Goal: Task Accomplishment & Management: Manage account settings

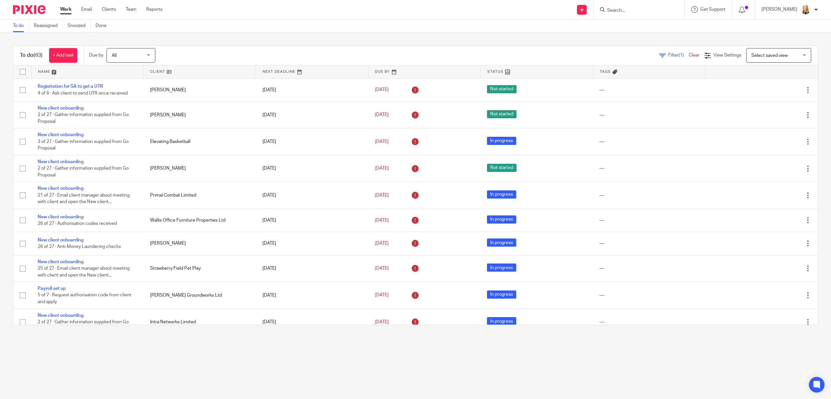
click at [641, 10] on input "Search" at bounding box center [636, 11] width 58 height 6
type input "naco con"
click at [632, 30] on link at bounding box center [674, 27] width 139 height 15
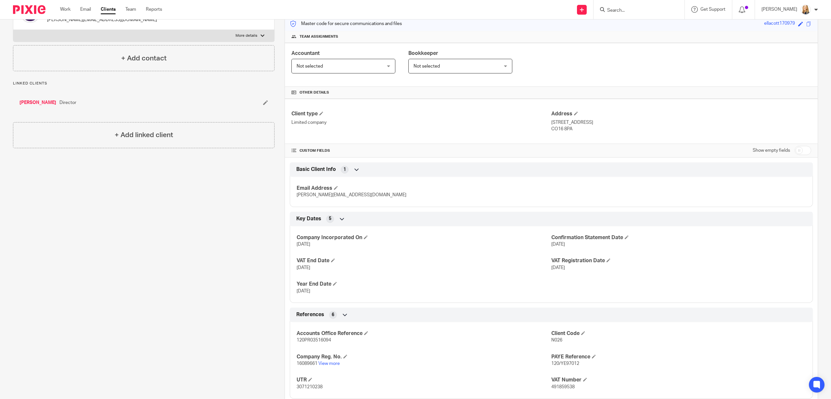
scroll to position [171, 0]
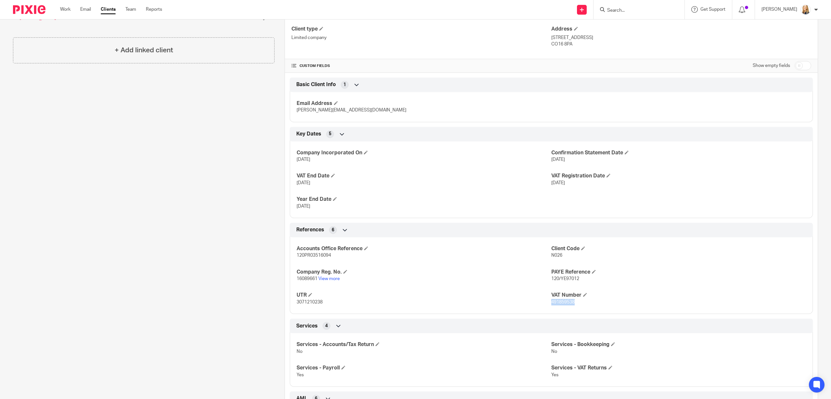
drag, startPoint x: 552, startPoint y: 302, endPoint x: 603, endPoint y: 304, distance: 51.7
click at [603, 304] on p "491859538" at bounding box center [678, 302] width 255 height 6
copy span "491859538"
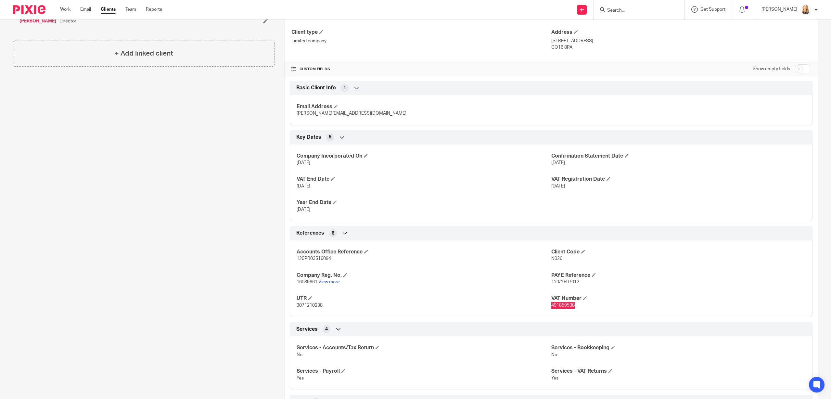
scroll to position [0, 0]
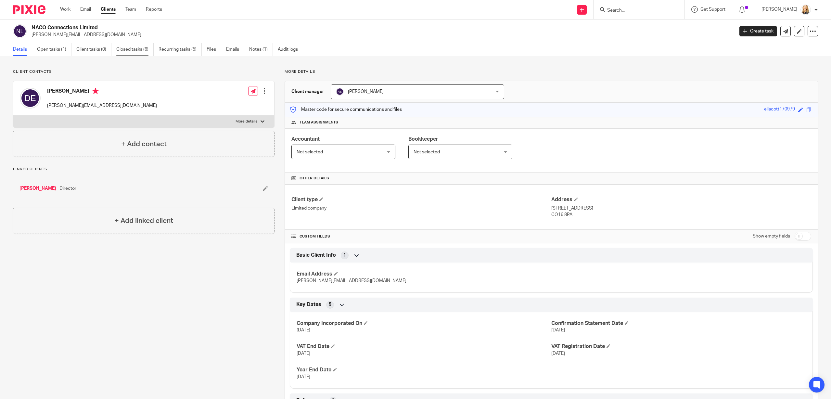
click at [133, 50] on link "Closed tasks (6)" at bounding box center [134, 49] width 37 height 13
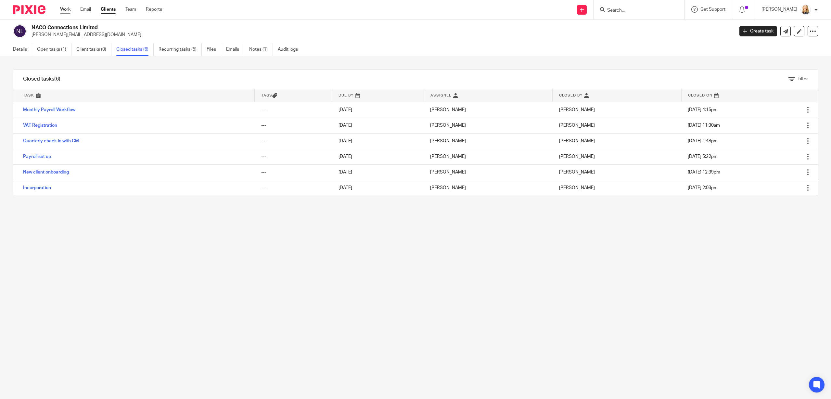
click at [65, 10] on link "Work" at bounding box center [65, 9] width 10 height 6
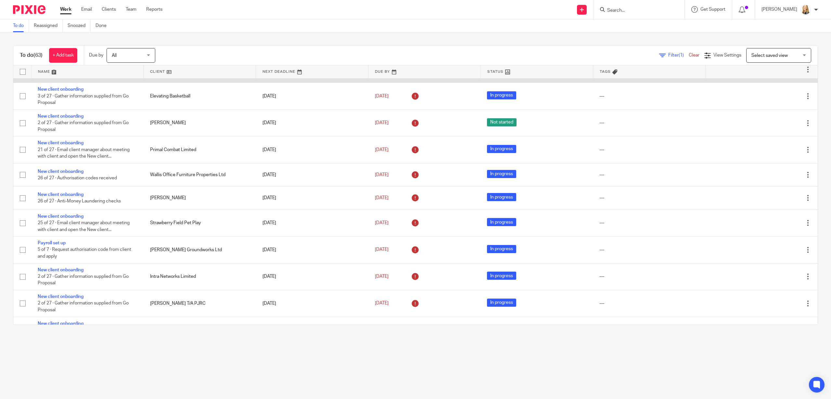
scroll to position [47, 0]
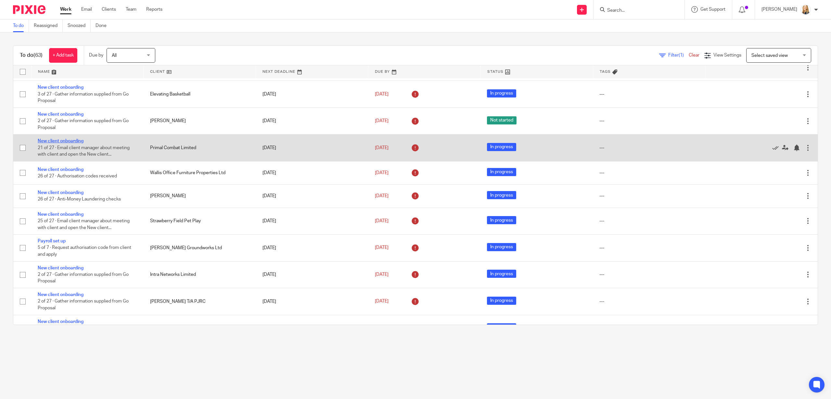
click at [57, 143] on link "New client onboarding" at bounding box center [61, 141] width 46 height 5
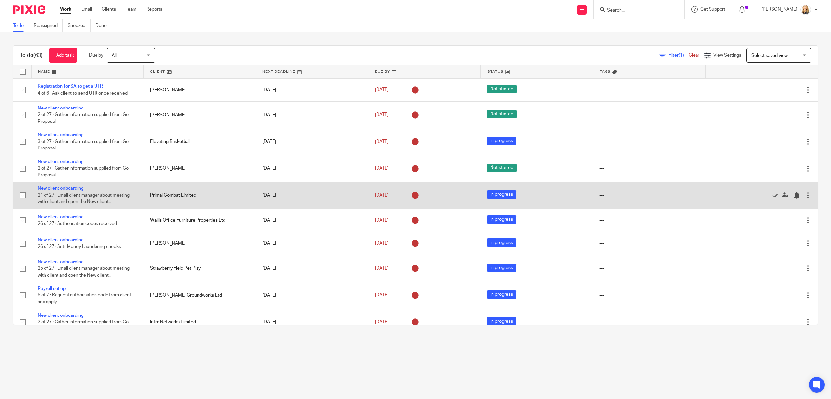
click at [69, 191] on link "New client onboarding" at bounding box center [61, 188] width 46 height 5
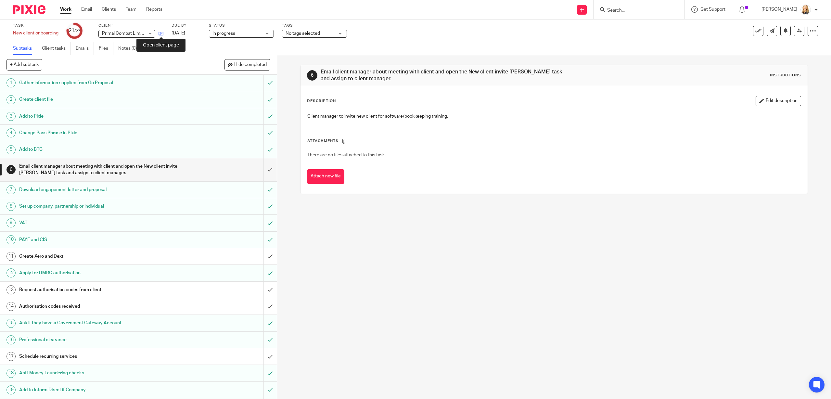
click at [161, 34] on icon at bounding box center [161, 33] width 5 height 5
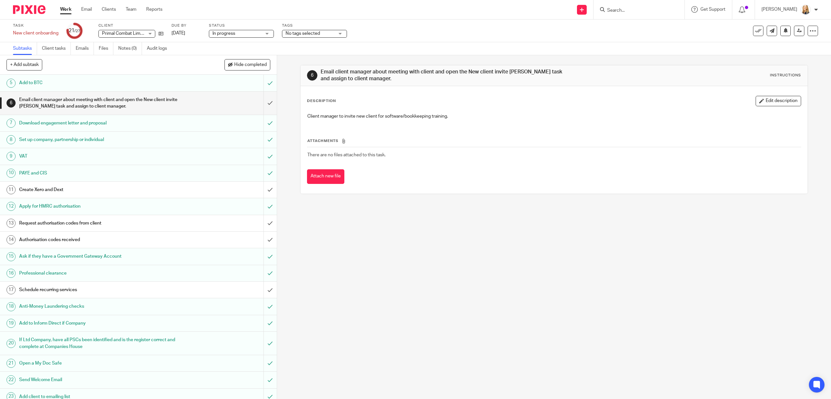
scroll to position [139, 0]
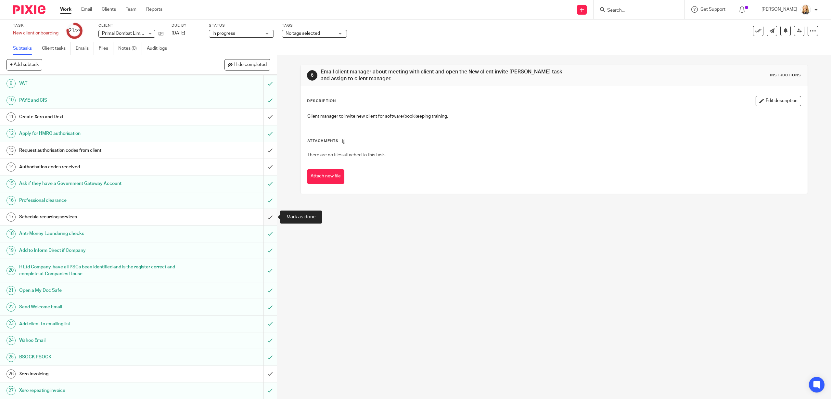
click at [272, 218] on input "submit" at bounding box center [138, 217] width 277 height 16
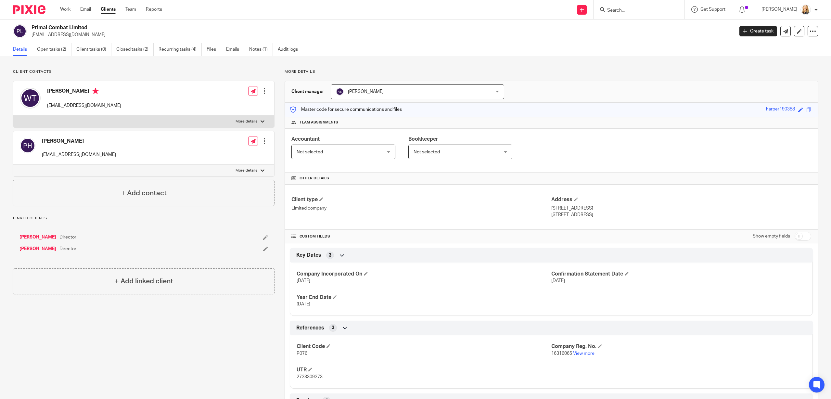
scroll to position [153, 0]
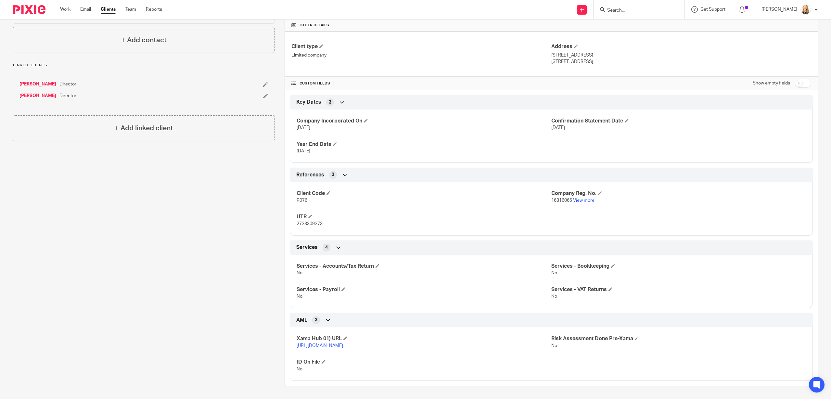
click at [343, 348] on link "[URL][DOMAIN_NAME]" at bounding box center [320, 345] width 46 height 5
click at [324, 362] on span at bounding box center [324, 362] width 4 height 4
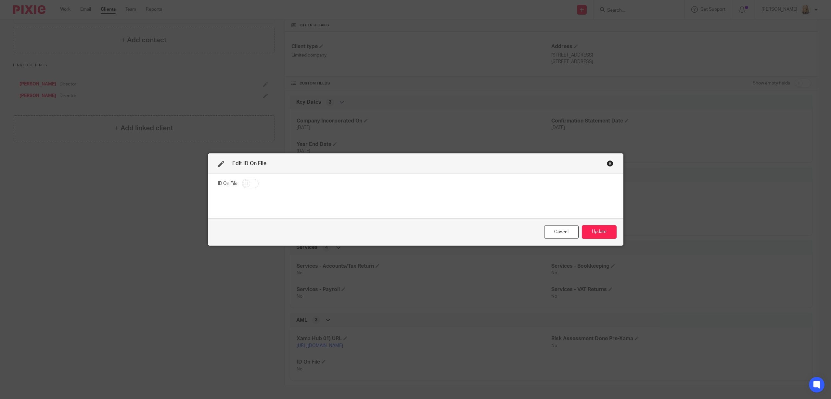
click at [246, 187] on input "checkbox" at bounding box center [250, 183] width 17 height 9
checkbox input "true"
click at [594, 236] on button "Update" at bounding box center [599, 232] width 35 height 14
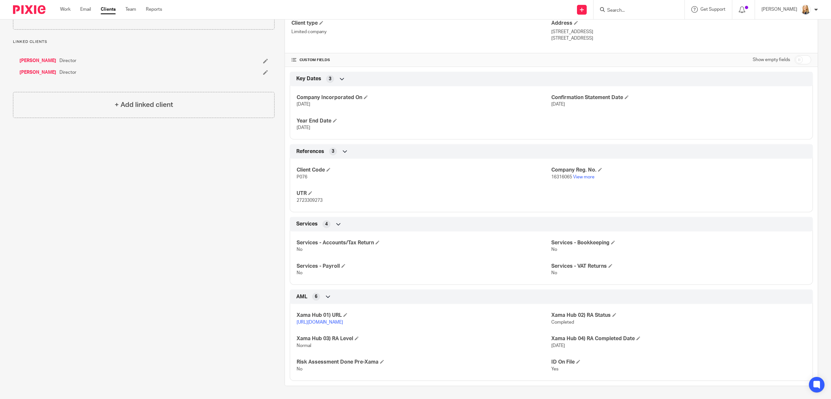
scroll to position [0, 0]
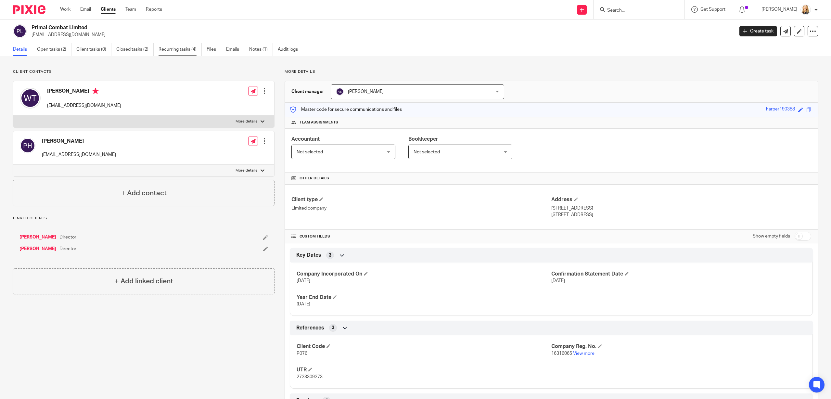
click at [164, 51] on link "Recurring tasks (4)" at bounding box center [180, 49] width 43 height 13
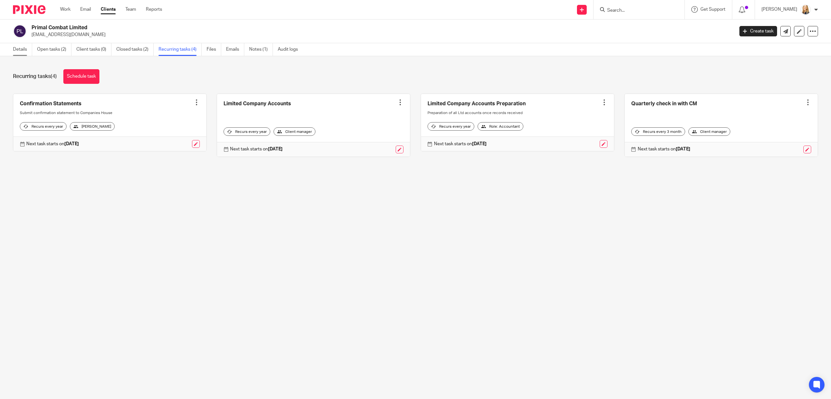
click at [19, 49] on link "Details" at bounding box center [22, 49] width 19 height 13
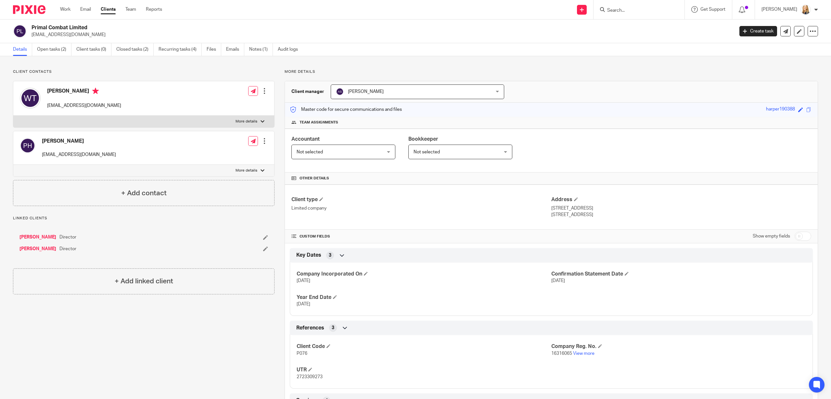
click at [622, 9] on input "Search" at bounding box center [636, 11] width 58 height 6
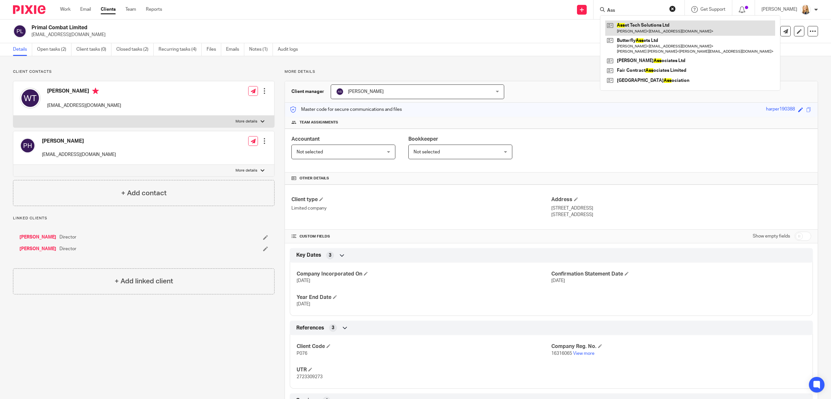
type input "Ass"
click at [649, 24] on link at bounding box center [690, 27] width 170 height 15
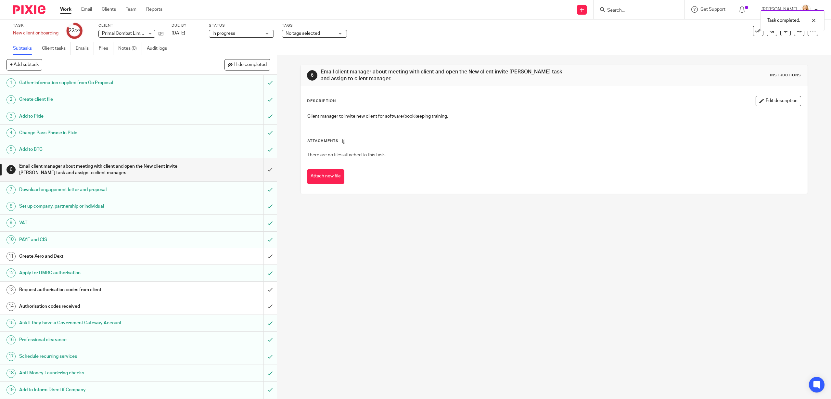
scroll to position [139, 0]
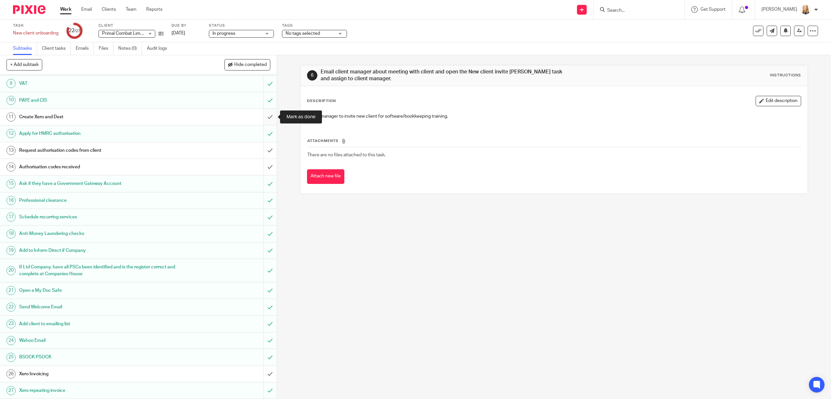
click at [268, 116] on input "submit" at bounding box center [138, 117] width 277 height 16
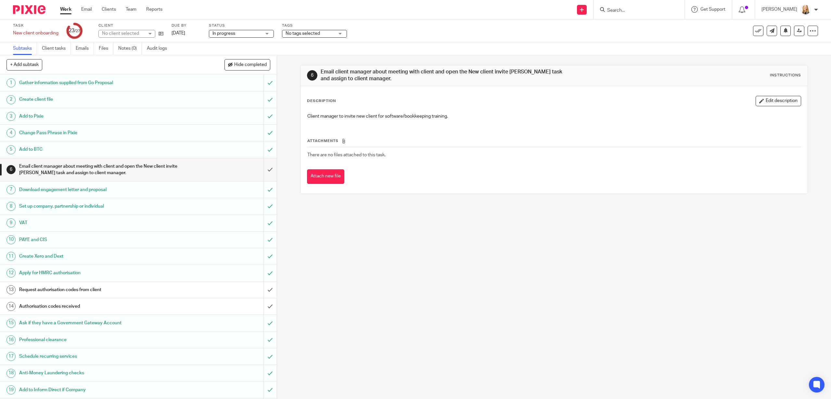
scroll to position [139, 0]
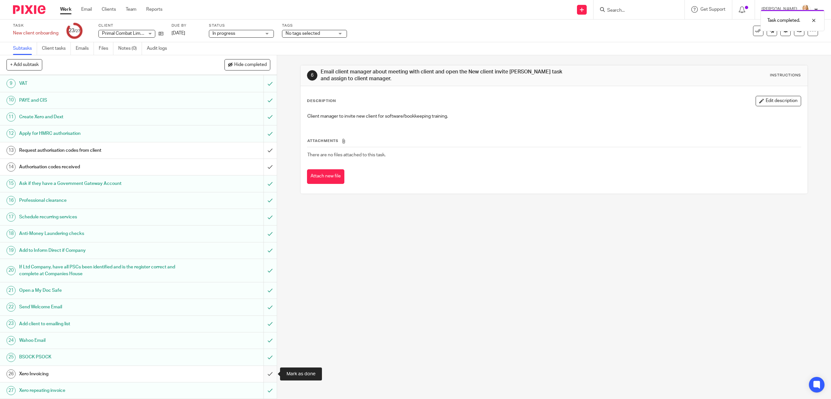
click at [270, 375] on input "submit" at bounding box center [138, 374] width 277 height 16
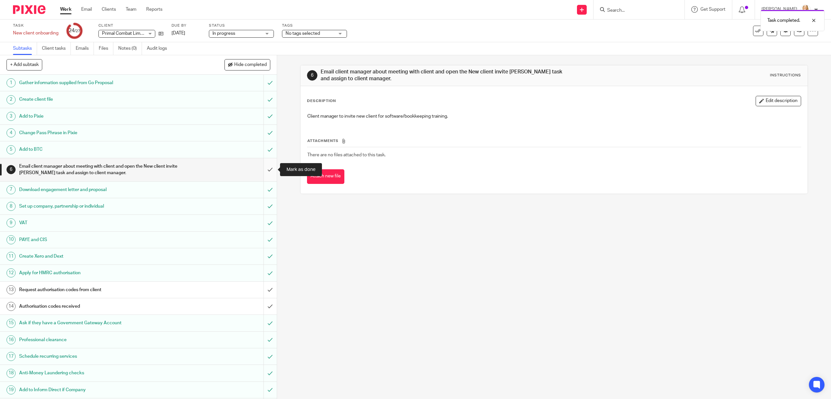
click at [269, 171] on input "submit" at bounding box center [138, 169] width 277 height 23
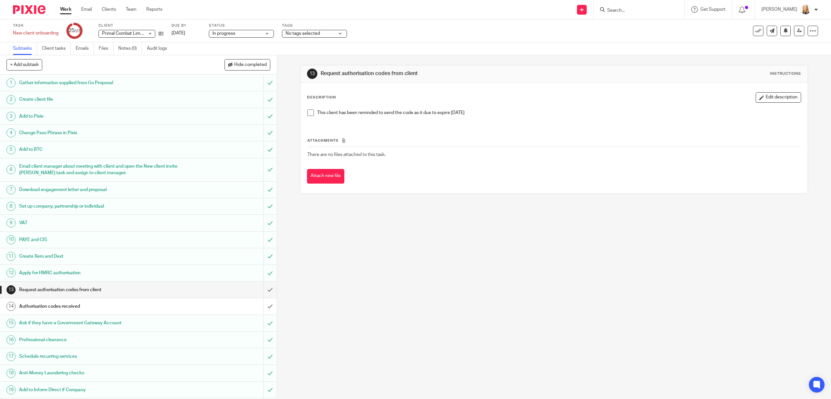
click at [63, 11] on link "Work" at bounding box center [65, 9] width 11 height 6
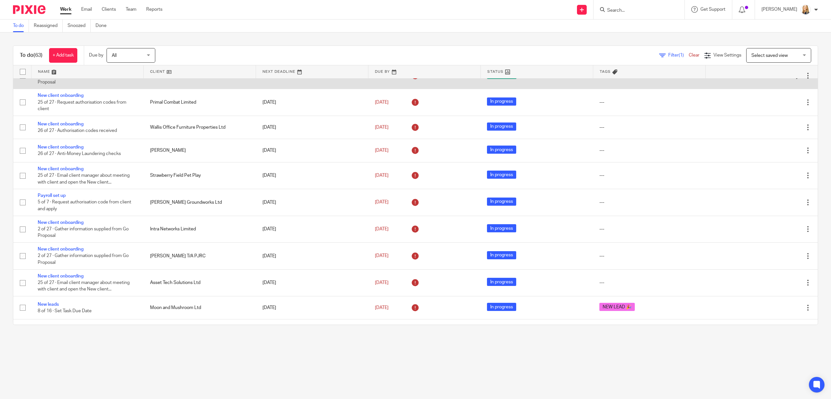
scroll to position [95, 0]
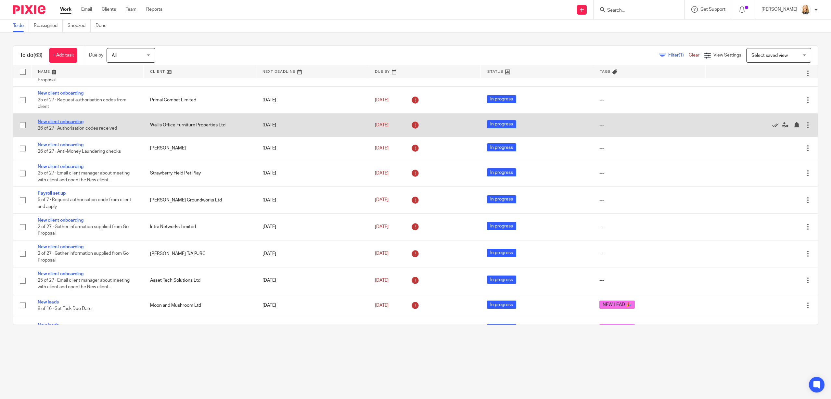
click at [67, 124] on link "New client onboarding" at bounding box center [61, 122] width 46 height 5
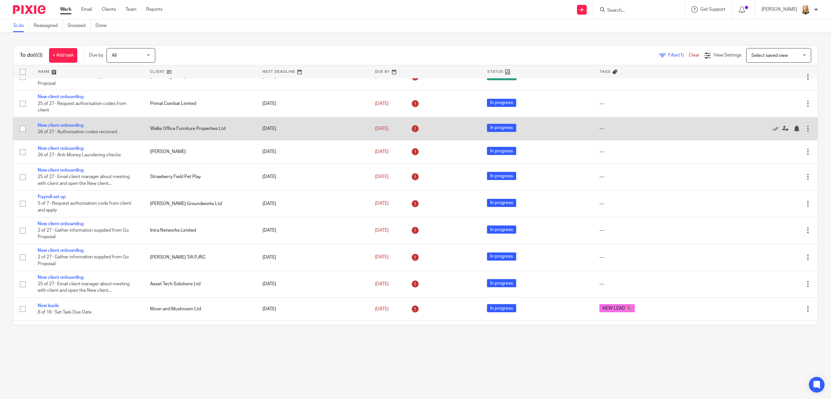
scroll to position [92, 0]
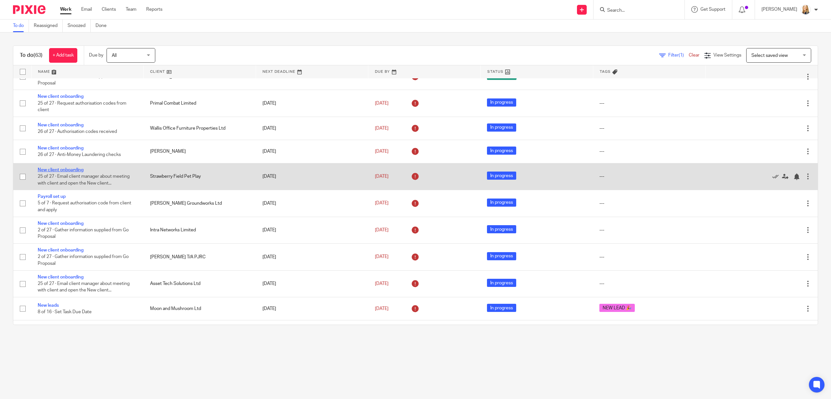
click at [49, 172] on link "New client onboarding" at bounding box center [61, 170] width 46 height 5
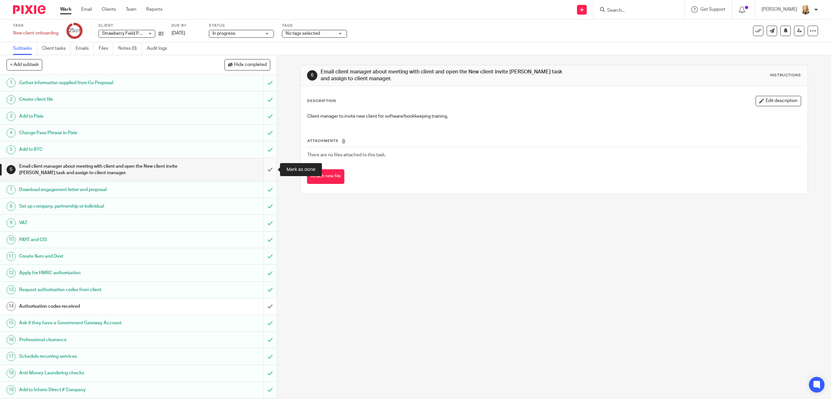
click at [270, 171] on input "submit" at bounding box center [138, 169] width 277 height 23
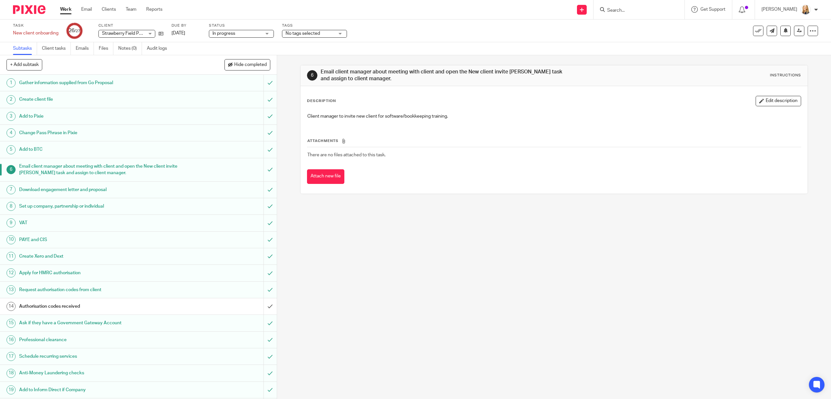
click at [70, 9] on link "Work" at bounding box center [65, 9] width 11 height 6
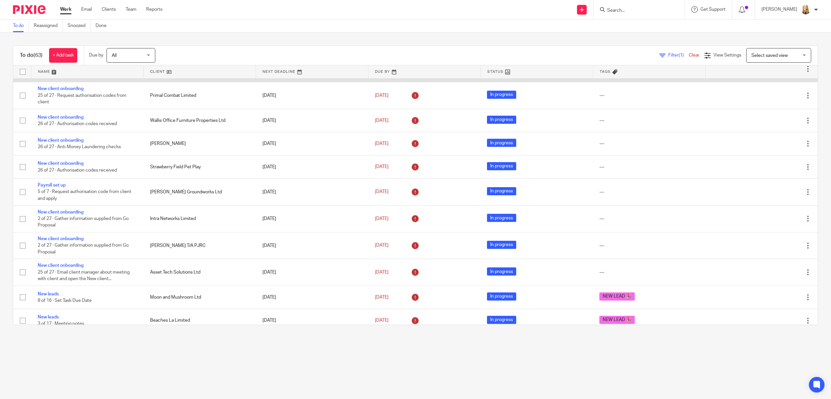
scroll to position [100, 0]
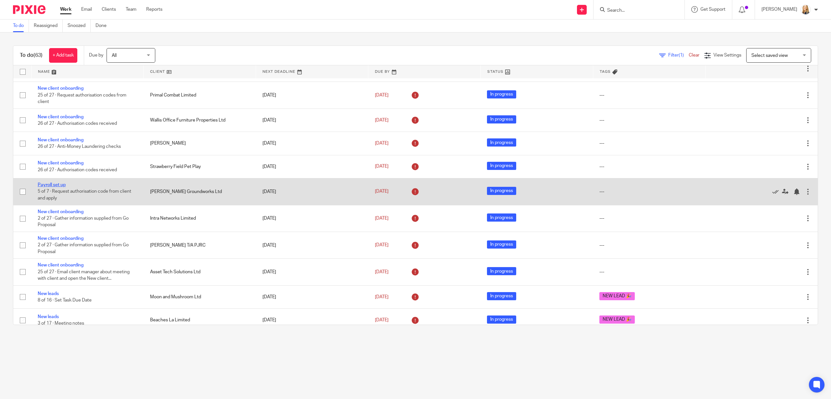
click at [58, 187] on link "Payroll set up" at bounding box center [52, 185] width 28 height 5
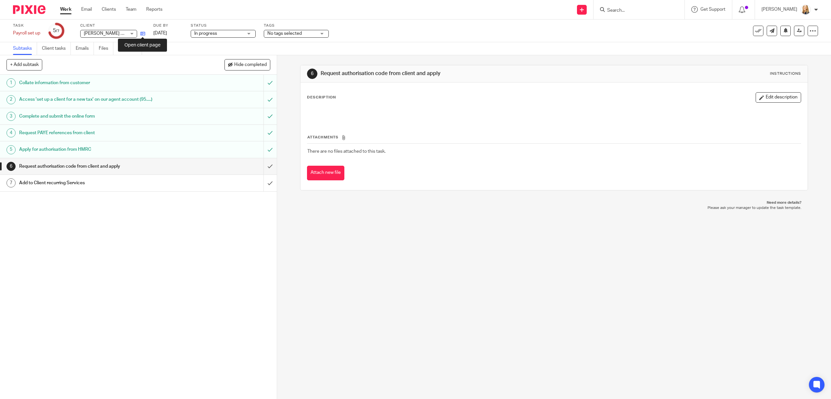
click at [144, 35] on icon at bounding box center [142, 33] width 5 height 5
click at [271, 184] on input "submit" at bounding box center [138, 183] width 277 height 16
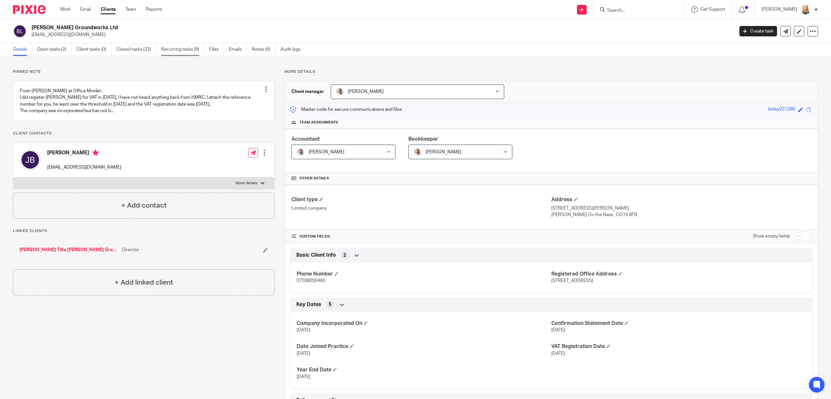
click at [179, 51] on link "Recurring tasks (9)" at bounding box center [182, 49] width 43 height 13
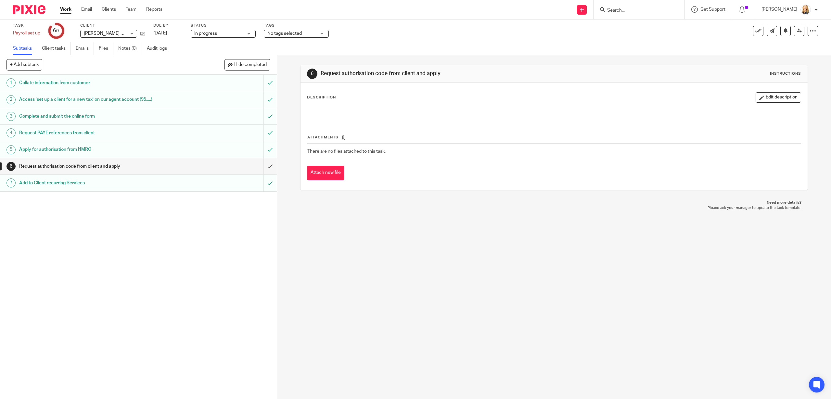
click at [66, 9] on link "Work" at bounding box center [65, 9] width 11 height 6
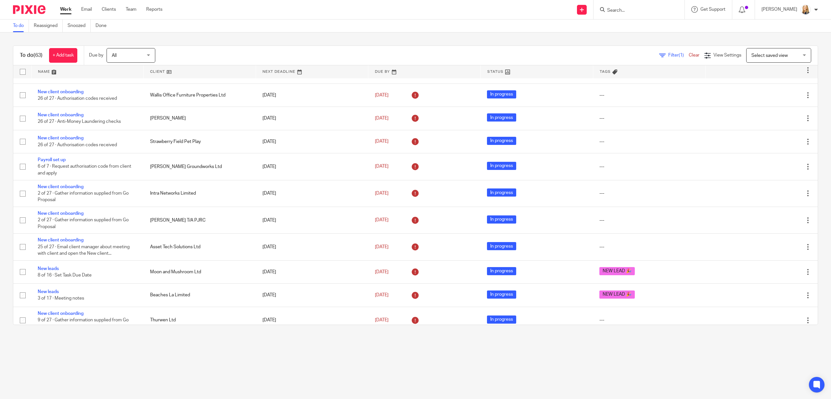
scroll to position [125, 0]
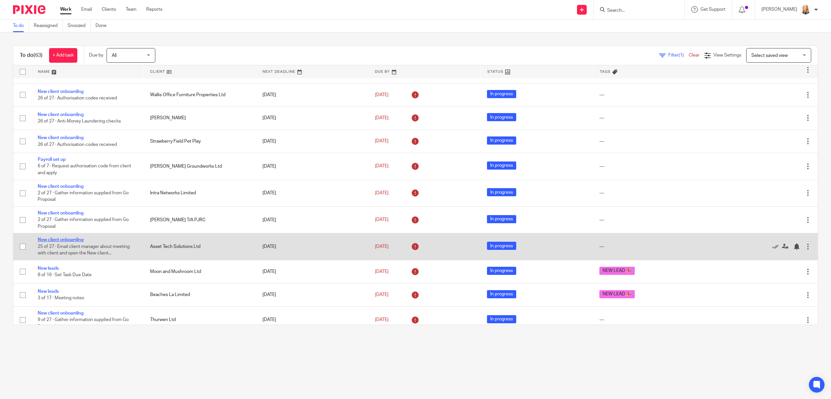
click at [61, 242] on link "New client onboarding" at bounding box center [61, 239] width 46 height 5
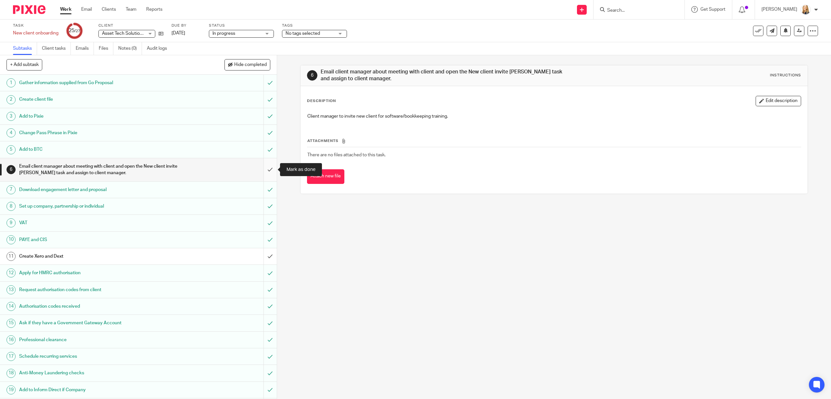
click at [270, 170] on input "submit" at bounding box center [138, 169] width 277 height 23
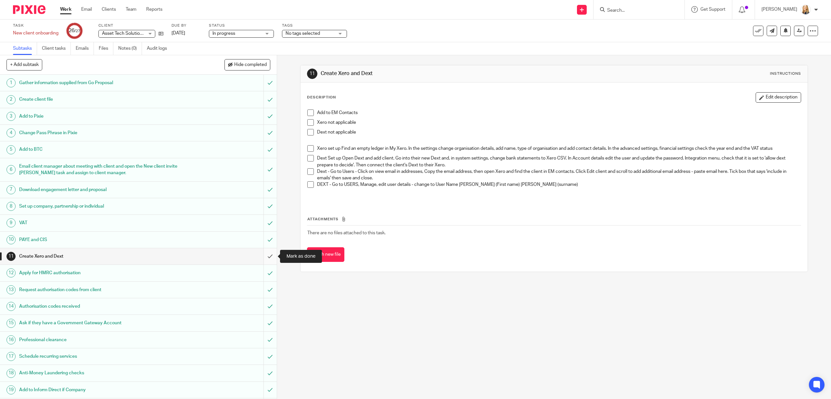
click at [269, 257] on input "submit" at bounding box center [138, 256] width 277 height 16
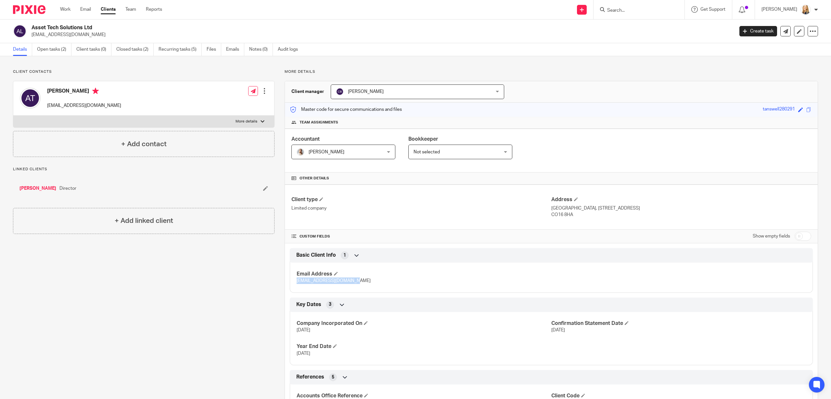
drag, startPoint x: 298, startPoint y: 282, endPoint x: 365, endPoint y: 281, distance: 66.9
click at [365, 281] on p "adamtanswell28@gmail.com" at bounding box center [424, 280] width 255 height 6
copy span "adamtanswell28@gmail.com"
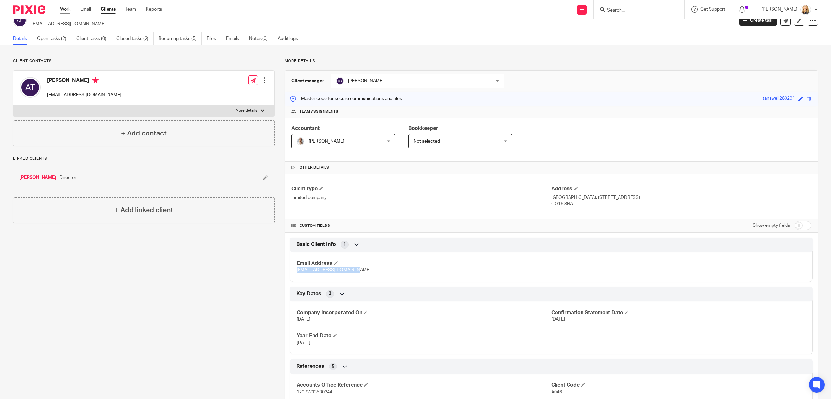
click at [64, 9] on link "Work" at bounding box center [65, 9] width 10 height 6
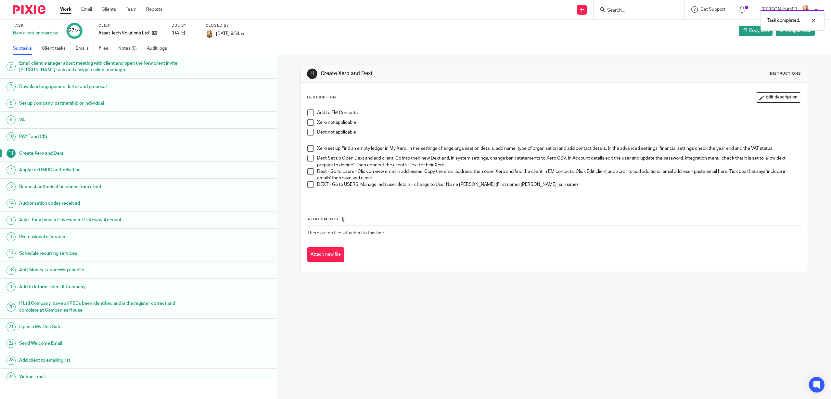
scroll to position [139, 0]
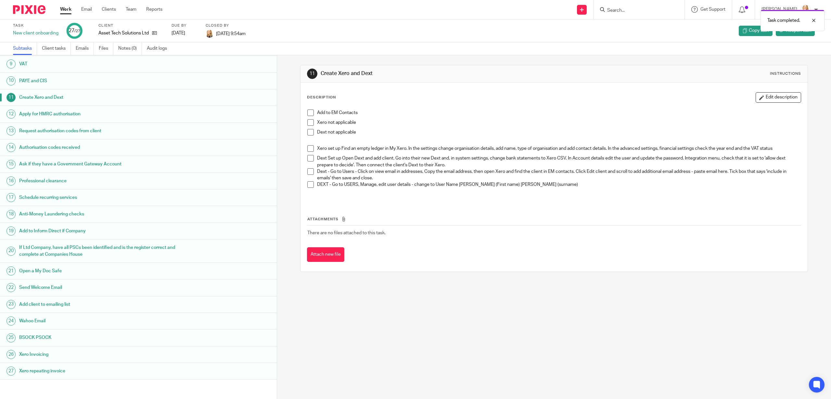
click at [65, 8] on link "Work" at bounding box center [65, 9] width 11 height 6
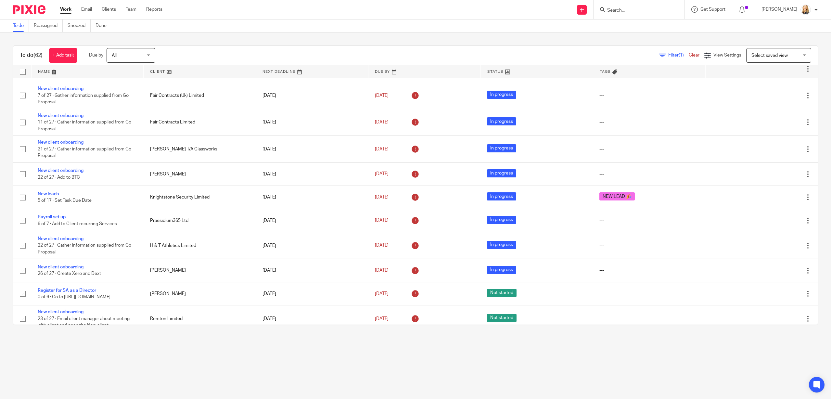
scroll to position [376, 0]
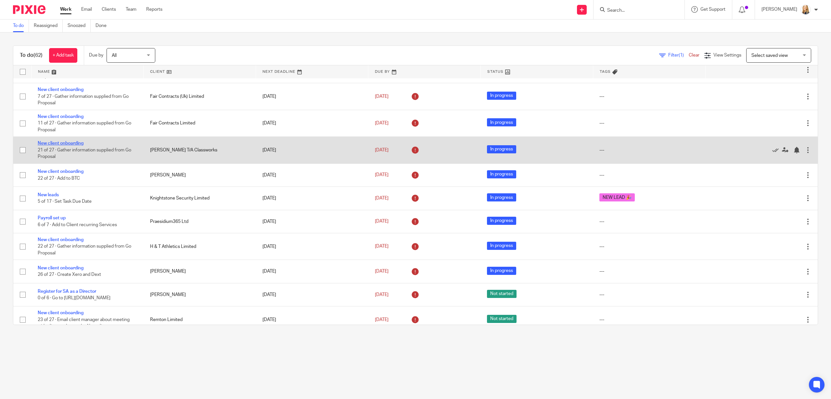
click at [74, 146] on link "New client onboarding" at bounding box center [61, 143] width 46 height 5
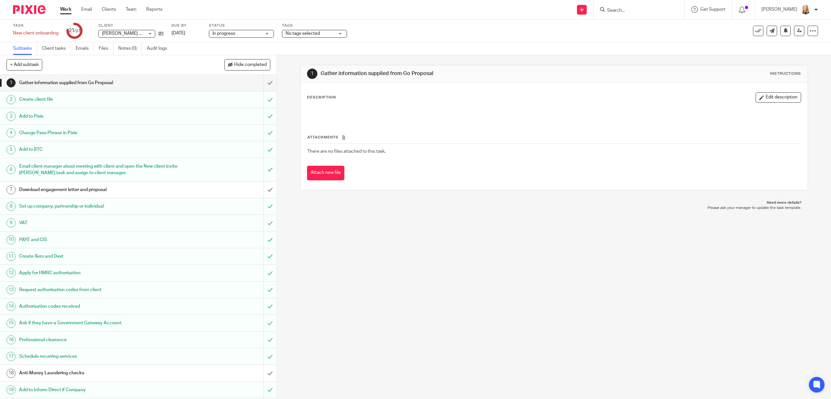
click at [67, 8] on link "Work" at bounding box center [65, 9] width 11 height 6
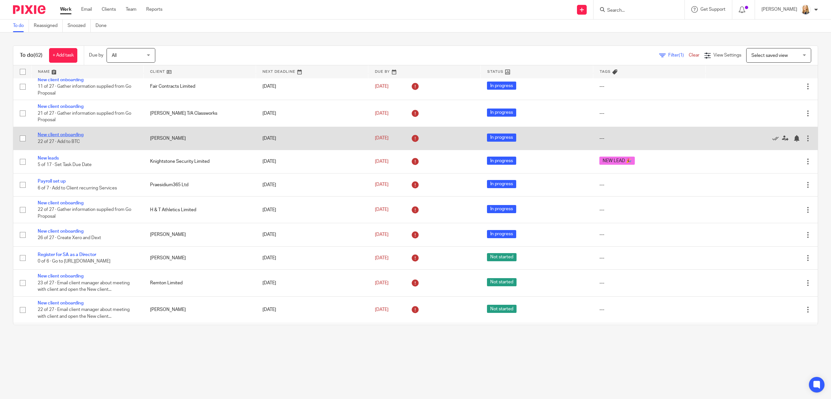
scroll to position [413, 0]
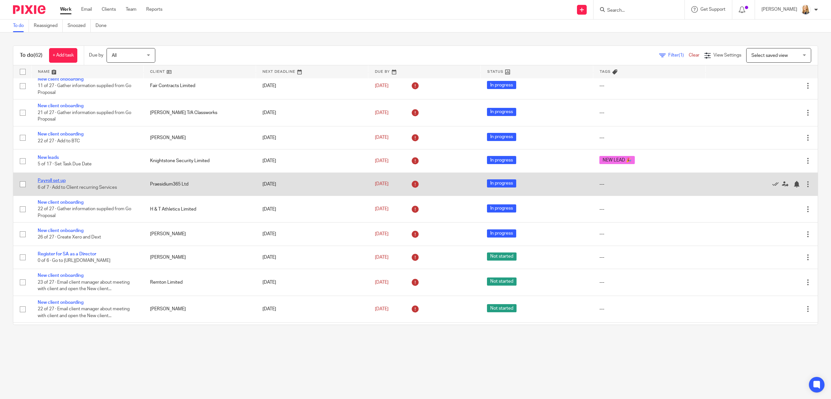
click at [42, 183] on link "Payroll set up" at bounding box center [52, 180] width 28 height 5
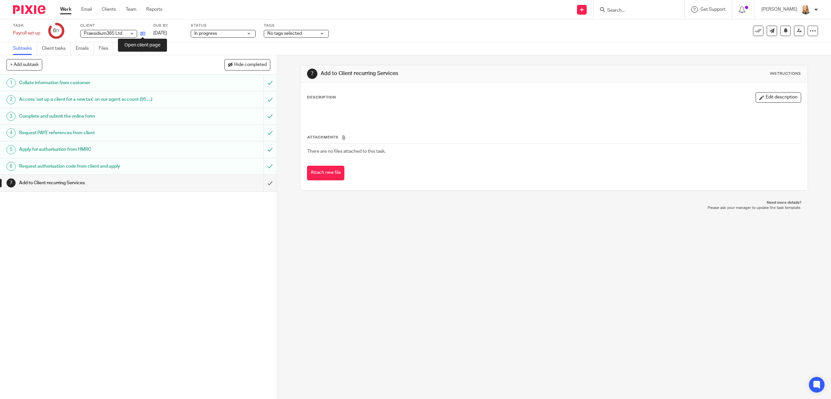
click at [144, 32] on icon at bounding box center [142, 33] width 5 height 5
click at [64, 8] on link "Work" at bounding box center [65, 9] width 11 height 6
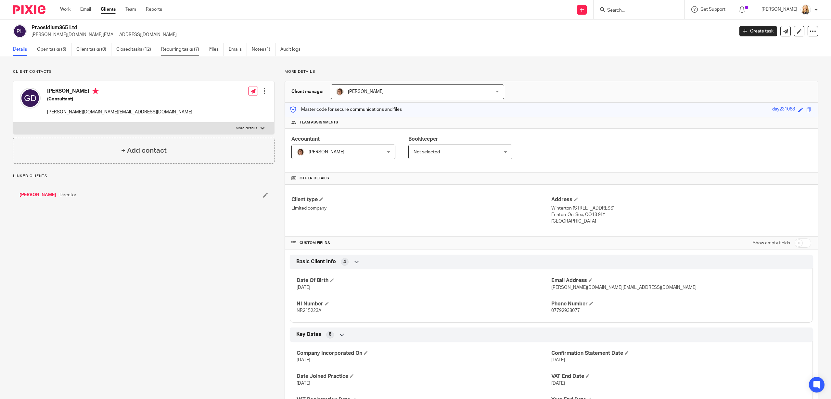
click at [182, 50] on link "Recurring tasks (7)" at bounding box center [182, 49] width 43 height 13
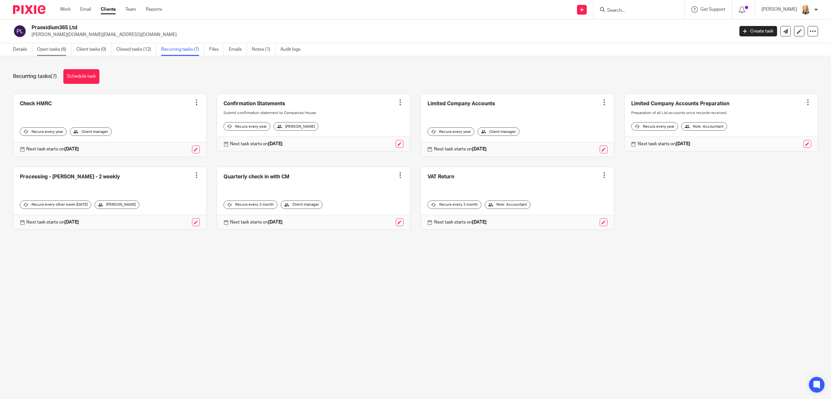
click at [62, 49] on link "Open tasks (6)" at bounding box center [54, 49] width 34 height 13
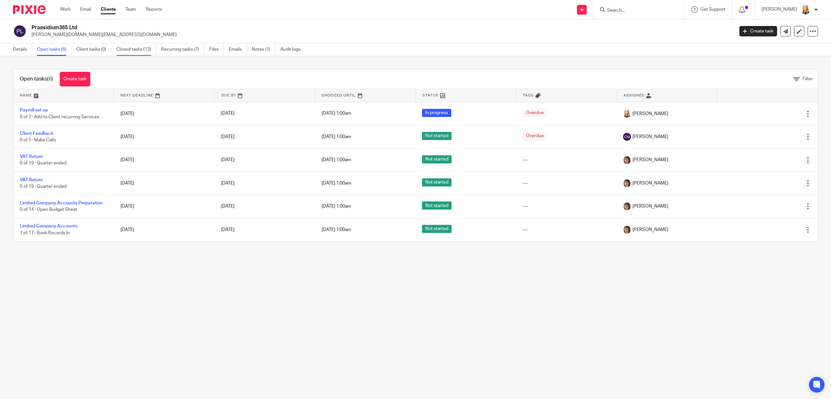
click at [139, 50] on link "Closed tasks (12)" at bounding box center [136, 49] width 40 height 13
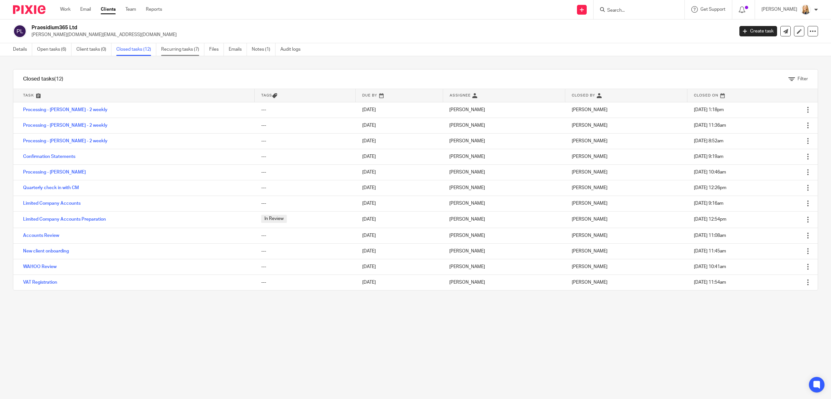
click at [177, 51] on link "Recurring tasks (7)" at bounding box center [182, 49] width 43 height 13
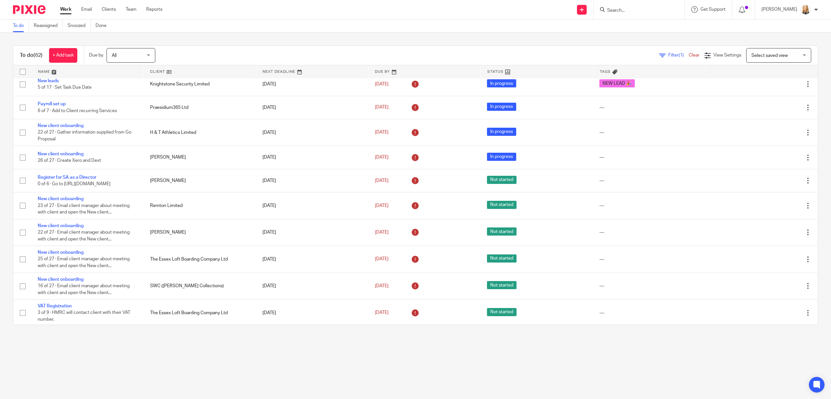
scroll to position [491, 0]
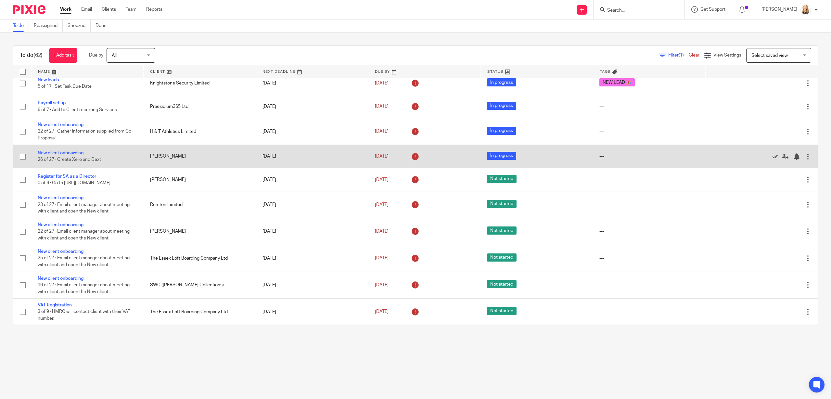
click at [46, 155] on link "New client onboarding" at bounding box center [61, 153] width 46 height 5
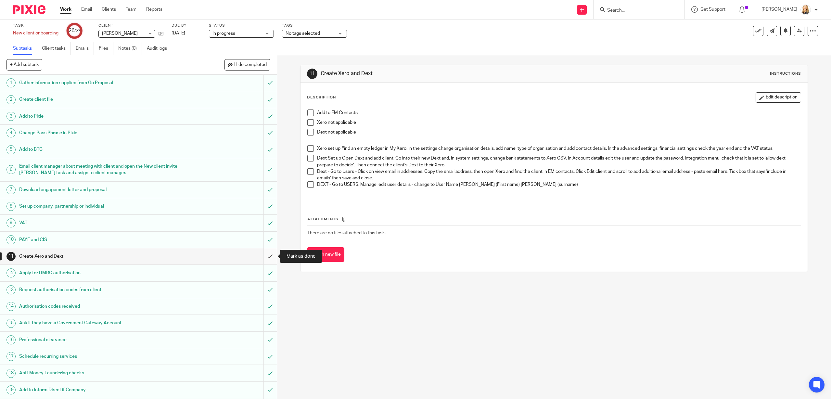
click at [270, 257] on input "submit" at bounding box center [138, 256] width 277 height 16
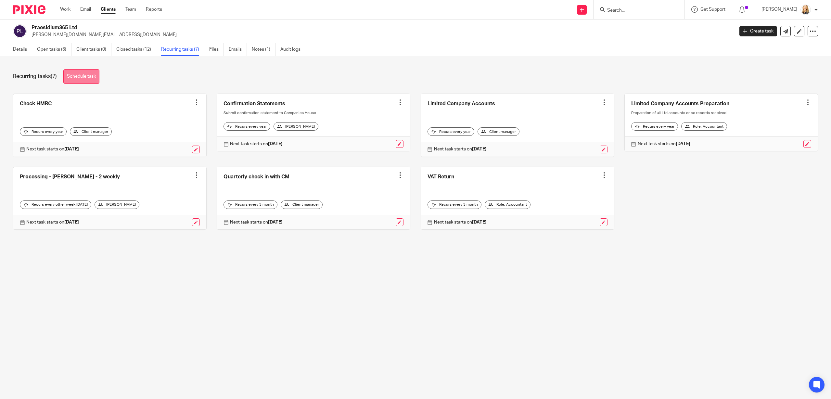
click at [93, 75] on link "Schedule task" at bounding box center [81, 76] width 36 height 15
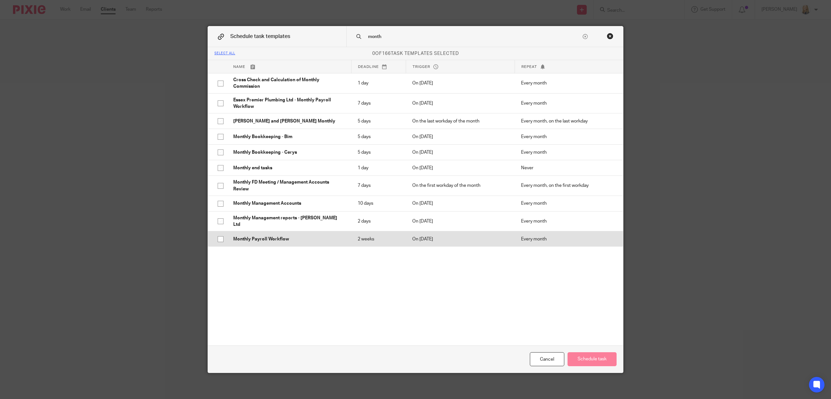
type input "month"
click at [265, 237] on p "Monthly Payroll Workflow" at bounding box center [288, 239] width 111 height 6
checkbox input "true"
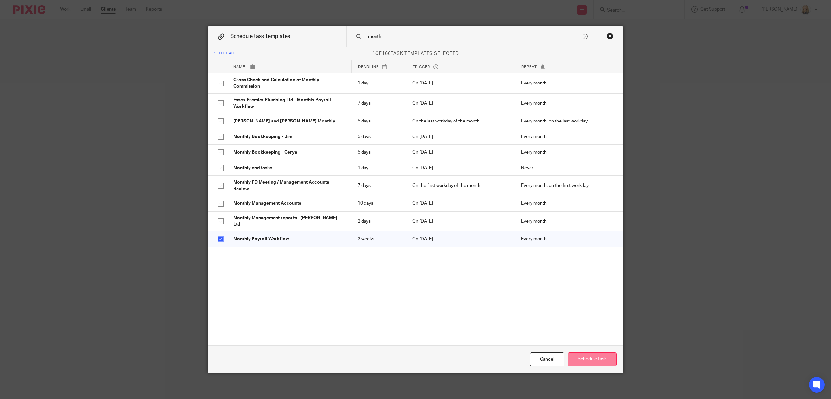
click at [581, 361] on button "Schedule task" at bounding box center [592, 359] width 49 height 14
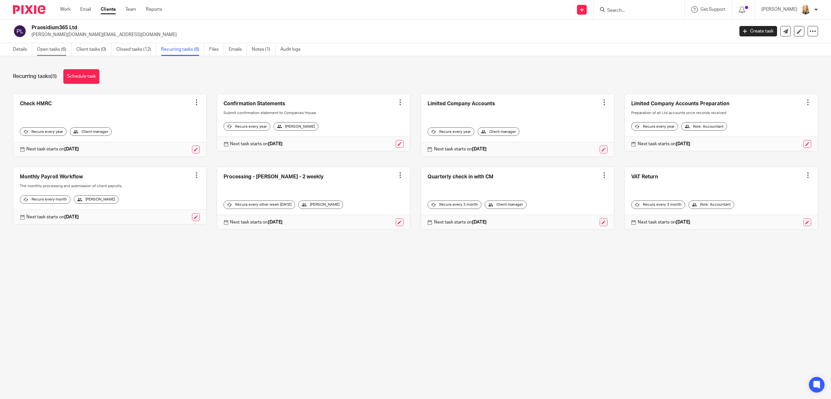
click at [51, 52] on link "Open tasks (6)" at bounding box center [54, 49] width 34 height 13
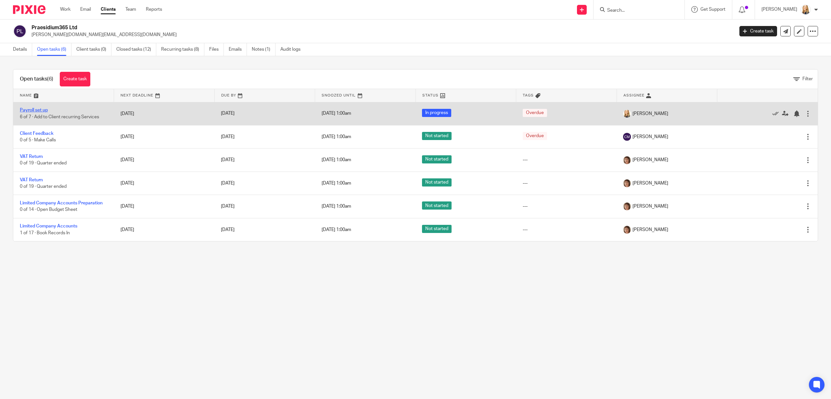
click at [42, 111] on link "Payroll set up" at bounding box center [34, 110] width 28 height 5
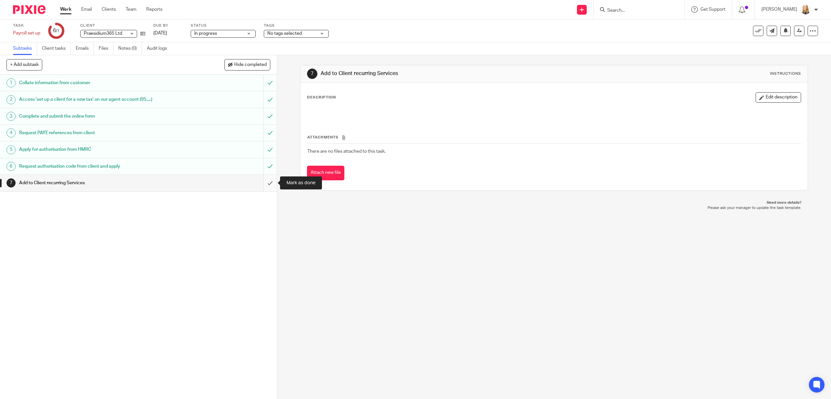
click at [269, 183] on input "submit" at bounding box center [138, 183] width 277 height 16
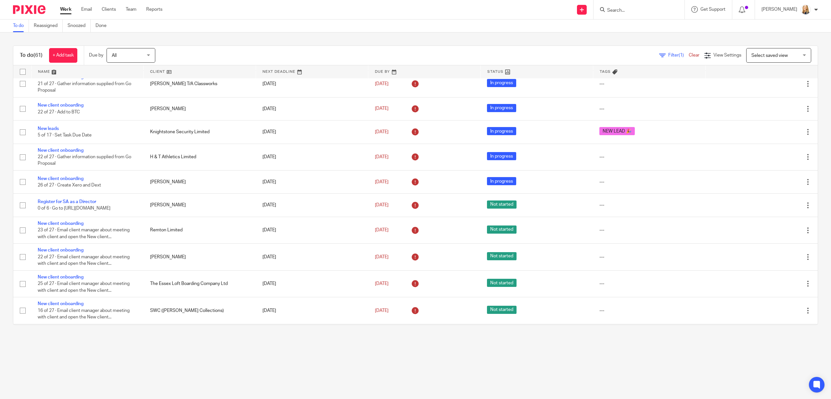
scroll to position [429, 0]
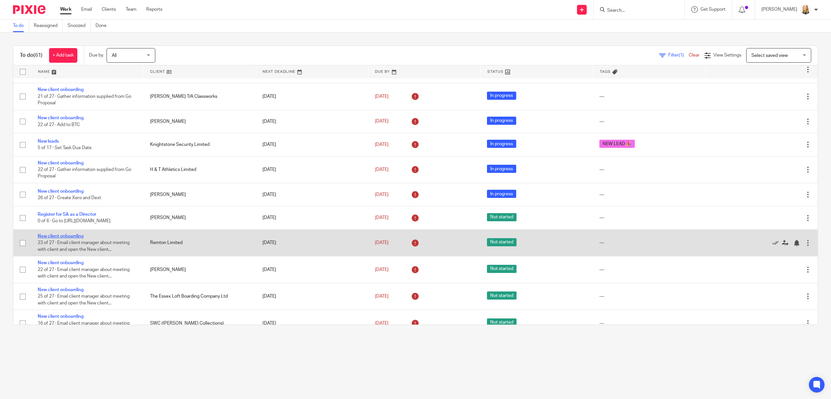
click at [75, 238] on link "New client onboarding" at bounding box center [61, 236] width 46 height 5
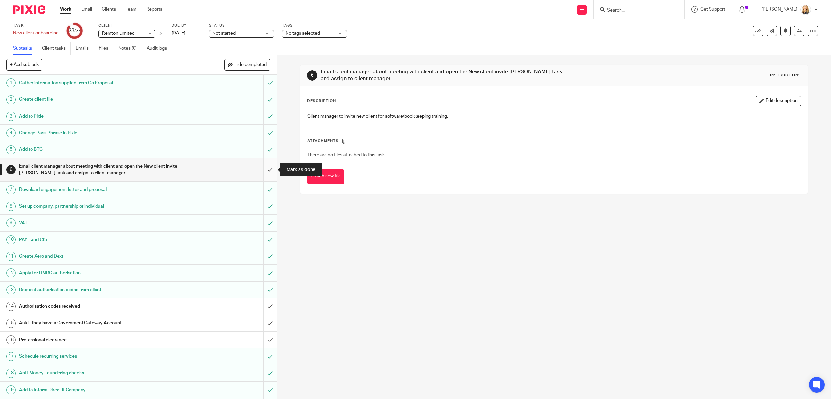
click at [271, 170] on input "submit" at bounding box center [138, 169] width 277 height 23
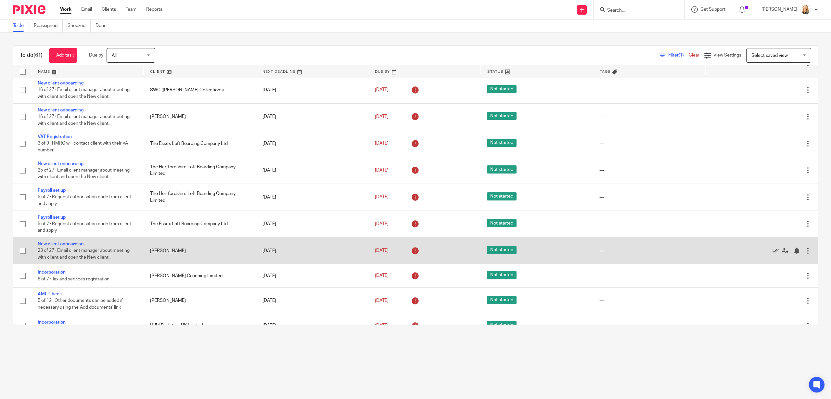
scroll to position [658, 0]
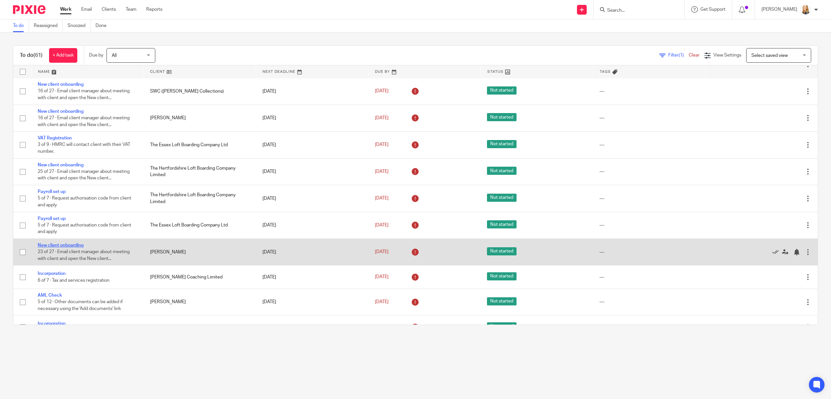
click at [69, 248] on link "New client onboarding" at bounding box center [61, 245] width 46 height 5
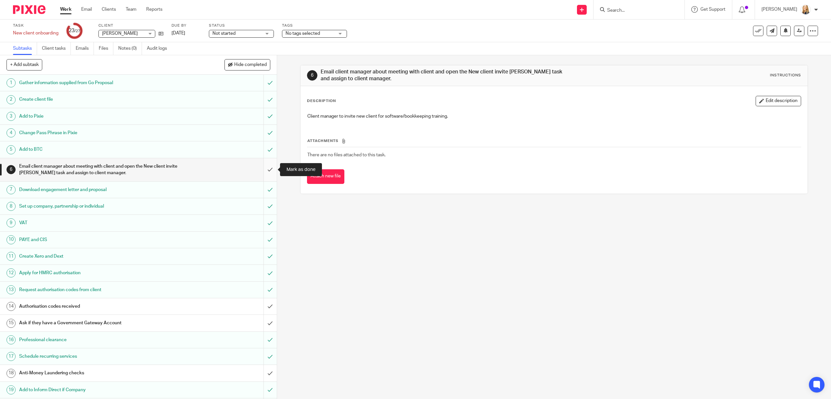
click at [268, 169] on input "submit" at bounding box center [138, 169] width 277 height 23
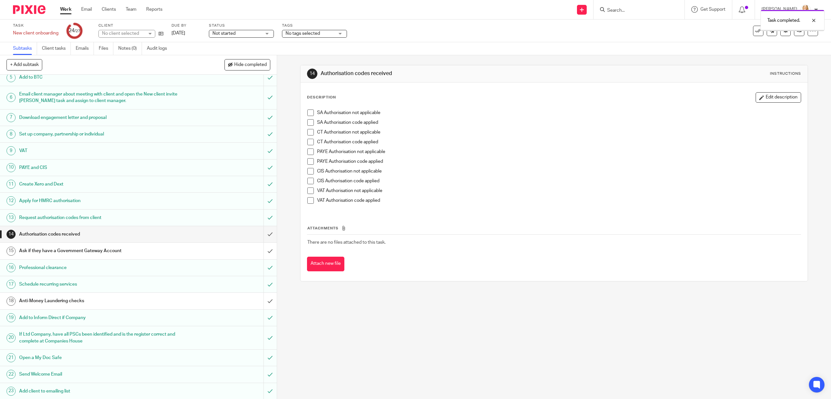
scroll to position [139, 0]
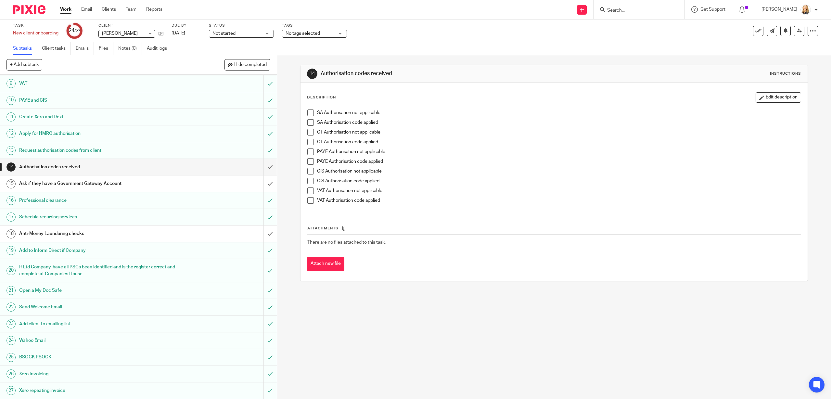
click at [644, 8] on input "Search" at bounding box center [636, 11] width 58 height 6
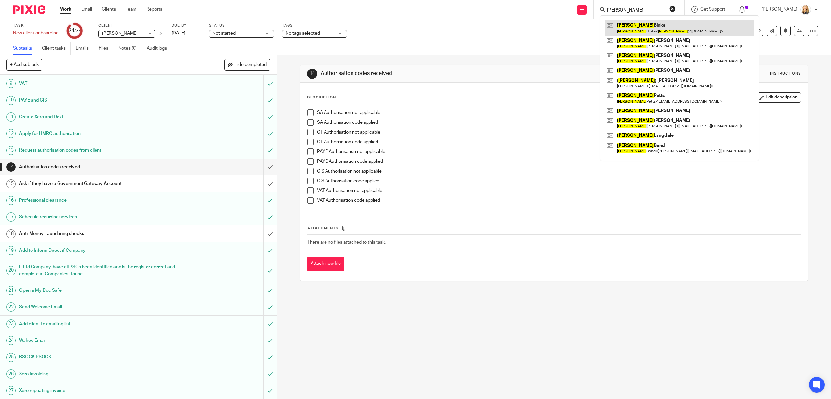
type input "andrea"
click at [647, 27] on link at bounding box center [679, 27] width 148 height 15
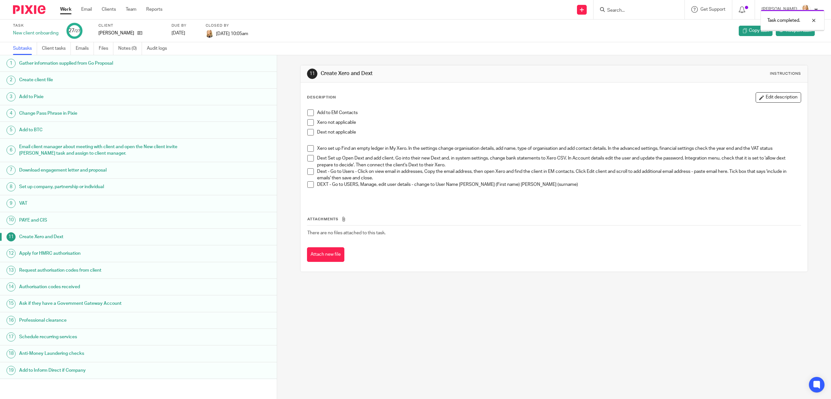
scroll to position [0, 0]
click at [62, 7] on link "Work" at bounding box center [65, 9] width 11 height 6
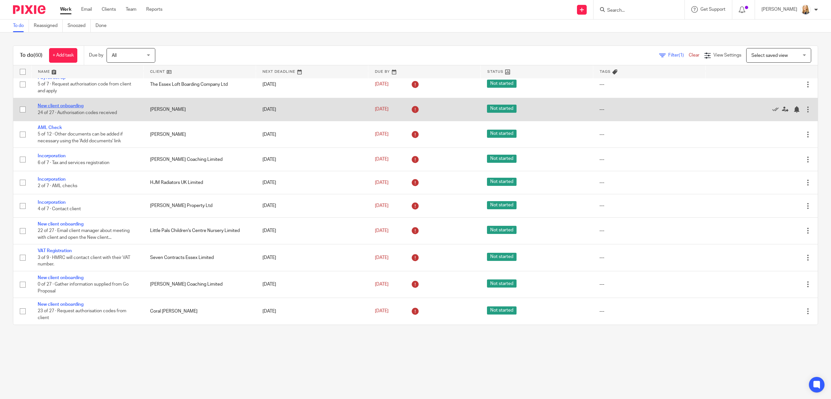
scroll to position [776, 0]
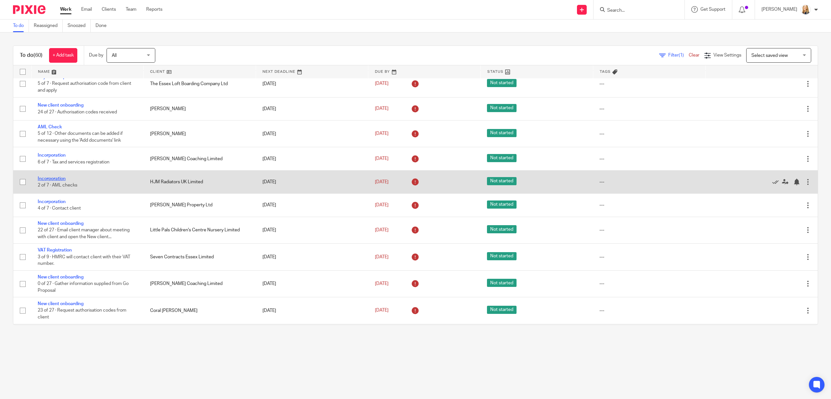
click at [57, 181] on link "Incorporation" at bounding box center [52, 178] width 28 height 5
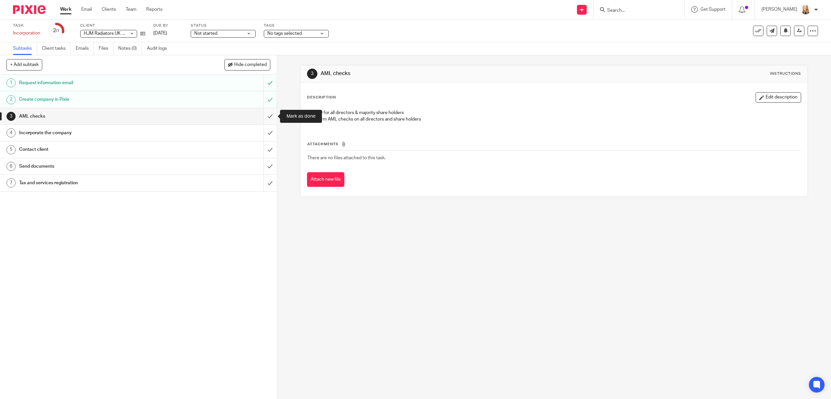
click at [270, 117] on input "submit" at bounding box center [138, 116] width 277 height 16
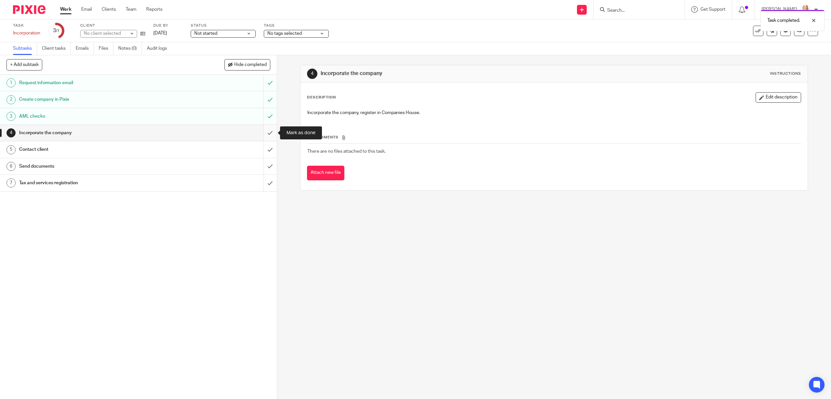
click at [270, 131] on input "submit" at bounding box center [138, 133] width 277 height 16
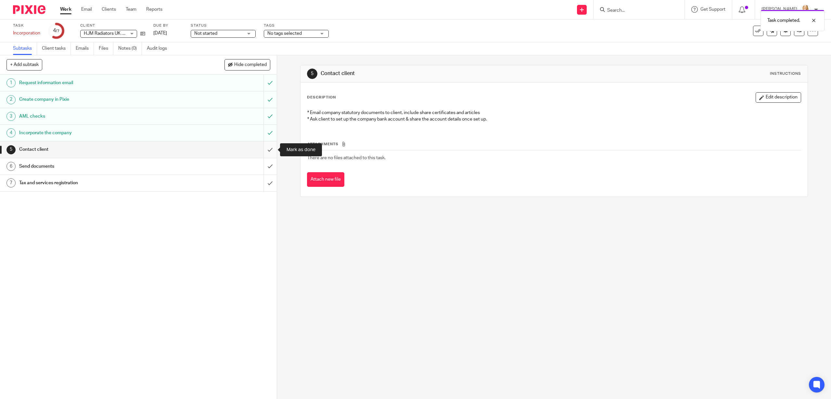
click at [271, 148] on input "submit" at bounding box center [138, 149] width 277 height 16
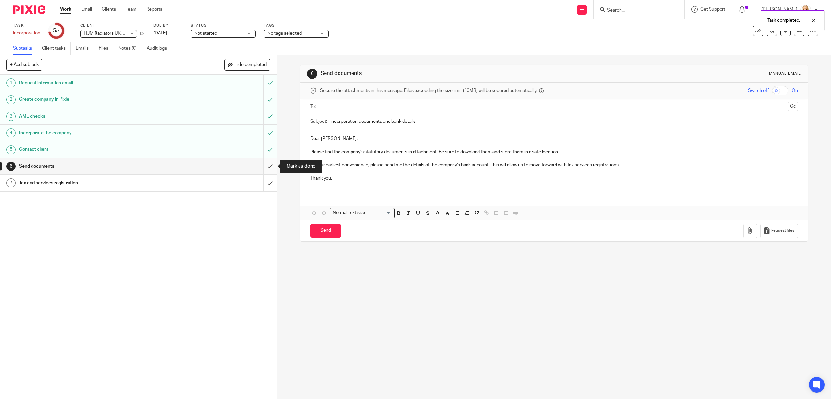
click at [269, 168] on input "submit" at bounding box center [138, 166] width 277 height 16
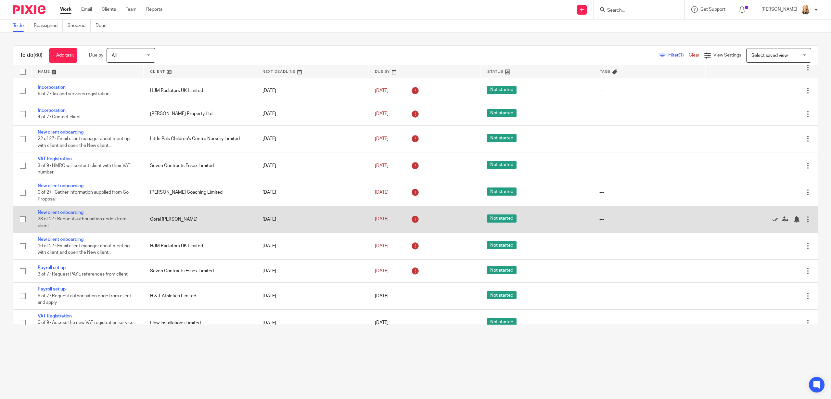
scroll to position [865, 0]
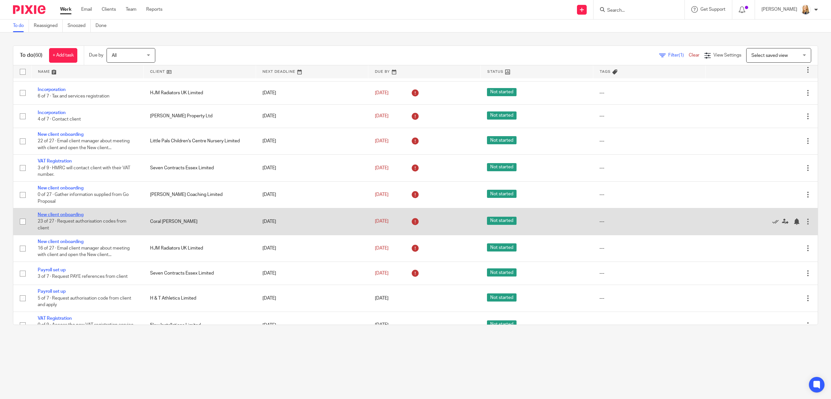
click at [75, 217] on link "New client onboarding" at bounding box center [61, 214] width 46 height 5
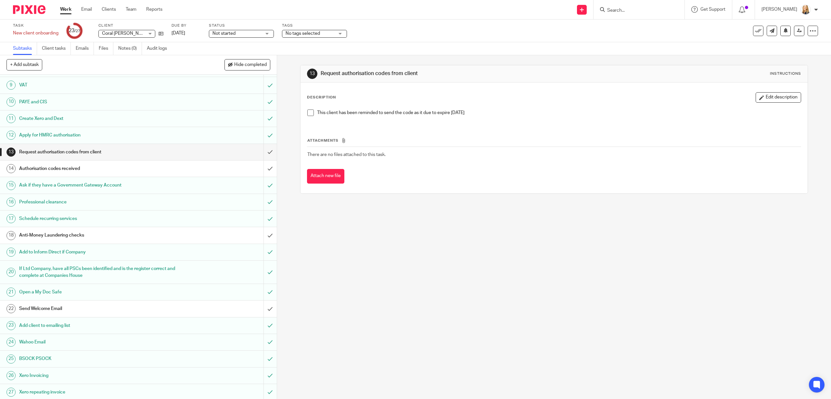
scroll to position [139, 0]
click at [269, 307] on input "submit" at bounding box center [138, 307] width 277 height 16
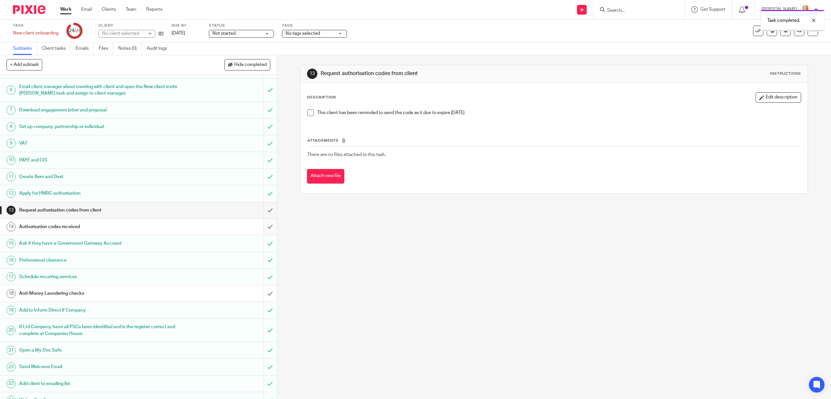
scroll to position [139, 0]
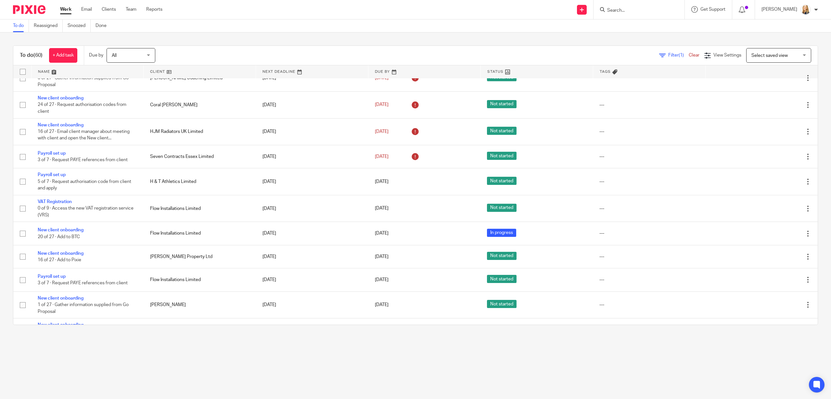
scroll to position [982, 0]
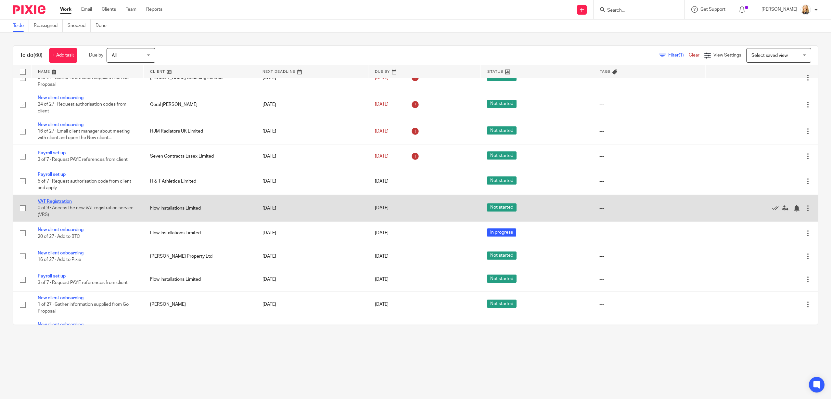
click at [54, 204] on link "VAT Registration" at bounding box center [55, 201] width 34 height 5
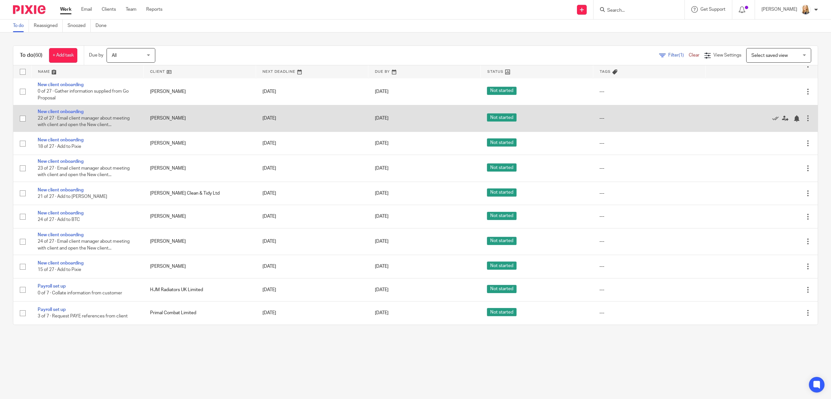
scroll to position [1317, 0]
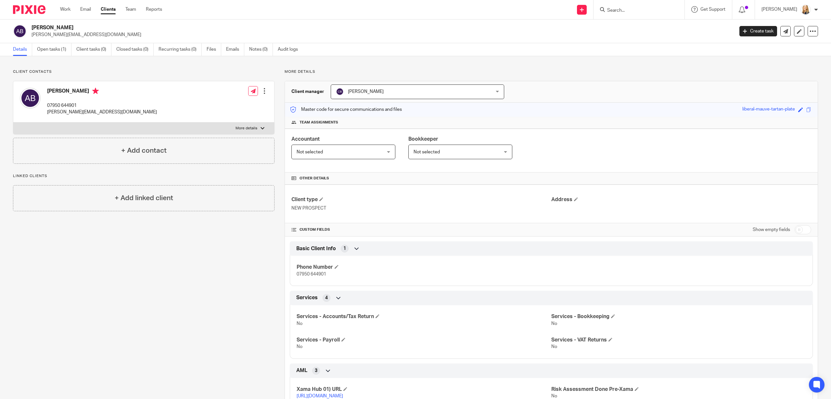
click at [617, 10] on input "Search" at bounding box center [636, 11] width 58 height 6
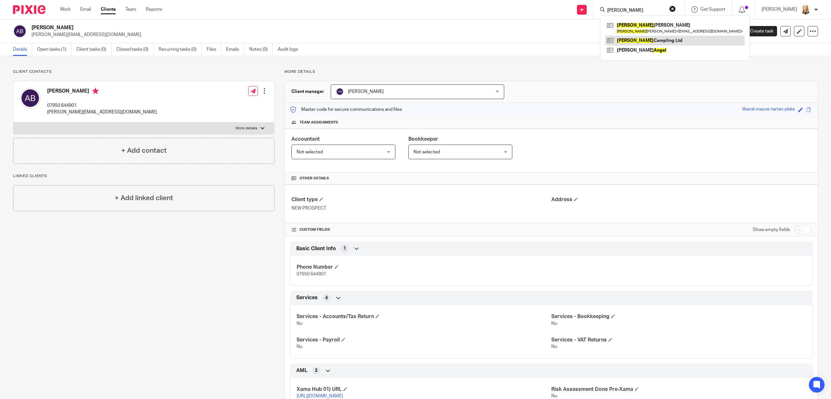
type input "Angela"
click at [642, 38] on link at bounding box center [674, 41] width 139 height 10
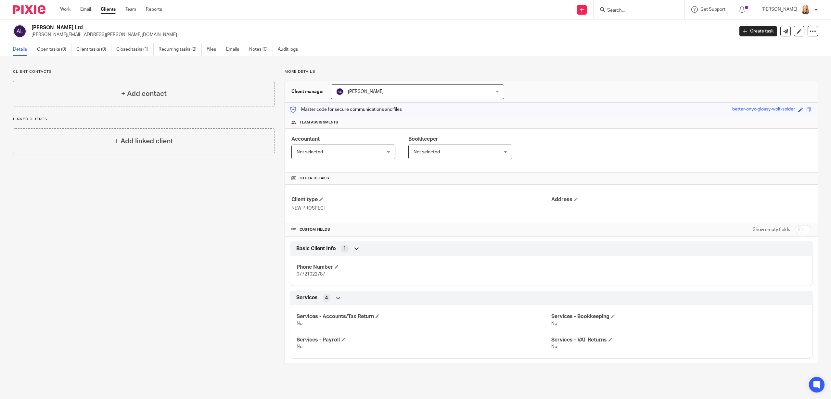
click at [617, 11] on input "Search" at bounding box center [636, 11] width 58 height 6
type input "Antoi"
click at [626, 27] on link at bounding box center [657, 25] width 105 height 10
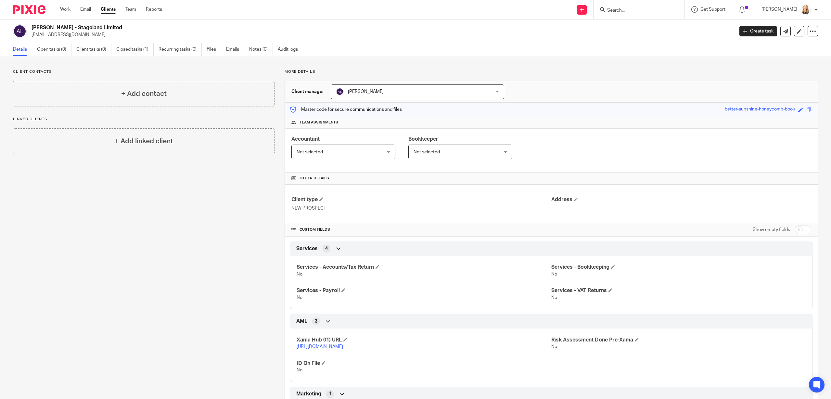
click at [627, 10] on input "Search" at bounding box center [636, 11] width 58 height 6
type input "Aasha"
click at [642, 24] on link at bounding box center [645, 25] width 81 height 10
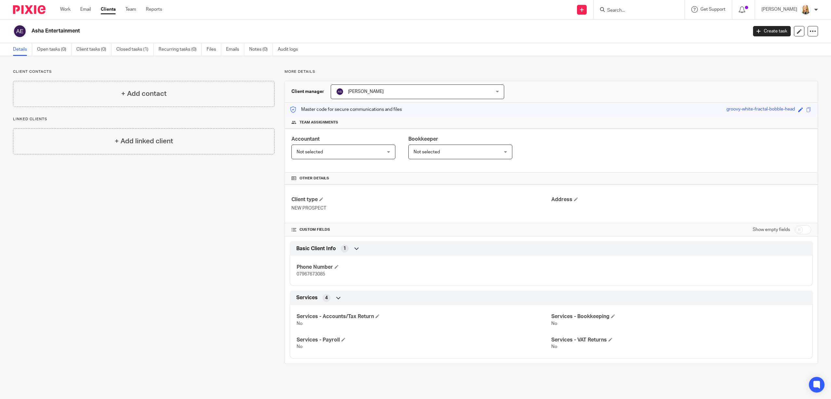
click at [630, 12] on input "Search" at bounding box center [636, 11] width 58 height 6
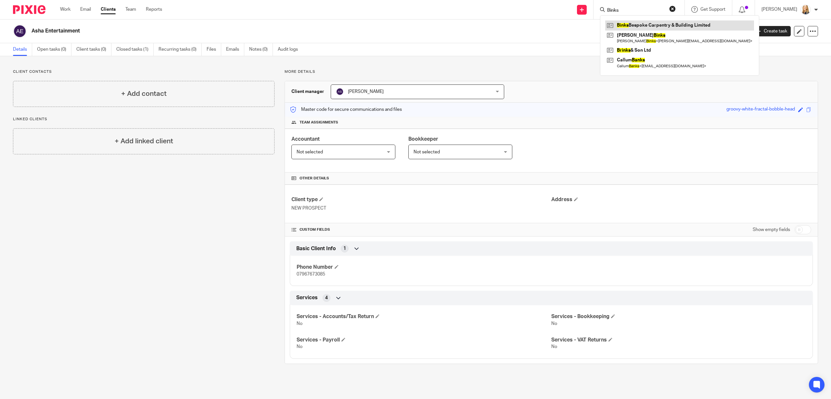
type input "Binks"
click at [649, 27] on link at bounding box center [679, 25] width 149 height 10
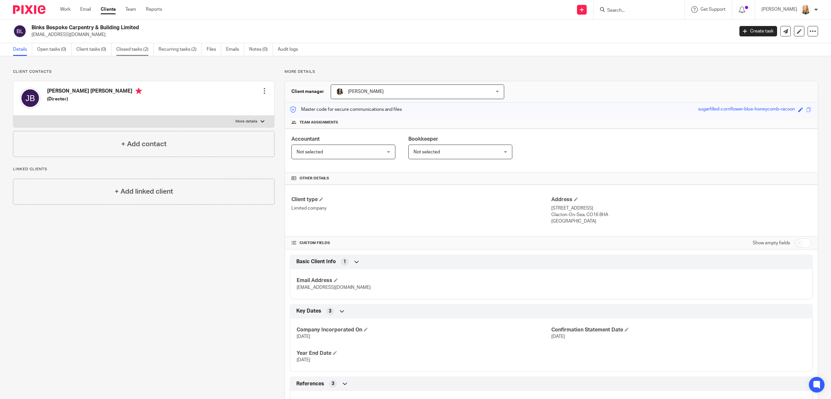
click at [123, 48] on link "Closed tasks (2)" at bounding box center [134, 49] width 37 height 13
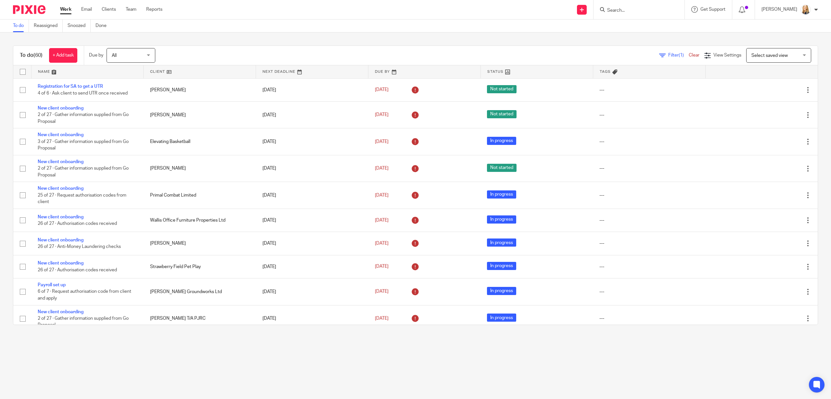
scroll to position [1317, 0]
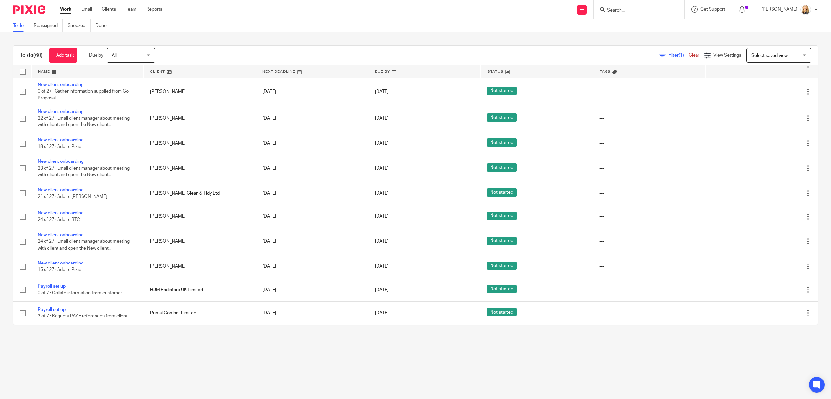
click at [638, 12] on input "Search" at bounding box center [636, 11] width 58 height 6
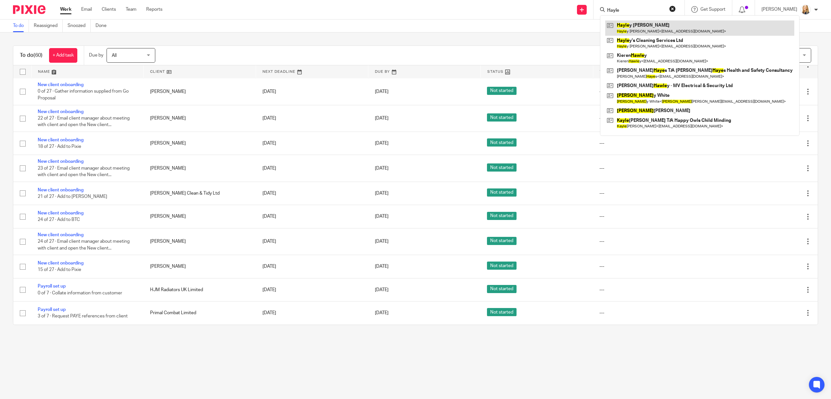
type input "Hayle"
click at [637, 28] on link at bounding box center [699, 27] width 189 height 15
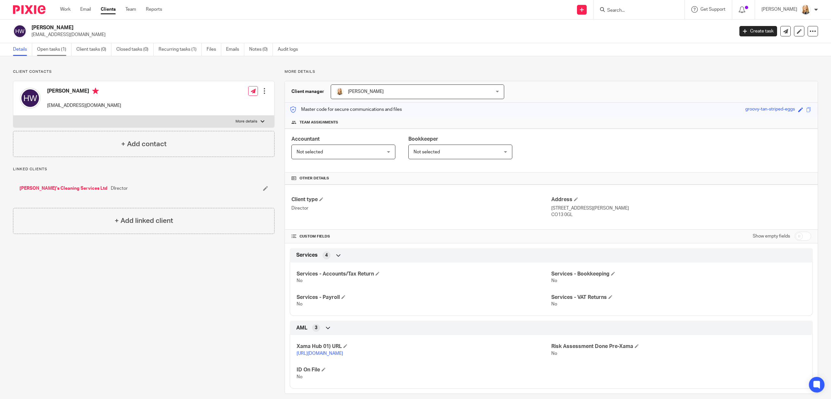
click at [40, 49] on link "Open tasks (1)" at bounding box center [54, 49] width 34 height 13
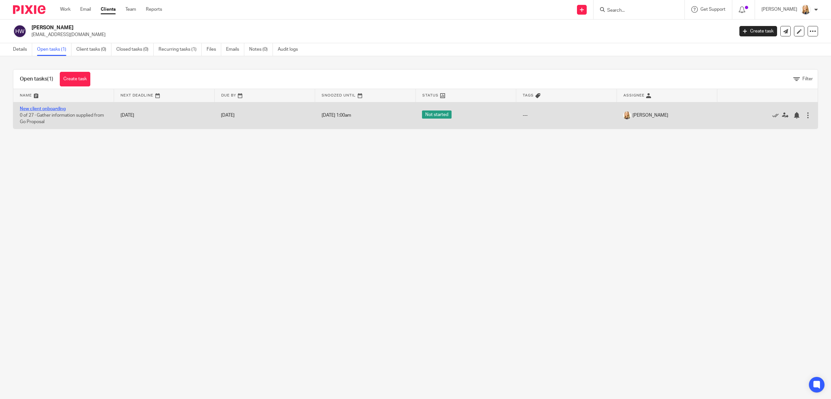
click at [51, 108] on link "New client onboarding" at bounding box center [43, 109] width 46 height 5
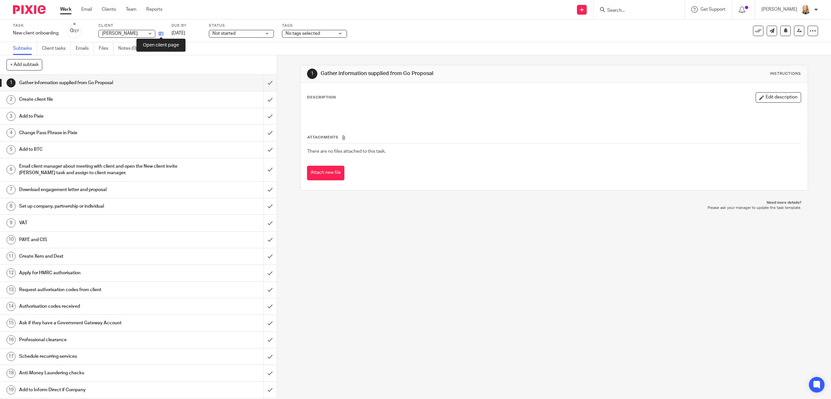
click at [160, 34] on icon at bounding box center [161, 33] width 5 height 5
click at [270, 83] on input "submit" at bounding box center [138, 83] width 277 height 16
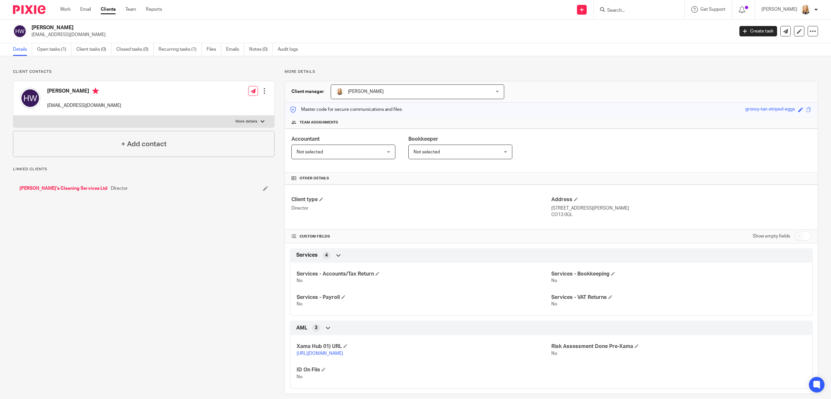
click at [800, 236] on input "checkbox" at bounding box center [803, 236] width 17 height 9
checkbox input "true"
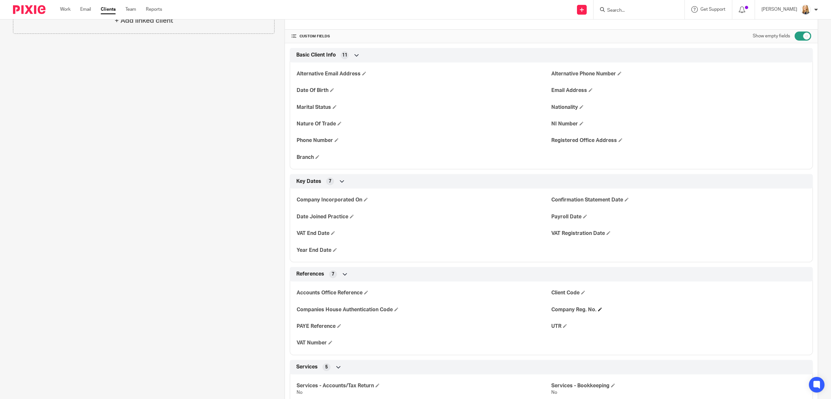
scroll to position [201, 0]
click at [584, 291] on span at bounding box center [583, 292] width 4 height 4
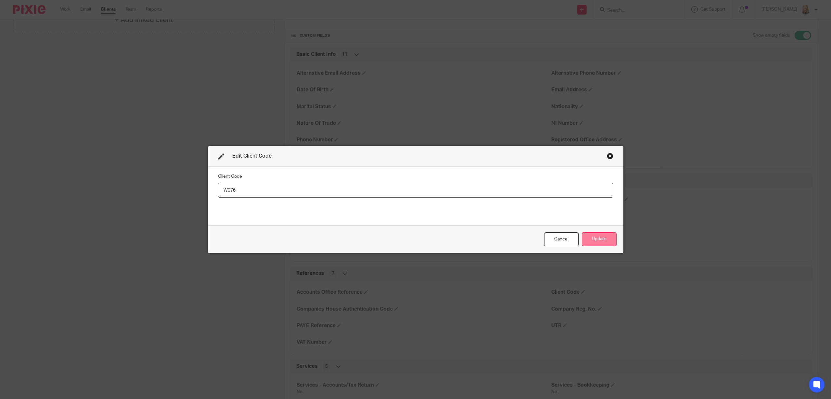
type input "W076"
click at [603, 241] on button "Update" at bounding box center [599, 239] width 35 height 14
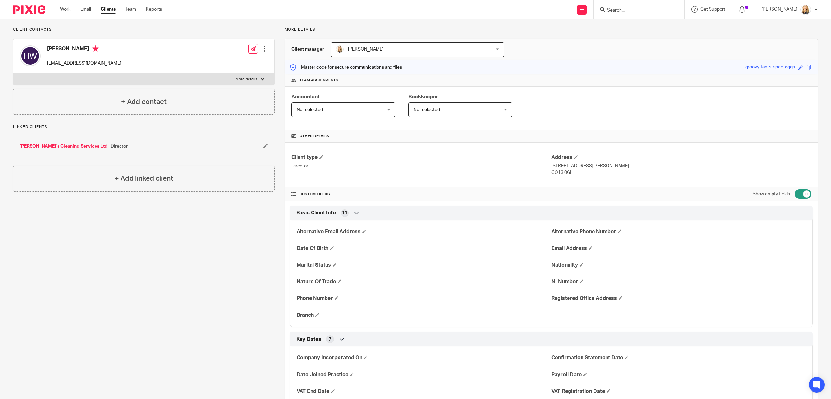
scroll to position [0, 0]
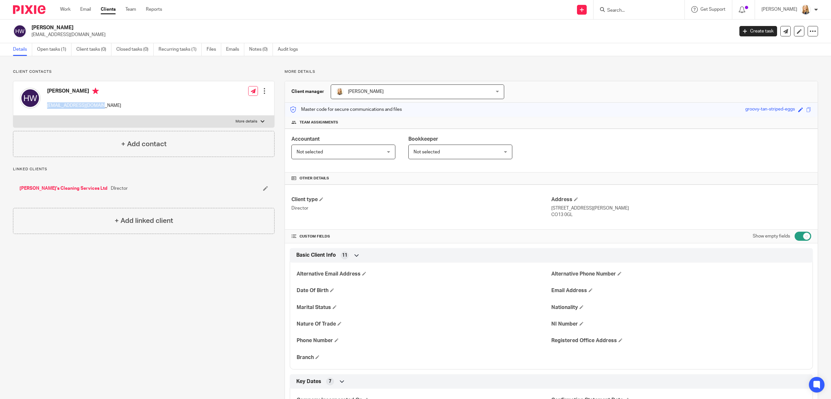
drag, startPoint x: 47, startPoint y: 106, endPoint x: 100, endPoint y: 107, distance: 53.3
click at [100, 107] on div "Hayley Whipps whippshayley@gmail.com Edit contact Create client from contact Ex…" at bounding box center [143, 98] width 261 height 34
copy p "whippshayley@gmail.com"
click at [590, 291] on span at bounding box center [591, 290] width 4 height 4
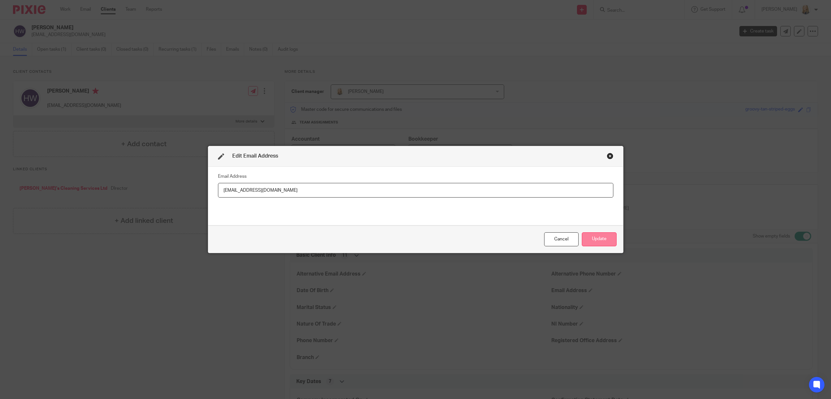
type input "whippshayley@gmail.com"
click at [603, 241] on button "Update" at bounding box center [599, 239] width 35 height 14
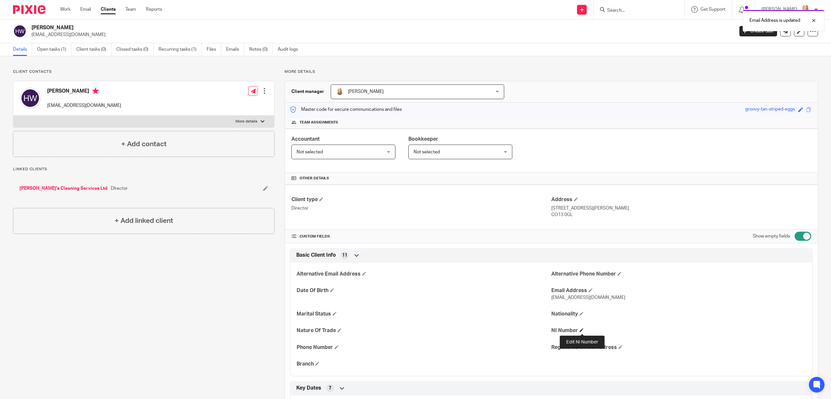
click at [583, 331] on span at bounding box center [582, 330] width 4 height 4
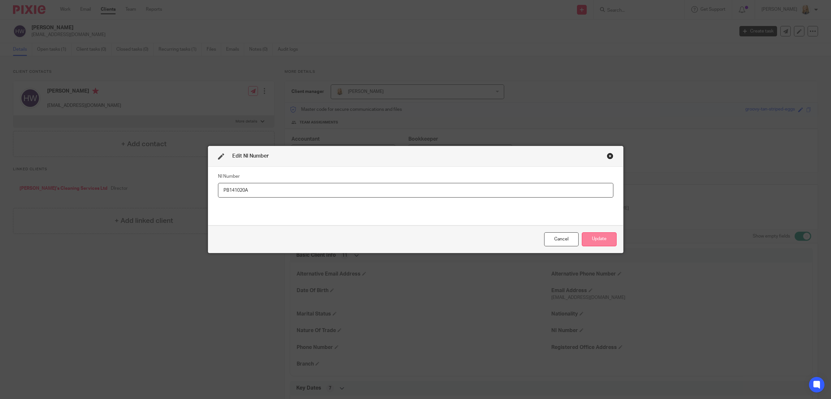
type input "PB141020A"
click at [608, 239] on button "Update" at bounding box center [599, 239] width 35 height 14
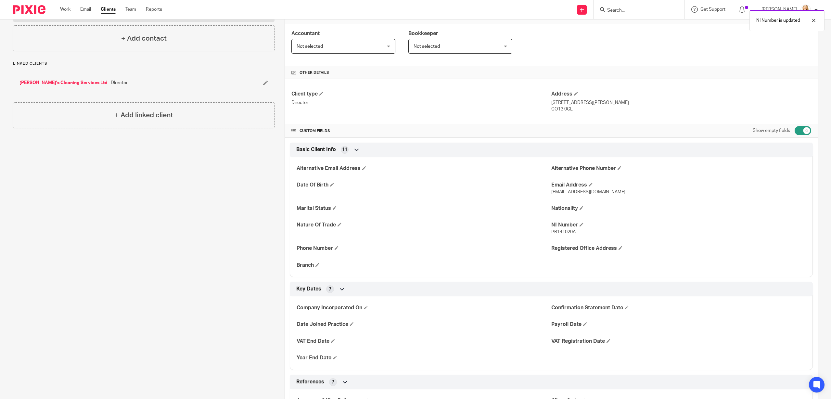
scroll to position [109, 0]
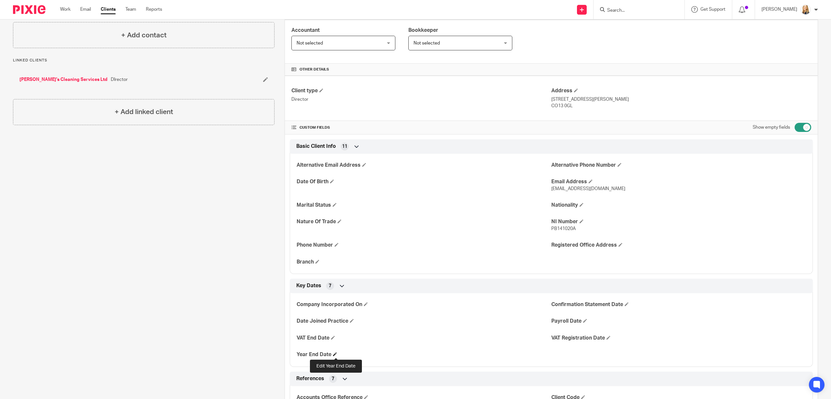
click at [336, 356] on span at bounding box center [335, 354] width 4 height 4
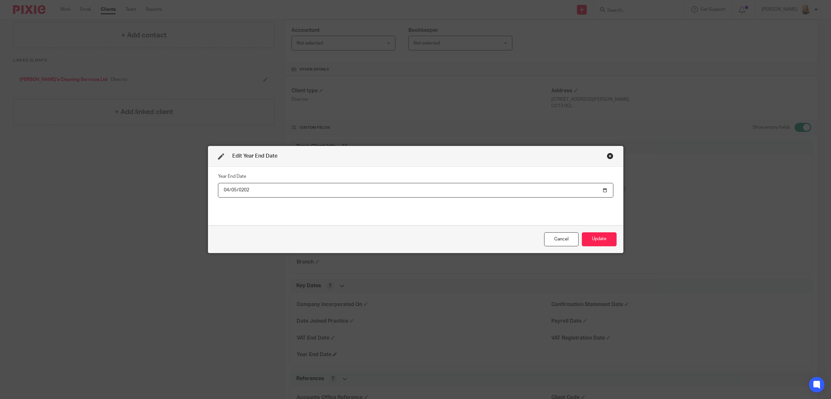
type input "2026-04-05"
click at [609, 237] on button "Update" at bounding box center [599, 239] width 35 height 14
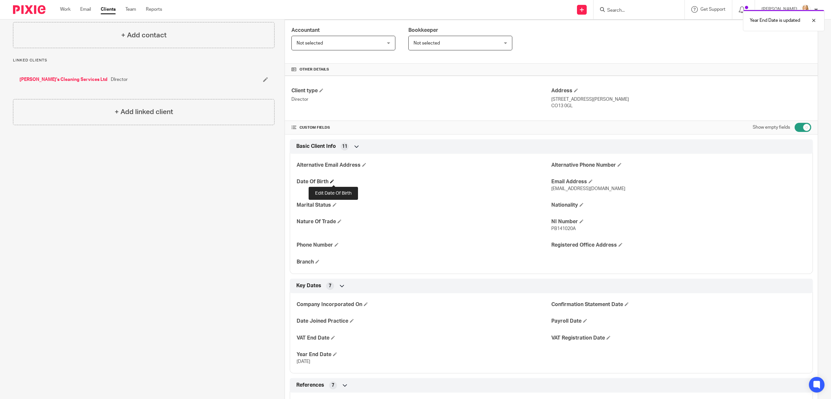
click at [334, 182] on span at bounding box center [332, 181] width 4 height 4
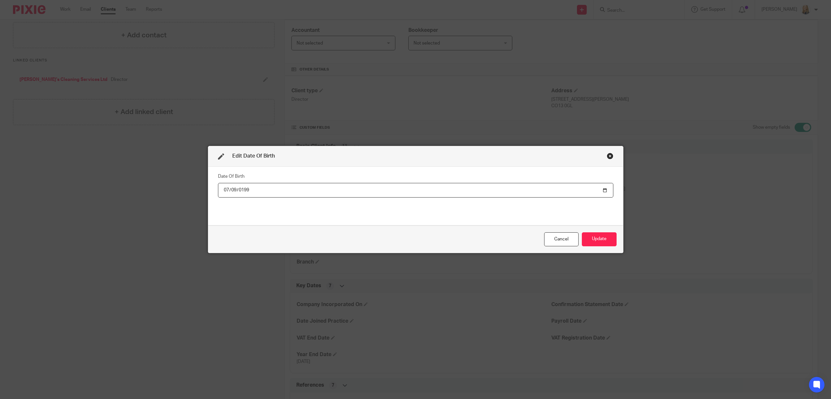
type input "1996-07-09"
click at [606, 240] on button "Update" at bounding box center [599, 239] width 35 height 14
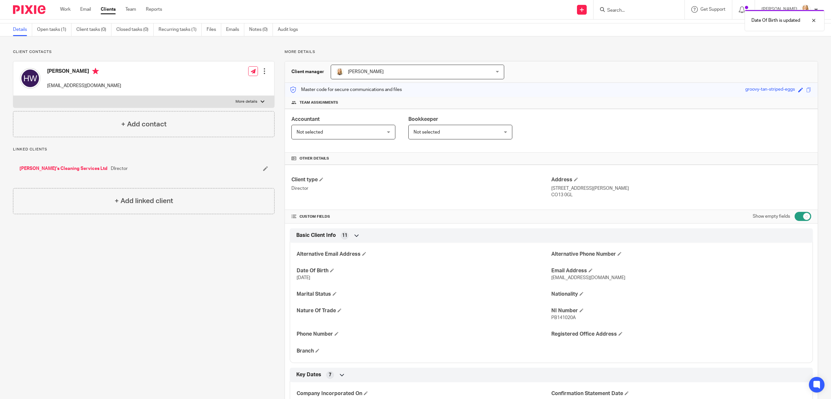
scroll to position [7, 0]
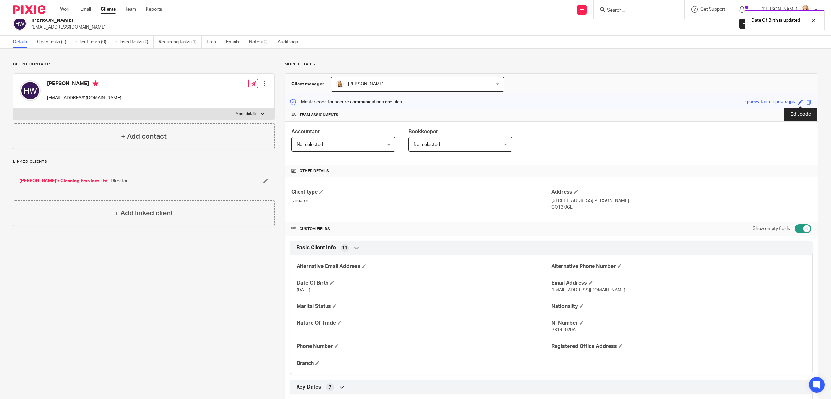
click at [801, 102] on span at bounding box center [800, 102] width 5 height 5
type input "whipps090796"
click at [792, 102] on link "Save" at bounding box center [789, 102] width 10 height 6
type input "whipps090796"
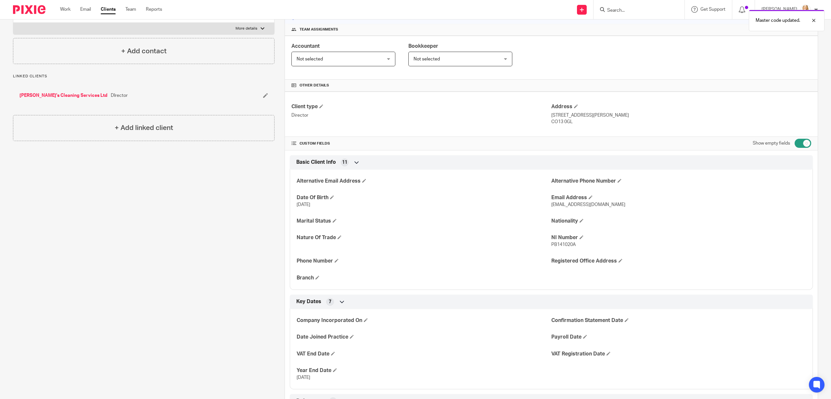
scroll to position [95, 0]
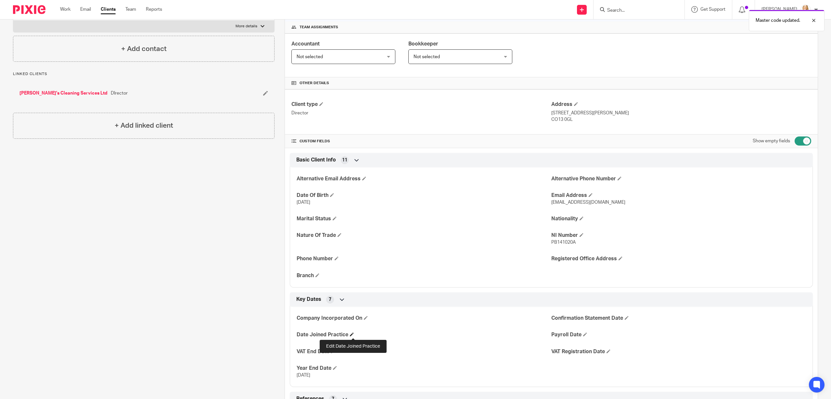
click at [353, 334] on span at bounding box center [352, 334] width 4 height 4
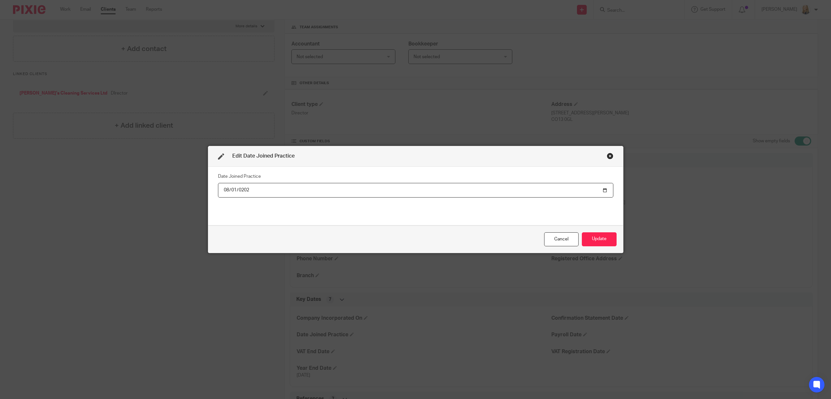
type input "2025-08-01"
click at [593, 241] on button "Update" at bounding box center [599, 239] width 35 height 14
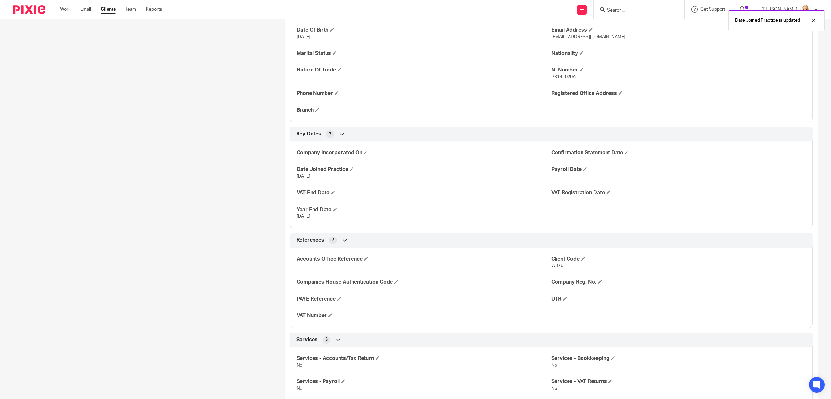
scroll to position [261, 0]
click at [567, 297] on span at bounding box center [565, 298] width 4 height 4
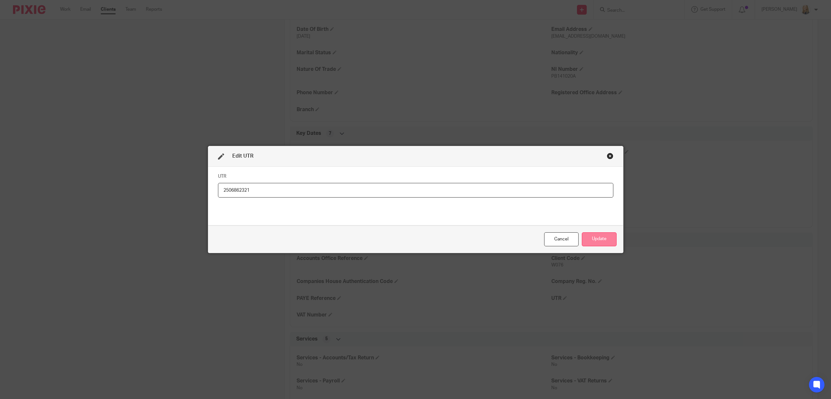
type input "2506862321"
click at [601, 241] on button "Update" at bounding box center [599, 239] width 35 height 14
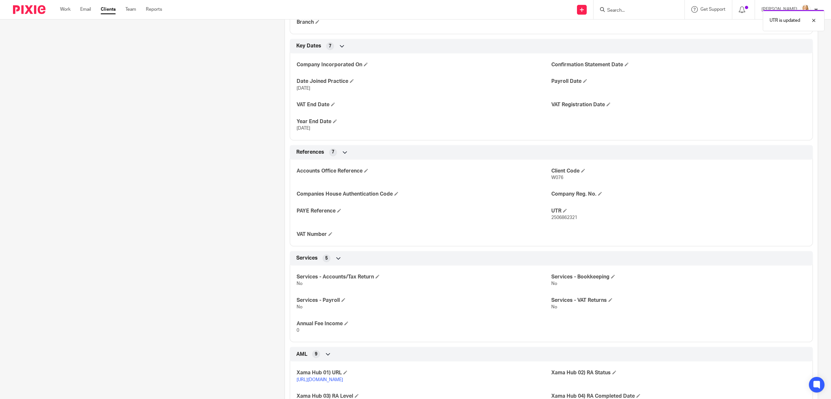
scroll to position [357, 0]
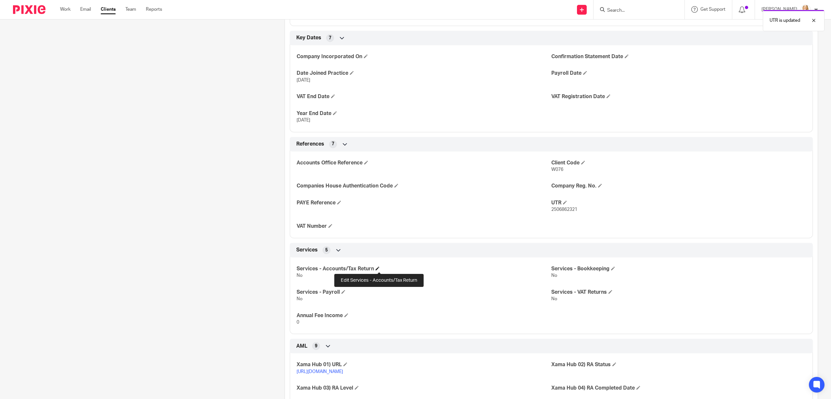
click at [379, 268] on span at bounding box center [378, 268] width 4 height 4
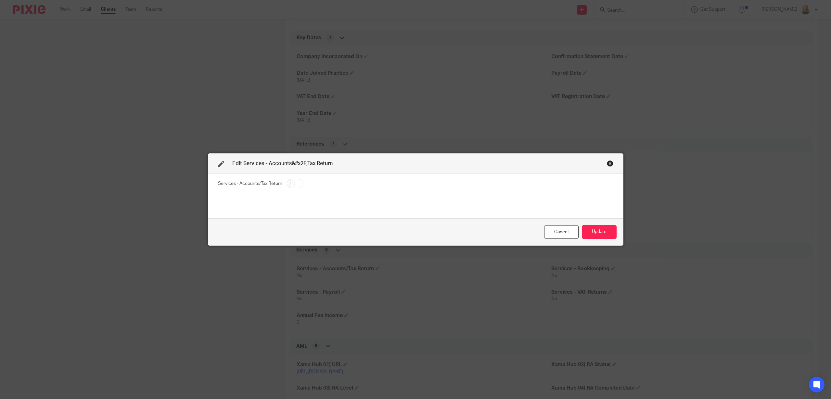
drag, startPoint x: 293, startPoint y: 186, endPoint x: 376, endPoint y: 195, distance: 83.3
click at [293, 186] on input "checkbox" at bounding box center [295, 183] width 17 height 9
checkbox input "true"
click at [594, 231] on button "Update" at bounding box center [599, 232] width 35 height 14
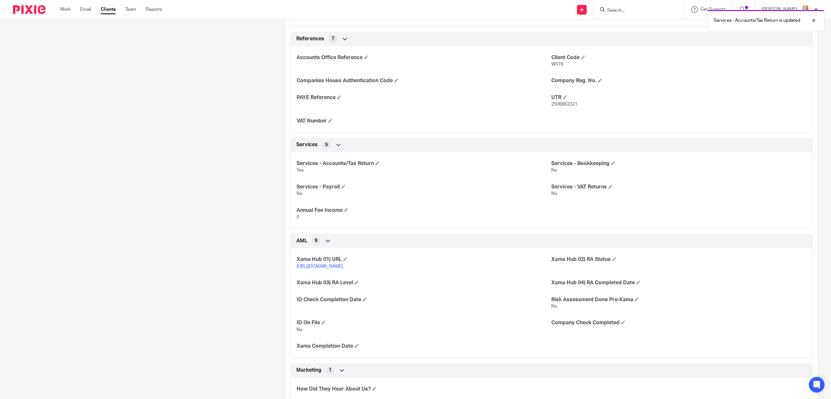
scroll to position [482, 0]
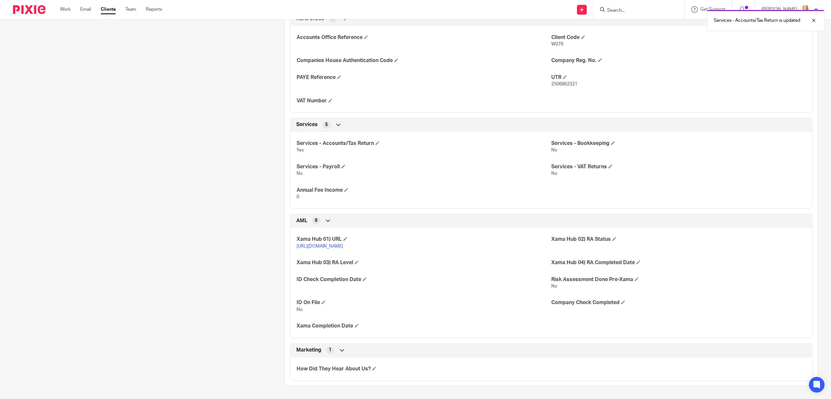
click at [343, 247] on link "https://platform.xamatech.com/portal/crm/clients/693e51f0-7446-11f0-a01c-174cac…" at bounding box center [320, 246] width 46 height 5
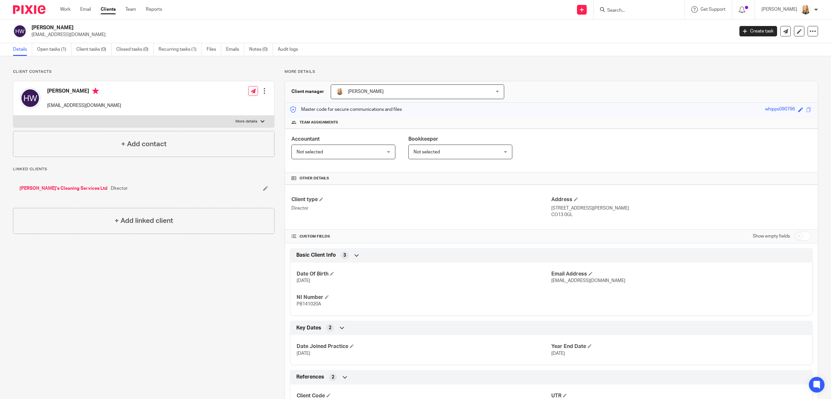
click at [798, 235] on input "checkbox" at bounding box center [803, 236] width 17 height 9
checkbox input "true"
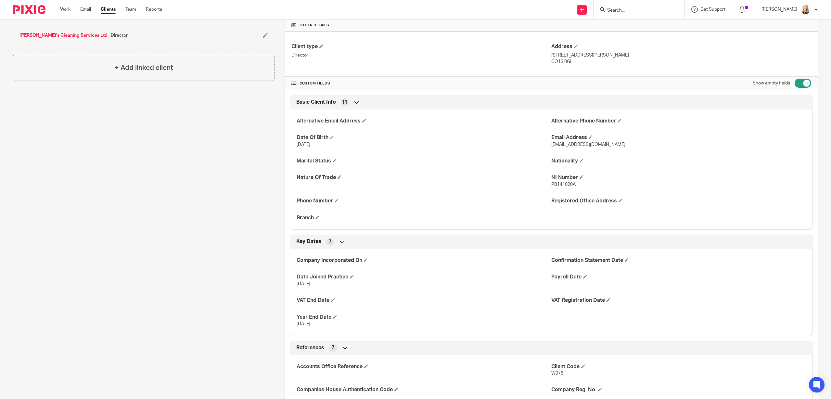
scroll to position [155, 0]
click at [338, 200] on span at bounding box center [337, 199] width 4 height 4
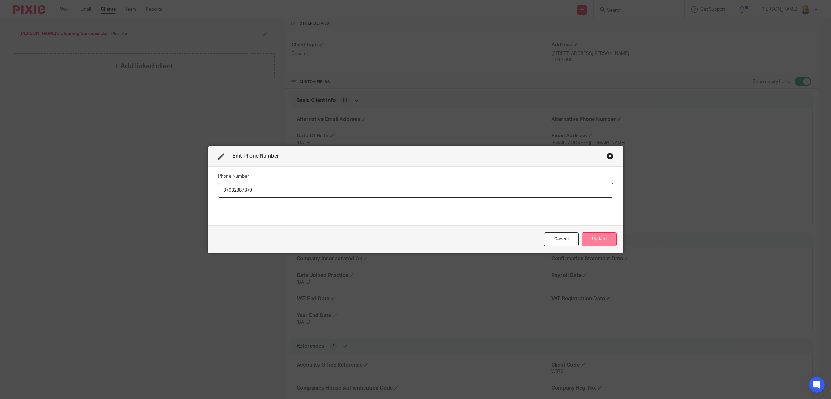
type input "07932887379"
click at [596, 237] on button "Update" at bounding box center [599, 239] width 35 height 14
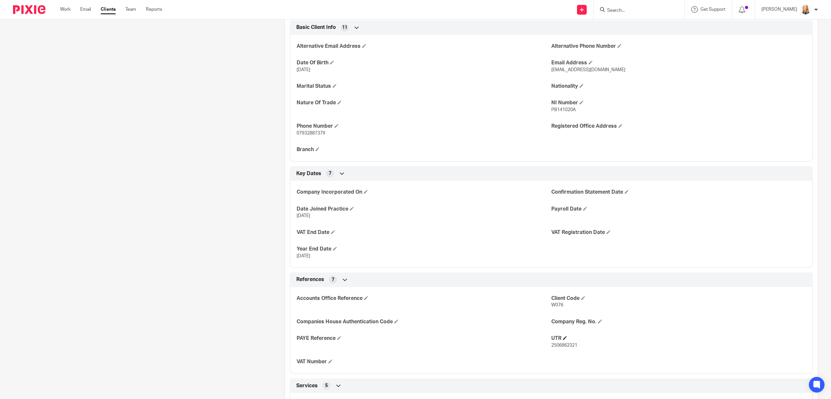
scroll to position [229, 0]
drag, startPoint x: 552, startPoint y: 344, endPoint x: 590, endPoint y: 344, distance: 38.3
click at [590, 344] on p "2506862321" at bounding box center [678, 344] width 255 height 6
copy span "2506862321"
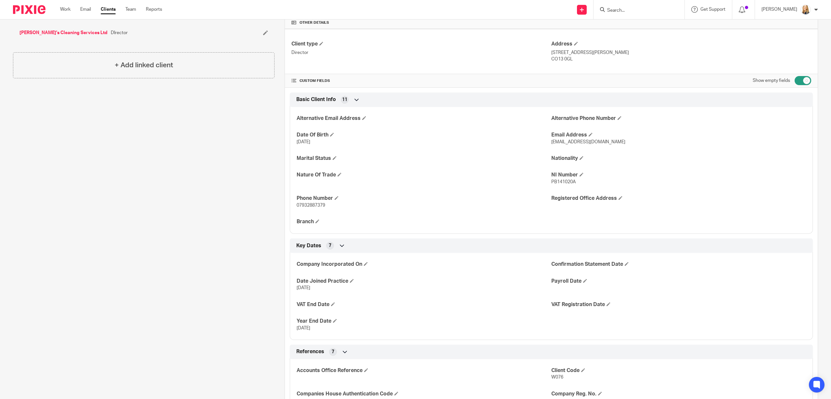
scroll to position [154, 0]
drag, startPoint x: 553, startPoint y: 61, endPoint x: 585, endPoint y: 61, distance: 32.8
click at [574, 62] on p "CO13 0GL" at bounding box center [681, 61] width 260 height 6
copy p "CO13 0GL"
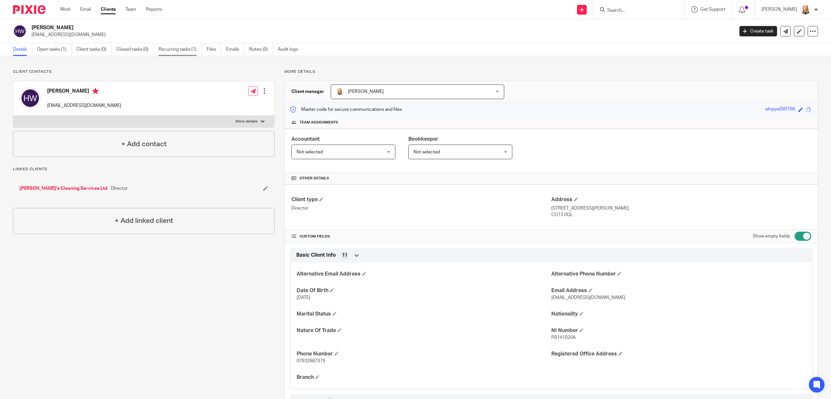
click at [176, 49] on link "Recurring tasks (1)" at bounding box center [180, 49] width 43 height 13
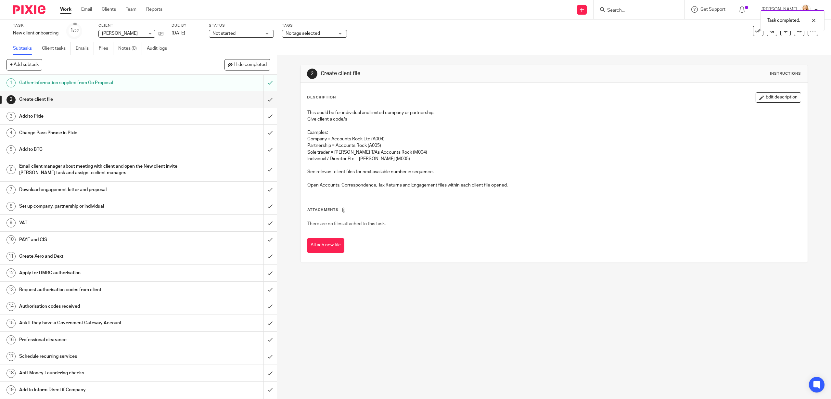
click at [249, 98] on div "Create client file" at bounding box center [138, 100] width 238 height 10
click at [270, 99] on input "submit" at bounding box center [138, 99] width 277 height 16
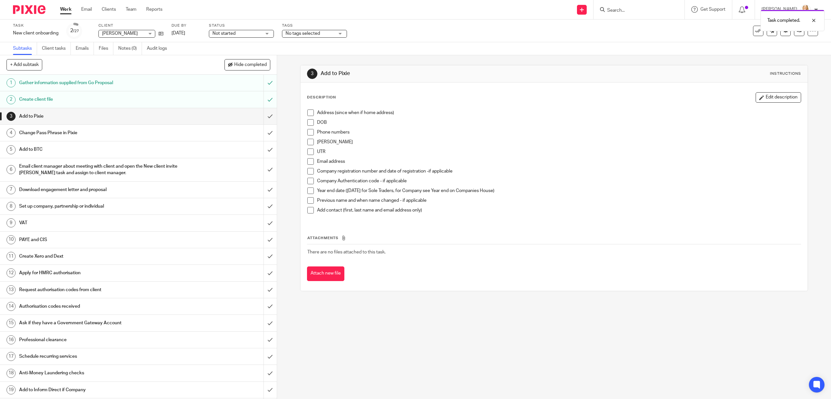
drag, startPoint x: 310, startPoint y: 112, endPoint x: 311, endPoint y: 115, distance: 3.6
click at [310, 112] on span at bounding box center [310, 112] width 6 height 6
click at [311, 122] on span at bounding box center [310, 122] width 6 height 6
click at [312, 132] on span at bounding box center [310, 132] width 6 height 6
click at [311, 143] on span at bounding box center [310, 142] width 6 height 6
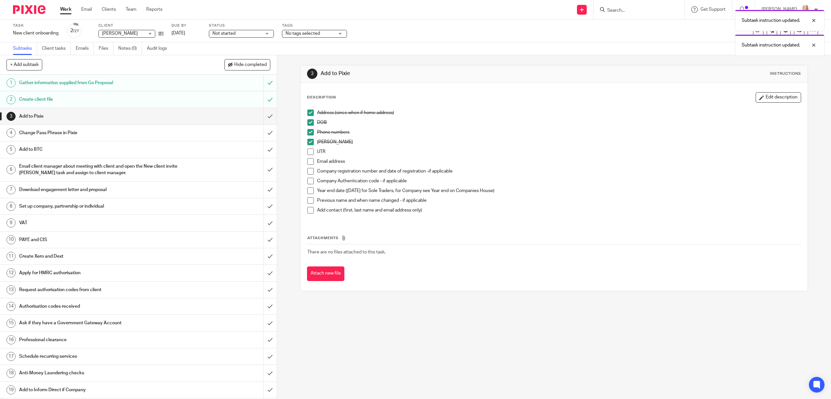
click at [312, 154] on span at bounding box center [310, 151] width 6 height 6
click at [311, 162] on span at bounding box center [310, 161] width 6 height 6
click at [310, 190] on span at bounding box center [310, 190] width 6 height 6
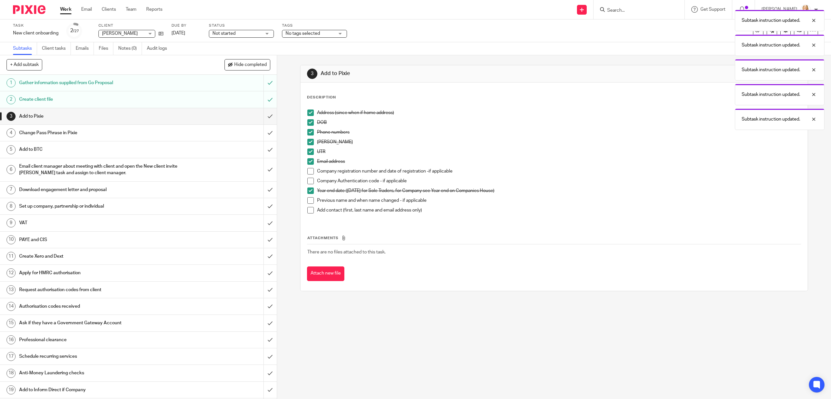
click at [309, 209] on span at bounding box center [310, 210] width 6 height 6
click at [269, 117] on input "submit" at bounding box center [138, 116] width 277 height 16
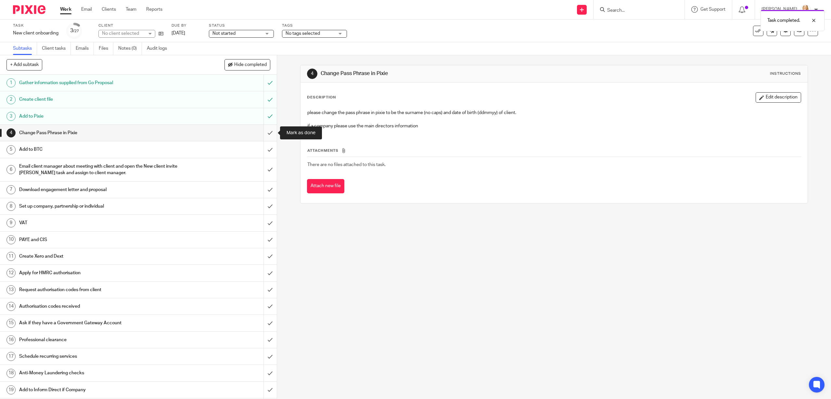
click at [270, 132] on input "submit" at bounding box center [138, 133] width 277 height 16
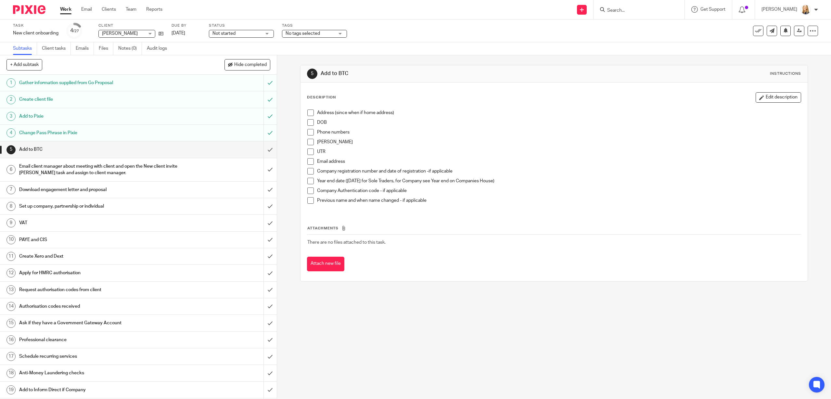
click at [309, 114] on span at bounding box center [310, 112] width 6 height 6
click at [310, 122] on span at bounding box center [310, 122] width 6 height 6
drag, startPoint x: 311, startPoint y: 133, endPoint x: 311, endPoint y: 140, distance: 7.2
click at [311, 133] on span at bounding box center [310, 132] width 6 height 6
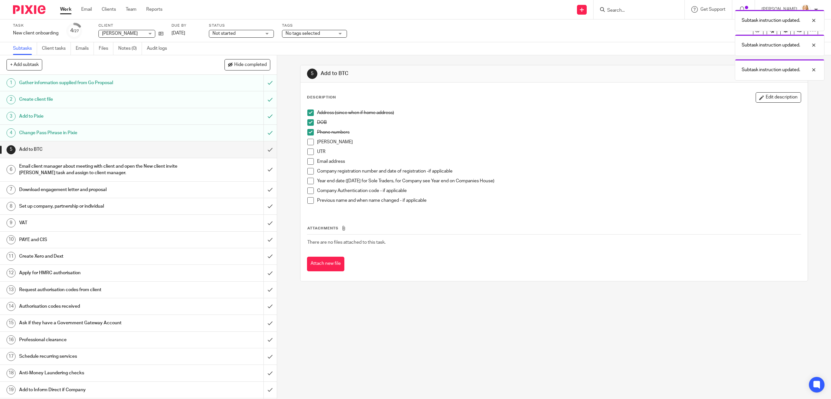
drag, startPoint x: 311, startPoint y: 141, endPoint x: 312, endPoint y: 153, distance: 11.7
click at [311, 141] on span at bounding box center [310, 142] width 6 height 6
click at [312, 152] on span at bounding box center [310, 151] width 6 height 6
click at [311, 161] on span at bounding box center [310, 161] width 6 height 6
click at [311, 179] on span at bounding box center [310, 181] width 6 height 6
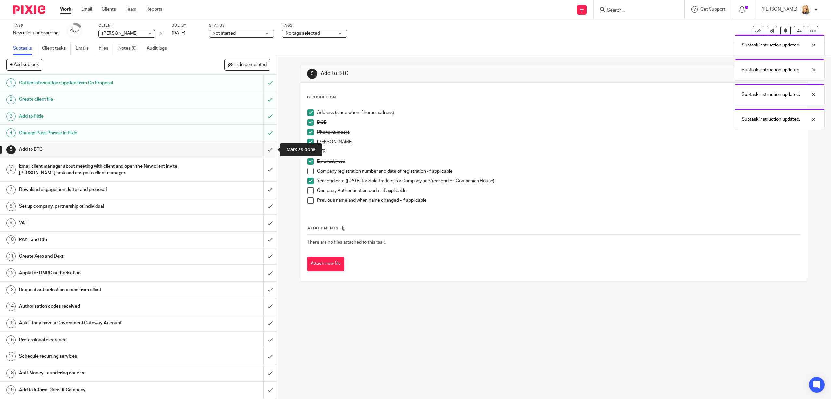
click at [270, 149] on input "submit" at bounding box center [138, 149] width 277 height 16
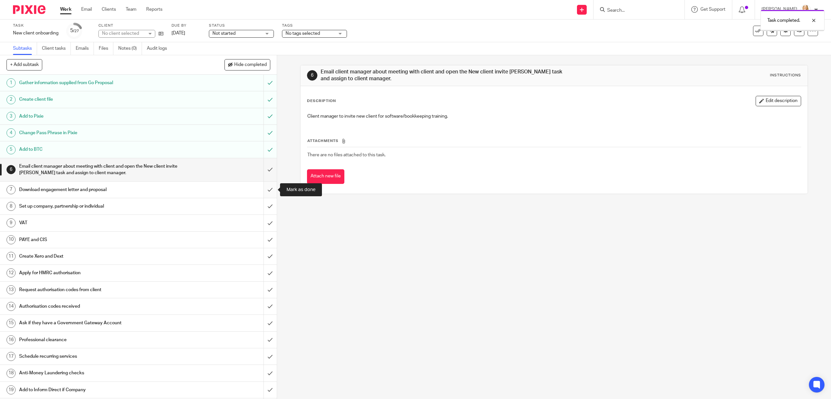
click at [269, 190] on input "submit" at bounding box center [138, 190] width 277 height 16
click at [257, 208] on link "8 Set up company, partnership or individual" at bounding box center [131, 206] width 263 height 16
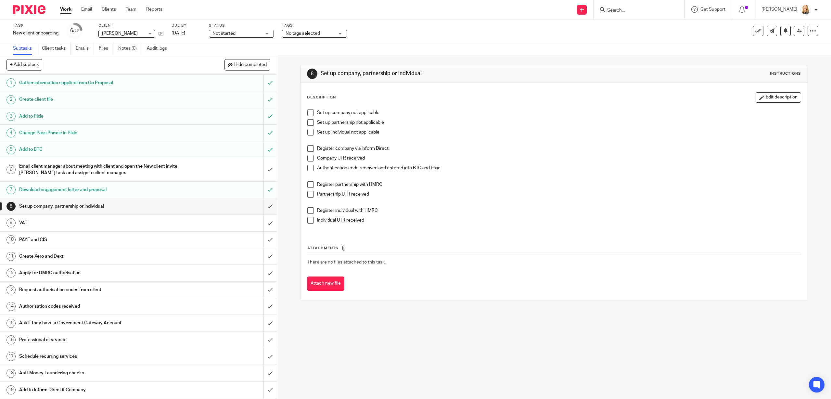
drag, startPoint x: 312, startPoint y: 115, endPoint x: 311, endPoint y: 121, distance: 5.9
click at [312, 115] on span at bounding box center [310, 112] width 6 height 6
drag, startPoint x: 311, startPoint y: 123, endPoint x: 311, endPoint y: 130, distance: 6.9
click at [311, 123] on span at bounding box center [310, 122] width 6 height 6
drag, startPoint x: 311, startPoint y: 131, endPoint x: 309, endPoint y: 144, distance: 13.1
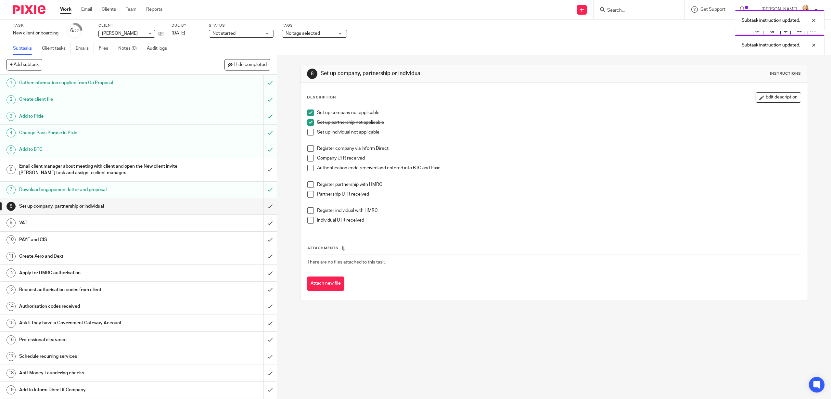
click at [311, 131] on span at bounding box center [310, 132] width 6 height 6
click at [275, 206] on input "submit" at bounding box center [138, 206] width 277 height 16
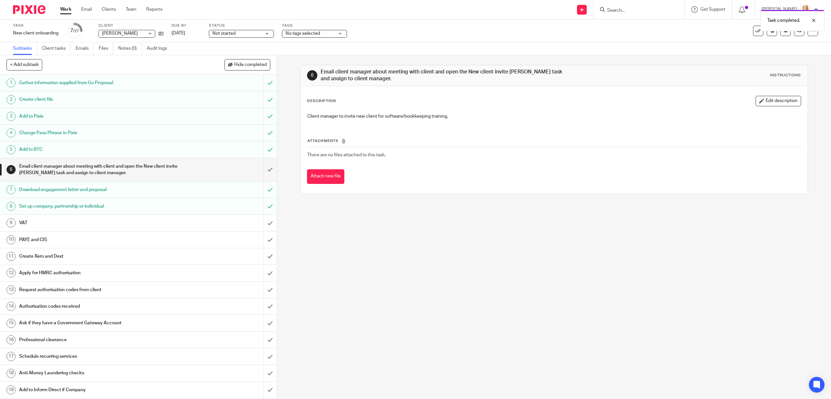
click at [212, 228] on link "9 VAT" at bounding box center [131, 223] width 263 height 16
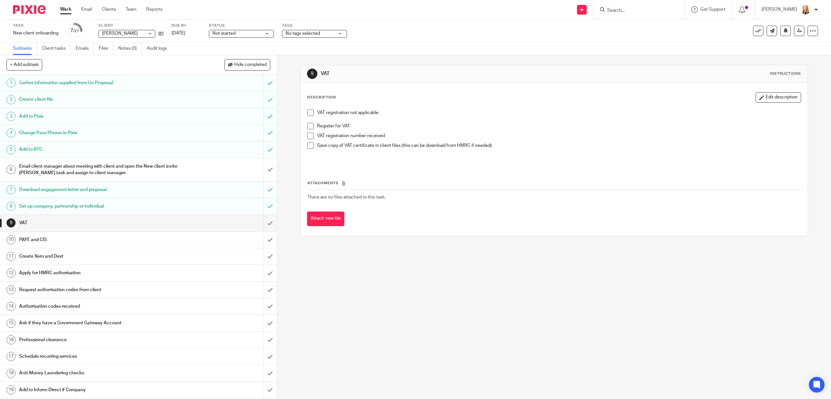
click at [312, 114] on span at bounding box center [310, 112] width 6 height 6
click at [272, 222] on input "submit" at bounding box center [138, 223] width 277 height 16
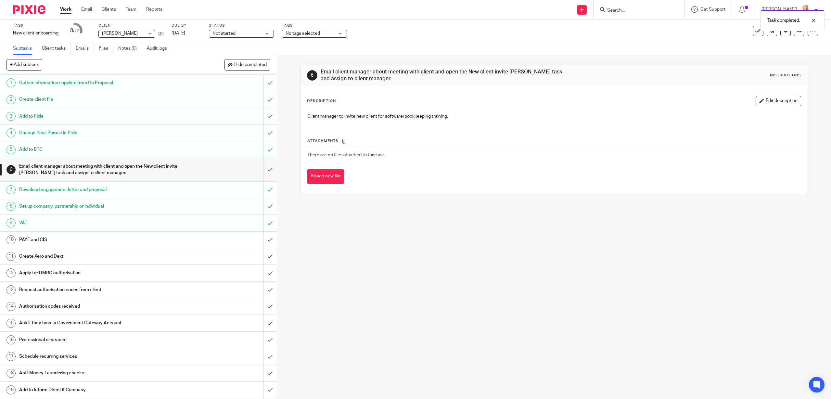
click at [246, 237] on div "PAYE and CIS" at bounding box center [138, 240] width 238 height 10
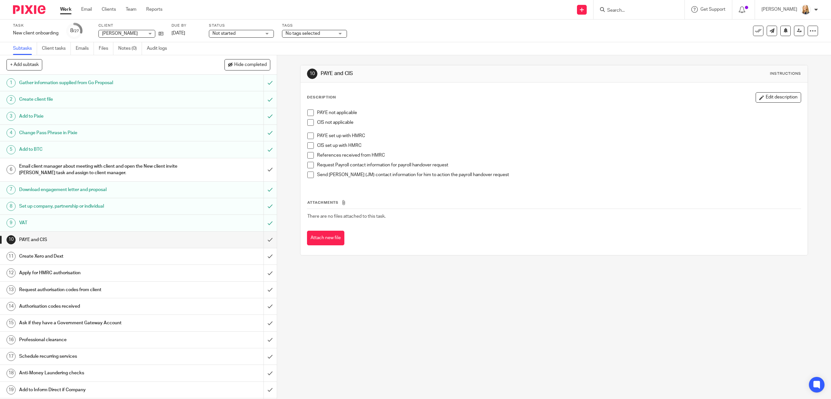
click at [312, 137] on span at bounding box center [310, 136] width 6 height 6
click at [268, 257] on input "submit" at bounding box center [138, 256] width 277 height 16
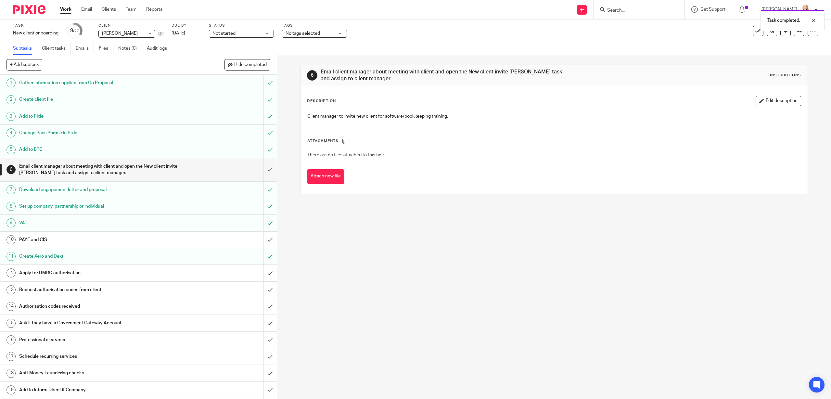
click at [233, 273] on div "Apply for HMRC authorisation" at bounding box center [138, 273] width 238 height 10
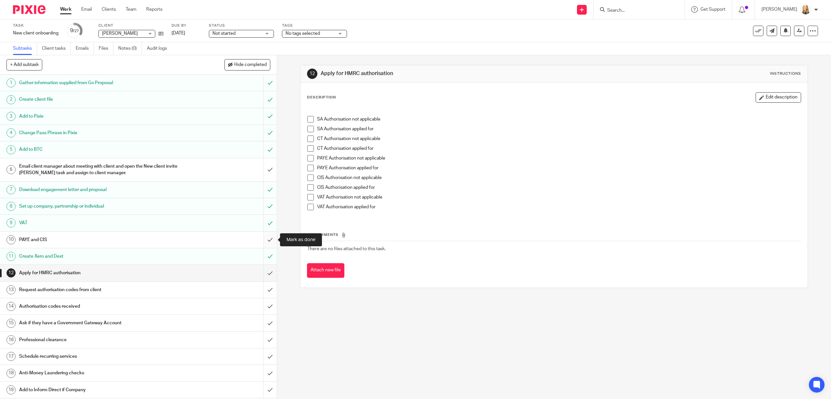
click at [270, 239] on input "submit" at bounding box center [138, 240] width 277 height 16
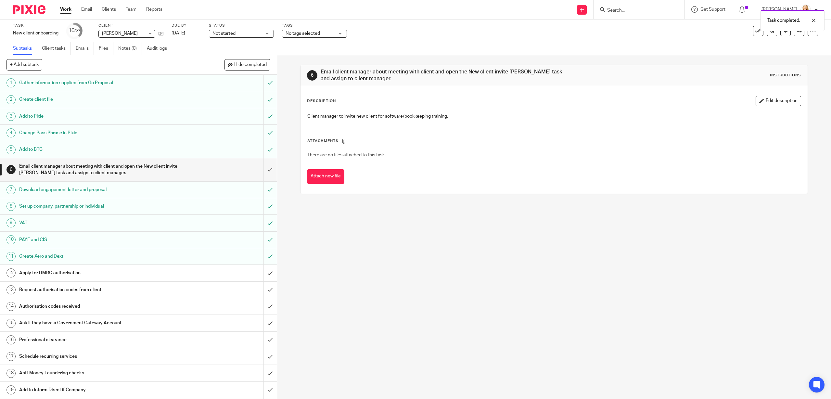
click at [159, 241] on h1 "PAYE and CIS" at bounding box center [98, 240] width 159 height 10
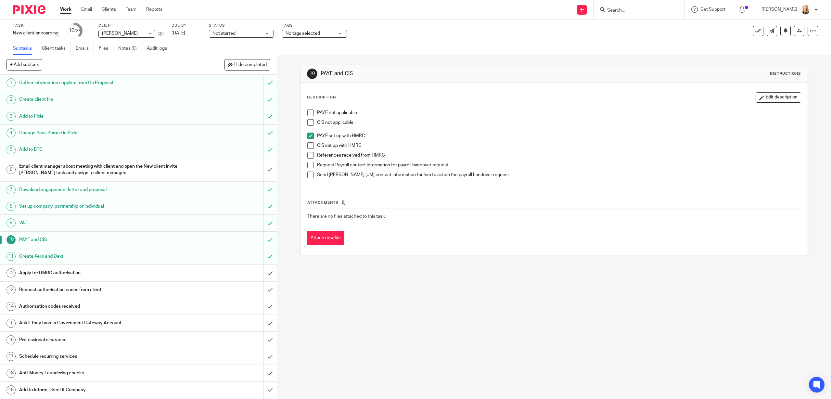
click at [311, 136] on span at bounding box center [310, 136] width 6 height 6
click at [312, 115] on span at bounding box center [310, 112] width 6 height 6
click at [311, 121] on span at bounding box center [310, 122] width 6 height 6
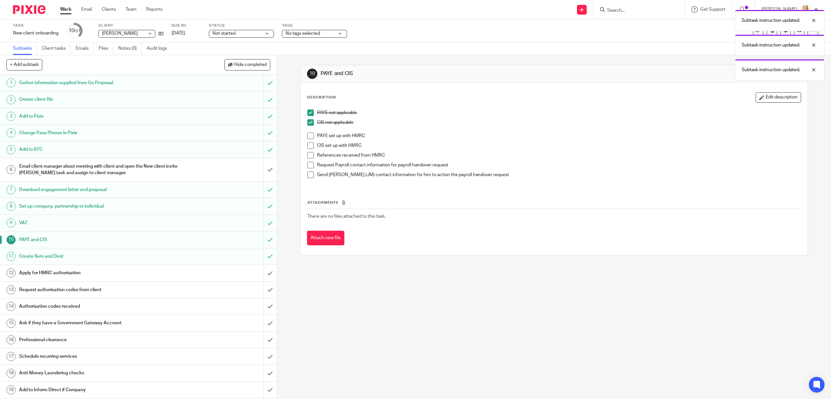
click at [172, 272] on h1 "Apply for HMRC authorisation" at bounding box center [98, 273] width 159 height 10
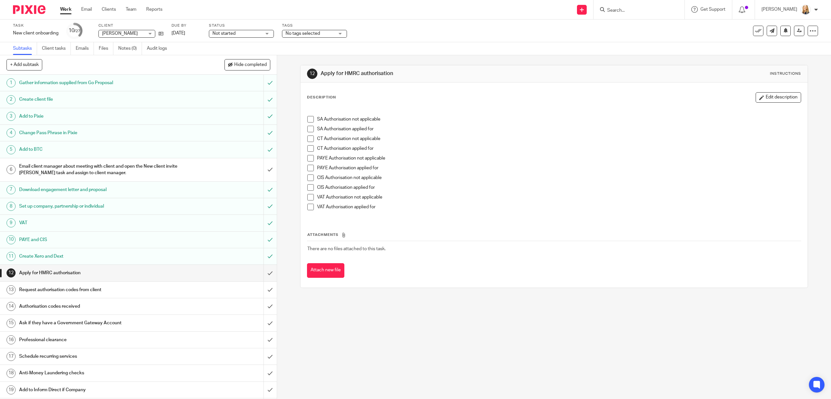
click at [311, 128] on span at bounding box center [310, 129] width 6 height 6
click at [271, 273] on input "submit" at bounding box center [138, 273] width 277 height 16
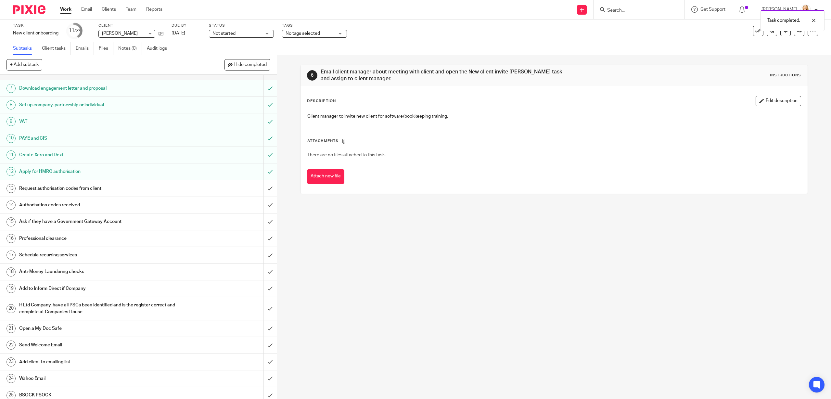
scroll to position [117, 0]
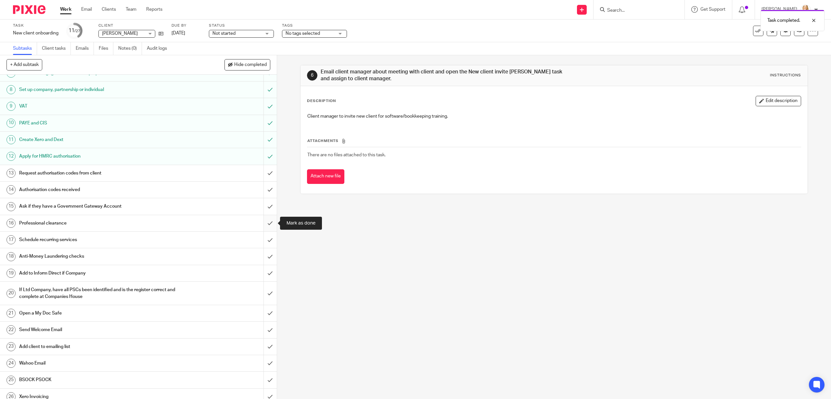
click at [268, 223] on input "submit" at bounding box center [138, 223] width 277 height 16
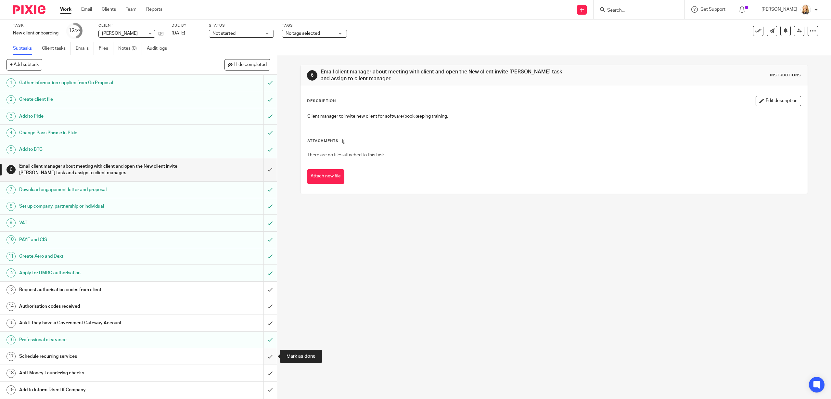
click at [271, 354] on input "submit" at bounding box center [138, 356] width 277 height 16
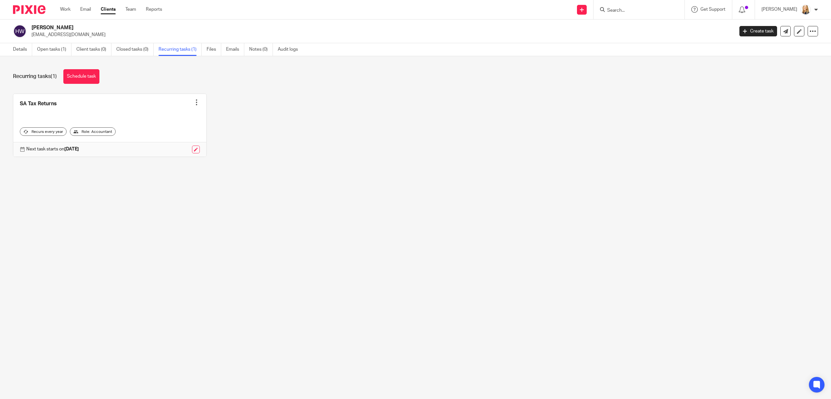
click at [198, 100] on div at bounding box center [196, 102] width 6 height 6
click at [172, 143] on span "Cancel schedule" at bounding box center [173, 143] width 34 height 5
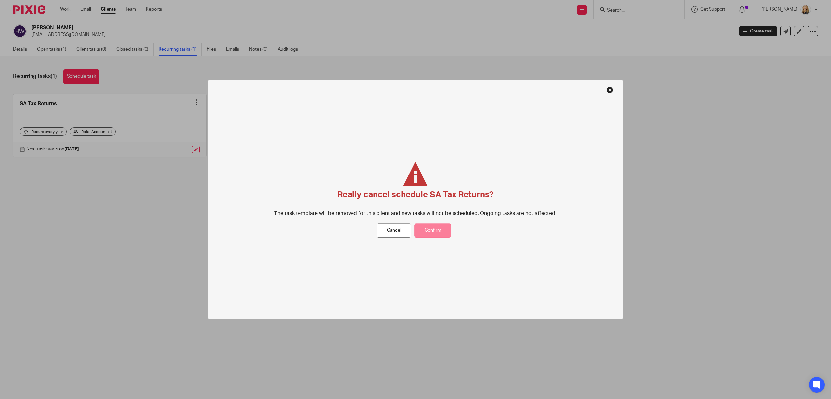
click at [432, 234] on button "Confirm" at bounding box center [433, 231] width 37 height 14
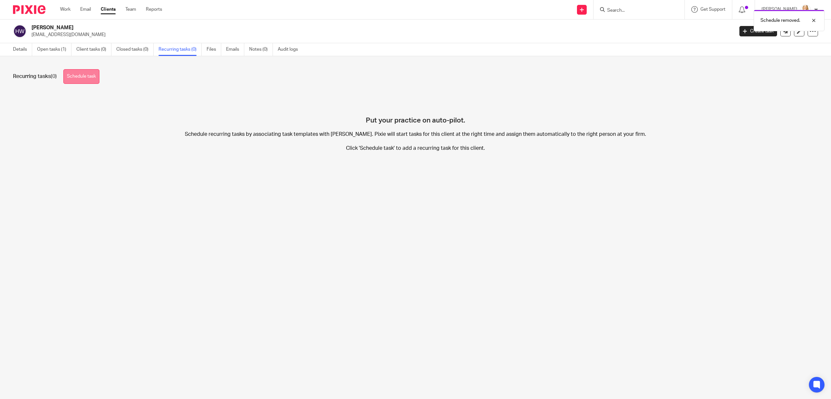
click at [96, 74] on link "Schedule task" at bounding box center [81, 76] width 36 height 15
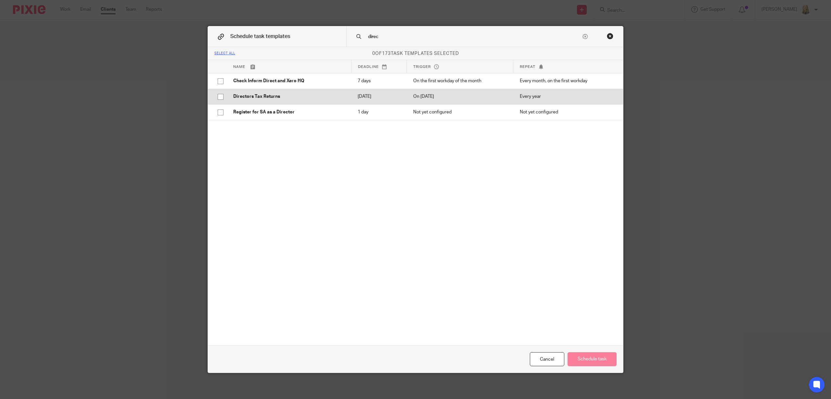
type input "direc"
click at [315, 101] on td "Directors Tax Returns" at bounding box center [289, 97] width 124 height 16
checkbox input "true"
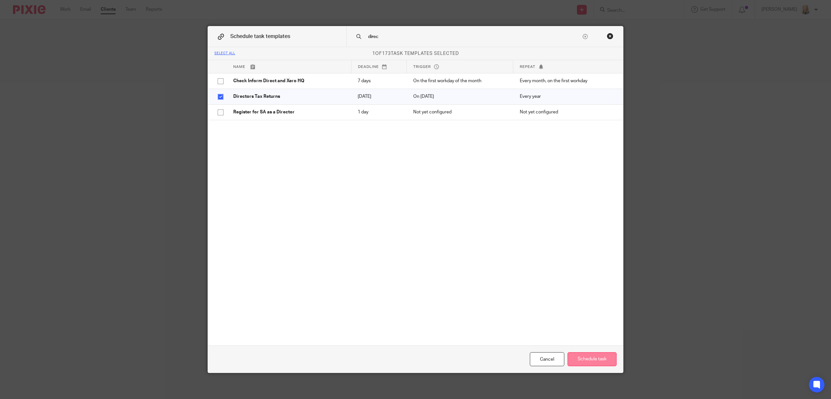
click at [570, 356] on button "Schedule task" at bounding box center [592, 359] width 49 height 14
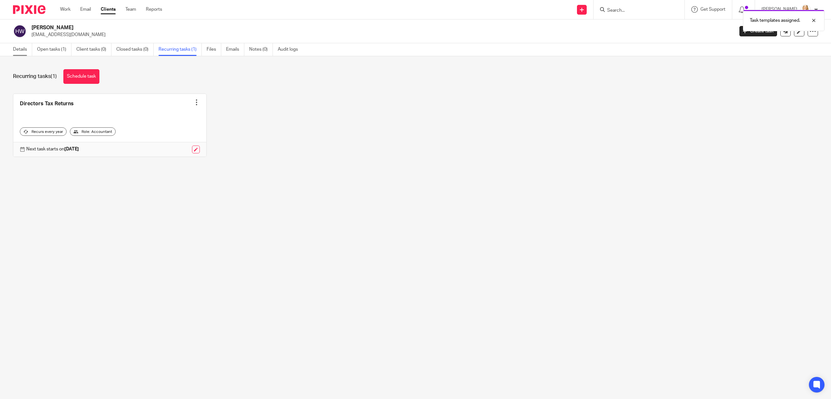
click at [18, 51] on link "Details" at bounding box center [22, 49] width 19 height 13
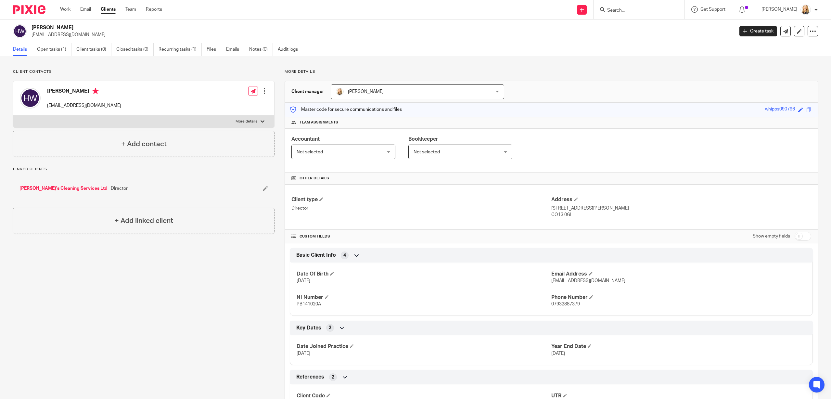
click at [622, 11] on input "Search" at bounding box center [636, 11] width 58 height 6
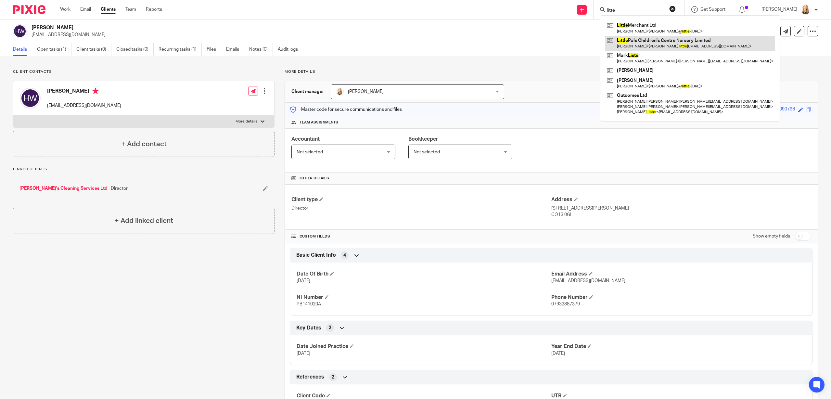
type input "litte"
click at [637, 46] on link at bounding box center [690, 43] width 170 height 15
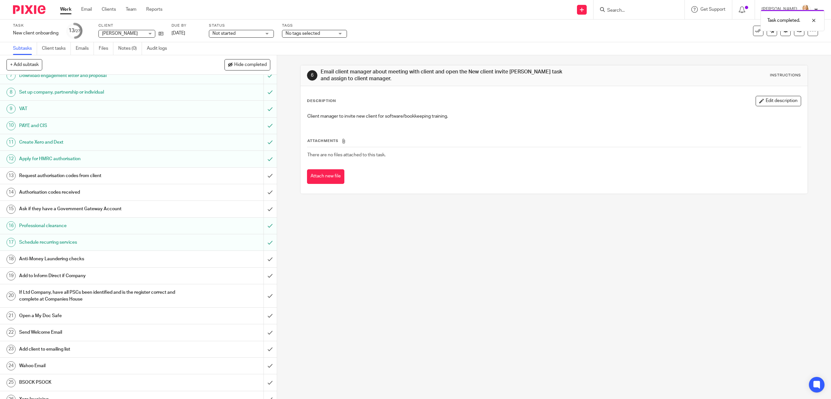
scroll to position [139, 0]
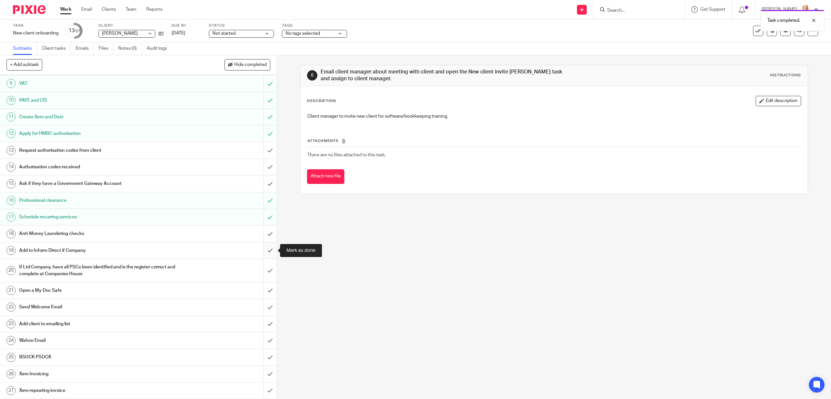
click at [269, 251] on input "submit" at bounding box center [138, 250] width 277 height 16
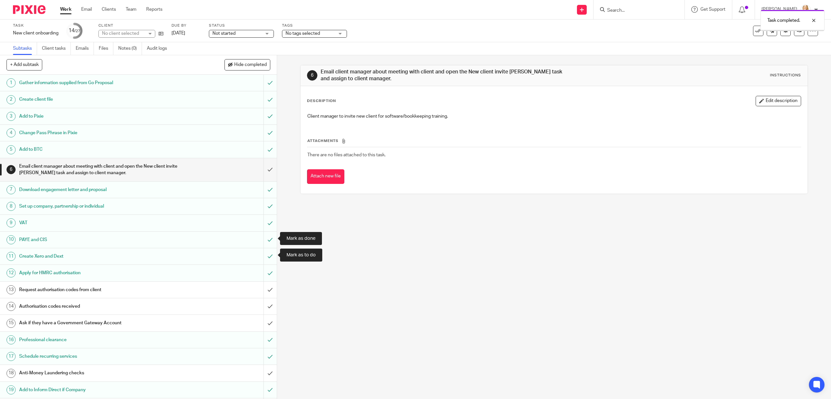
scroll to position [139, 0]
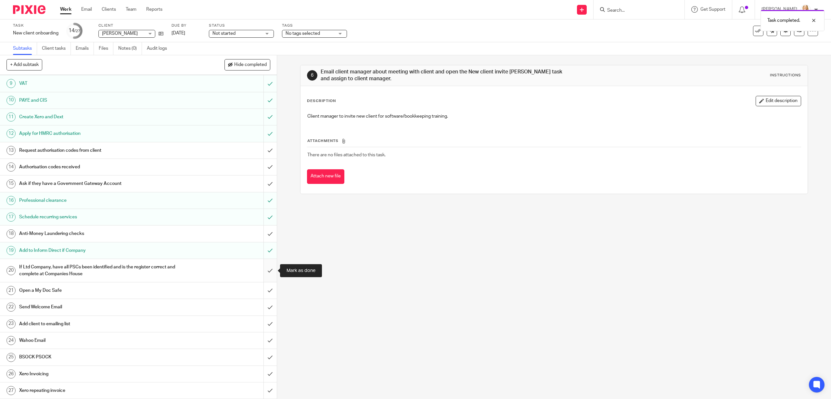
click at [270, 270] on input "submit" at bounding box center [138, 270] width 277 height 23
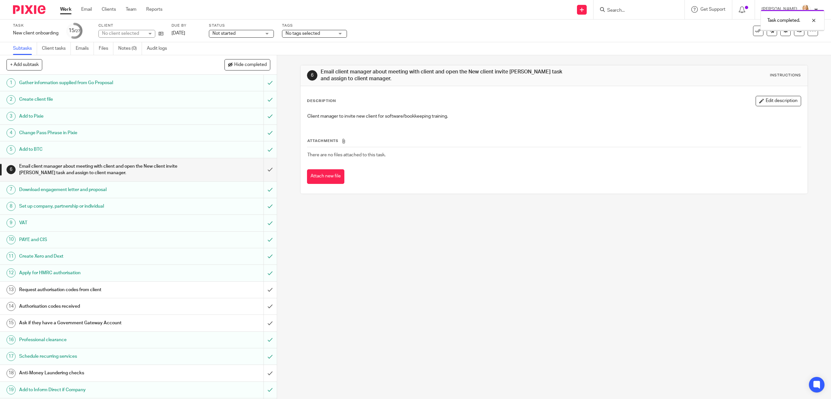
scroll to position [139, 0]
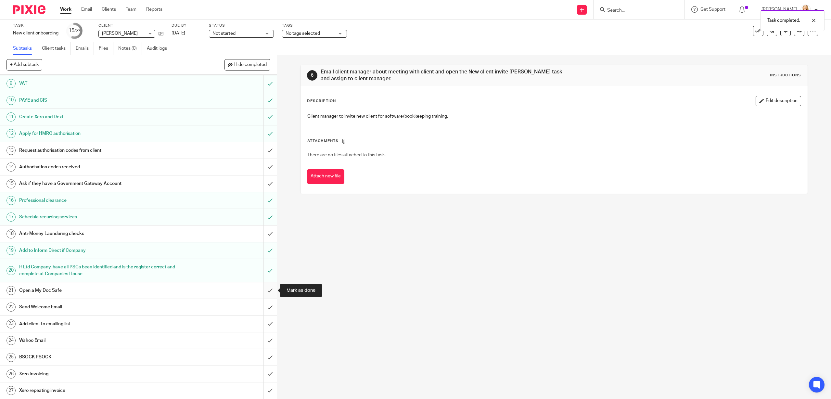
click at [269, 290] on input "submit" at bounding box center [138, 290] width 277 height 16
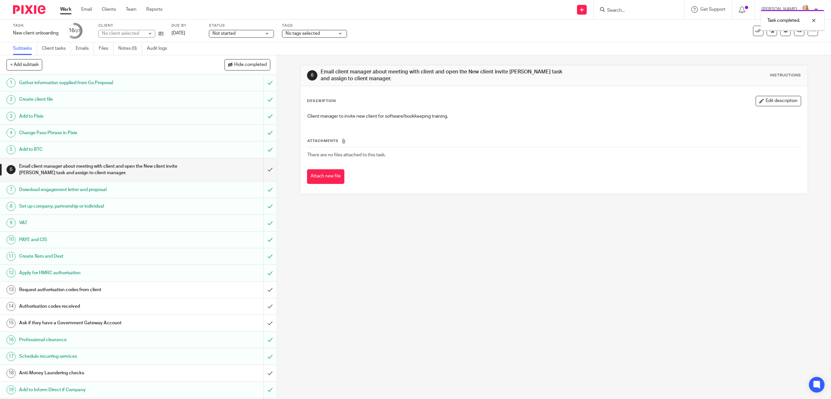
scroll to position [139, 0]
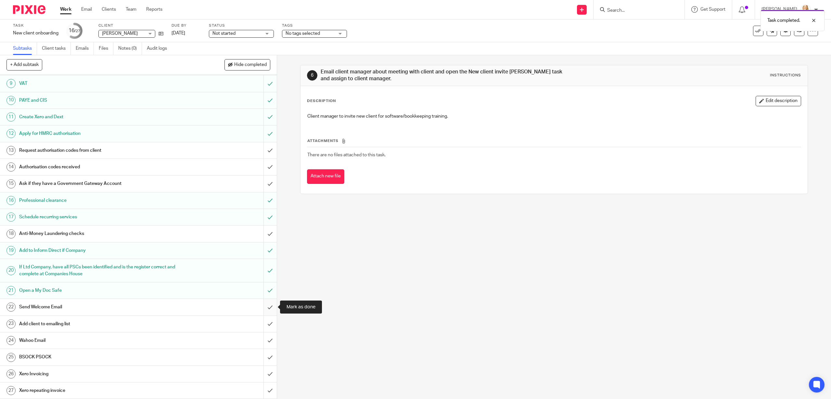
click at [269, 306] on input "submit" at bounding box center [138, 307] width 277 height 16
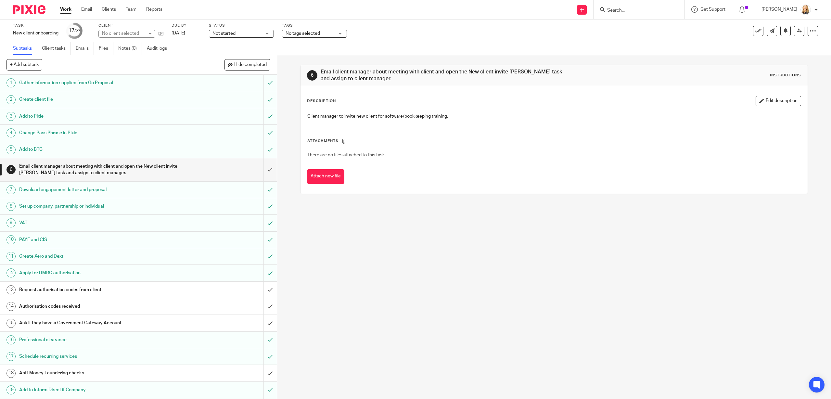
scroll to position [139, 0]
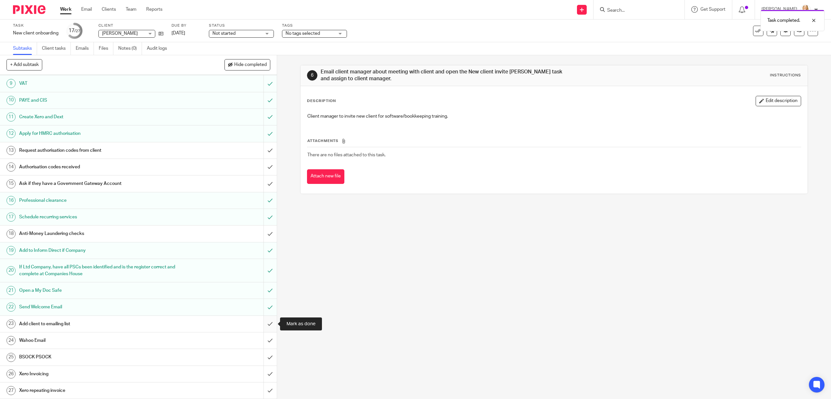
click at [270, 322] on input "submit" at bounding box center [138, 324] width 277 height 16
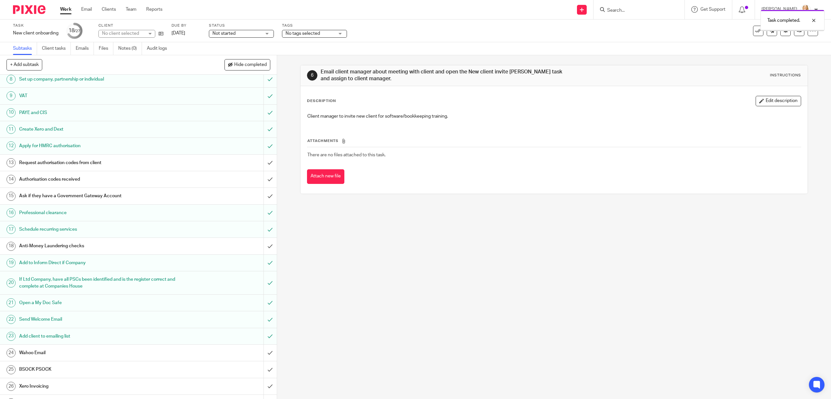
scroll to position [139, 0]
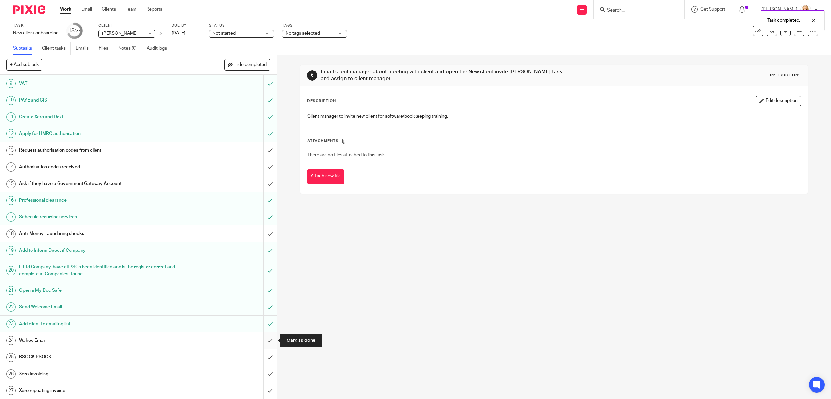
click at [270, 340] on input "submit" at bounding box center [138, 340] width 277 height 16
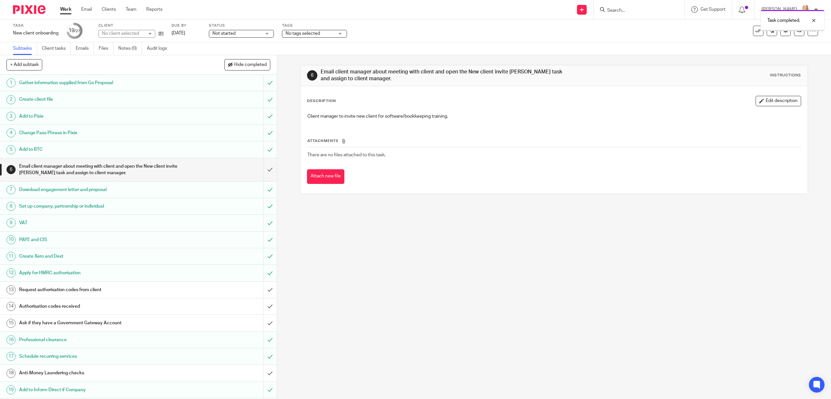
scroll to position [139, 0]
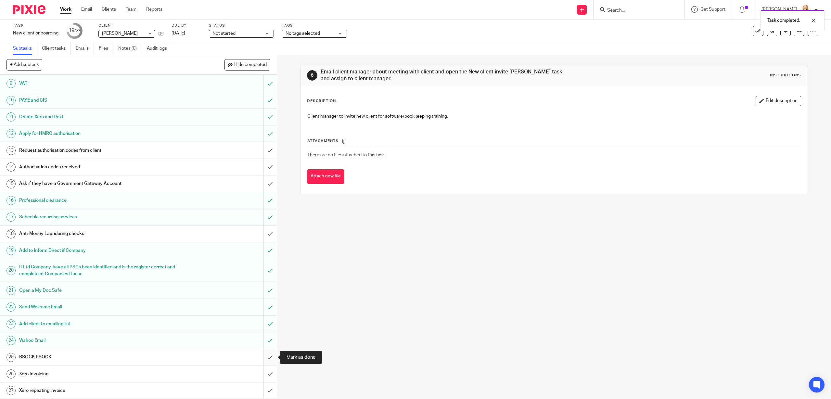
click at [270, 358] on input "submit" at bounding box center [138, 357] width 277 height 16
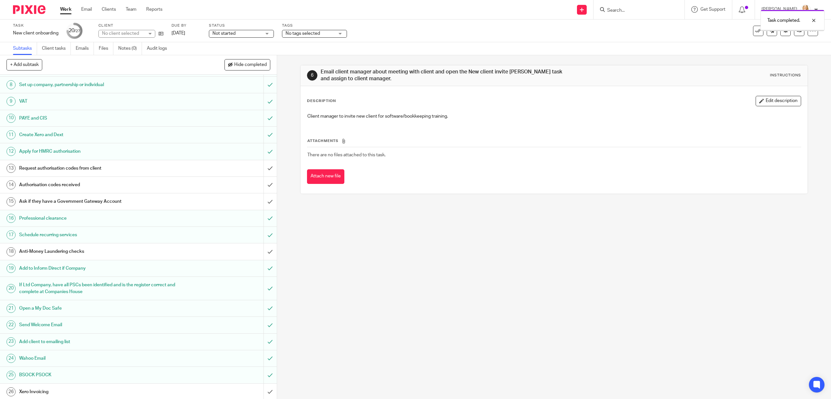
scroll to position [139, 0]
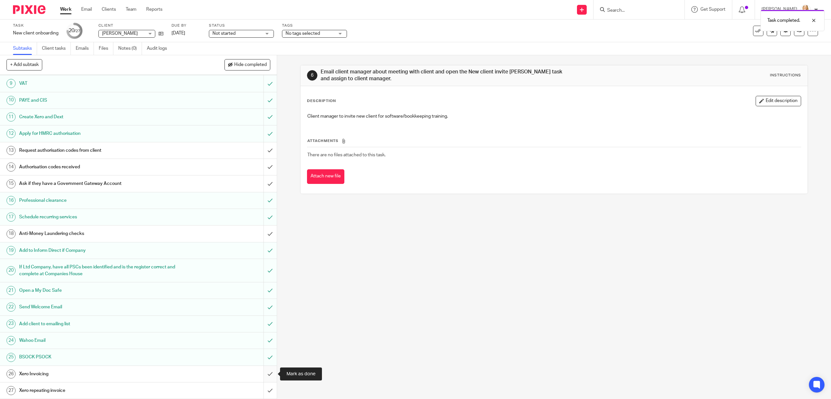
click at [268, 374] on input "submit" at bounding box center [138, 374] width 277 height 16
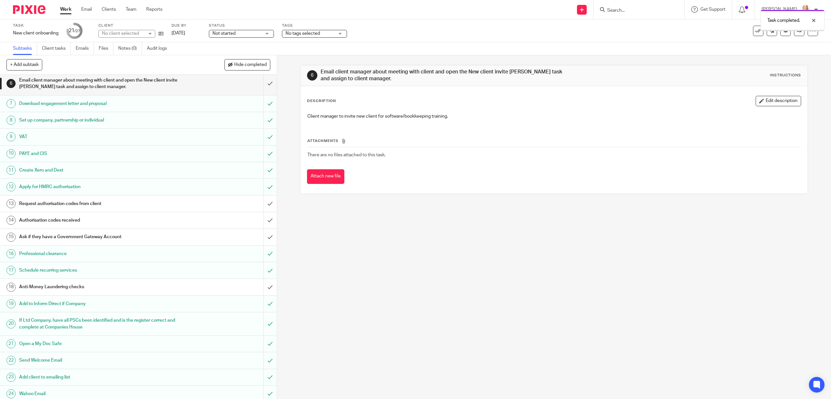
scroll to position [139, 0]
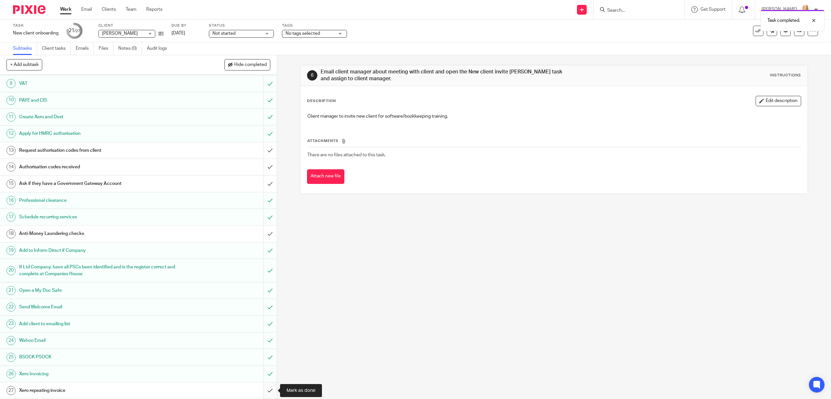
click at [267, 389] on input "submit" at bounding box center [138, 390] width 277 height 16
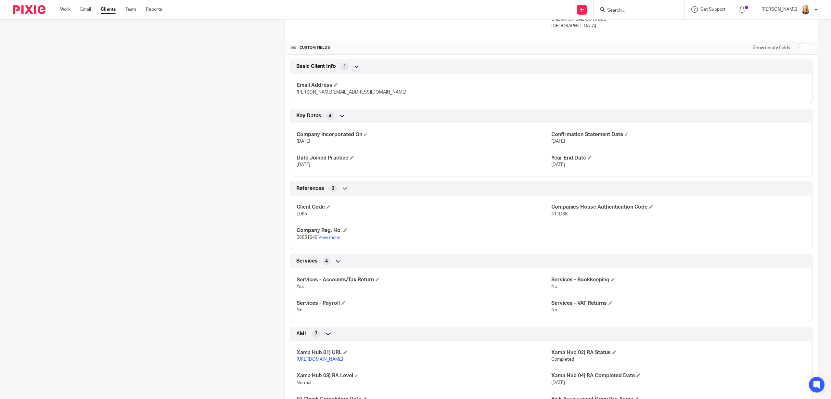
scroll to position [197, 0]
click at [800, 45] on input "checkbox" at bounding box center [803, 46] width 17 height 9
checkbox input "true"
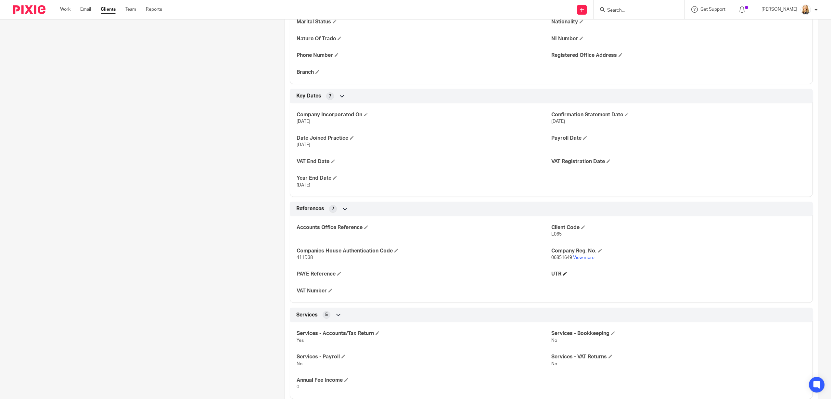
scroll to position [314, 0]
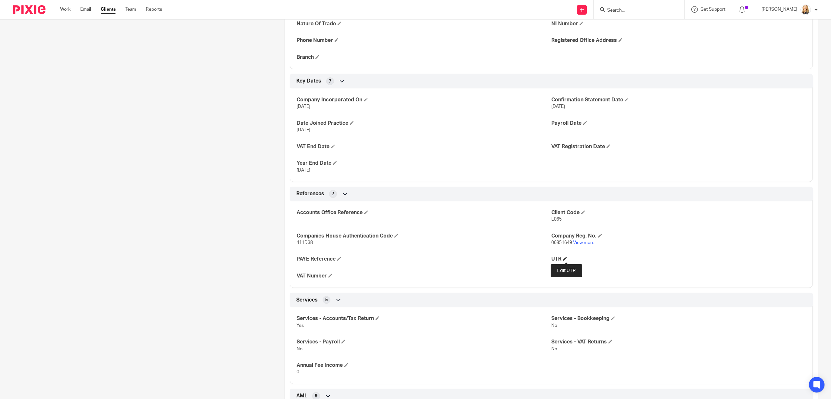
click at [567, 259] on span at bounding box center [565, 259] width 4 height 4
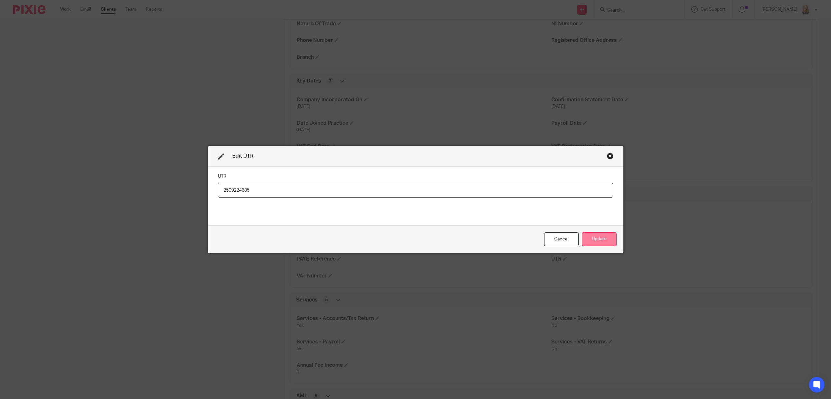
type input "2509224685"
click at [607, 239] on button "Update" at bounding box center [599, 239] width 35 height 14
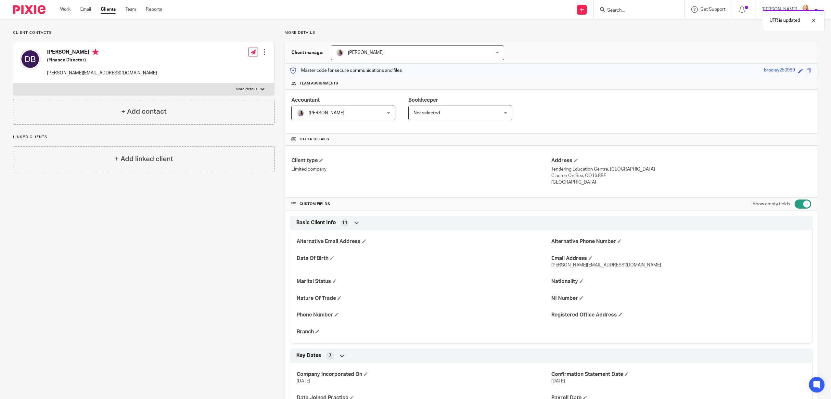
scroll to position [0, 0]
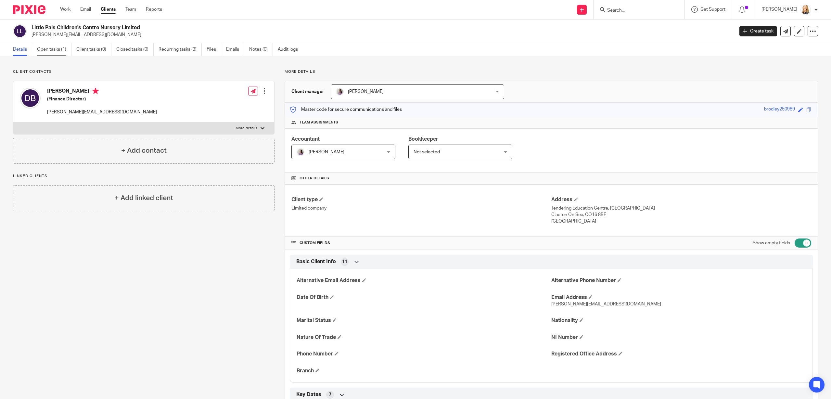
click at [49, 50] on link "Open tasks (1)" at bounding box center [54, 49] width 34 height 13
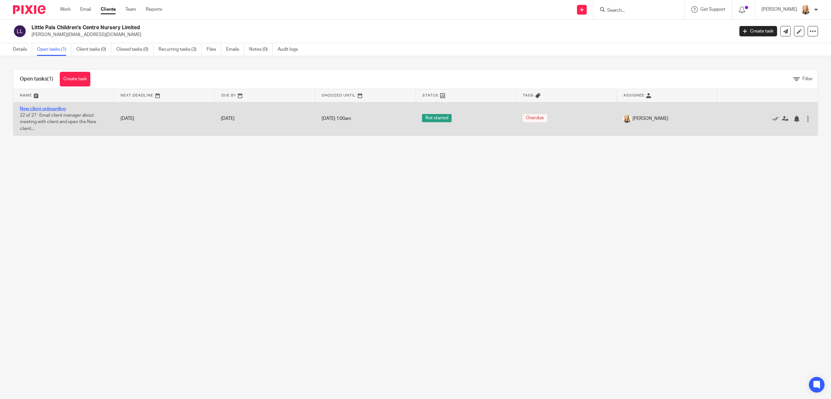
click at [41, 109] on link "New client onboarding" at bounding box center [43, 109] width 46 height 5
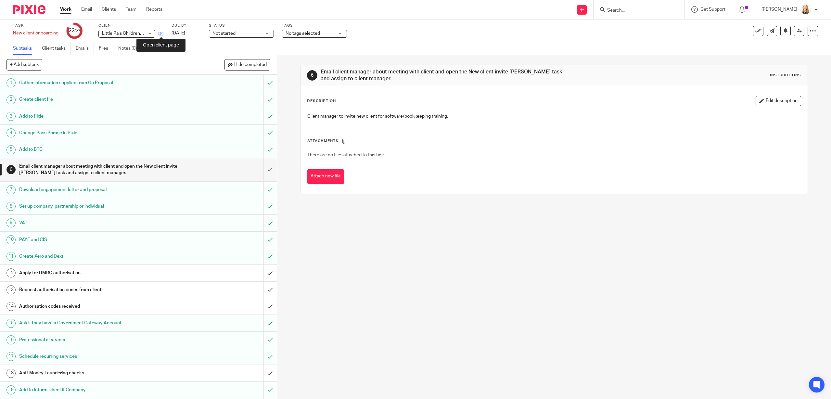
click at [162, 34] on icon at bounding box center [161, 33] width 5 height 5
click at [160, 272] on h1 "Apply for HMRC authorisation" at bounding box center [98, 273] width 159 height 10
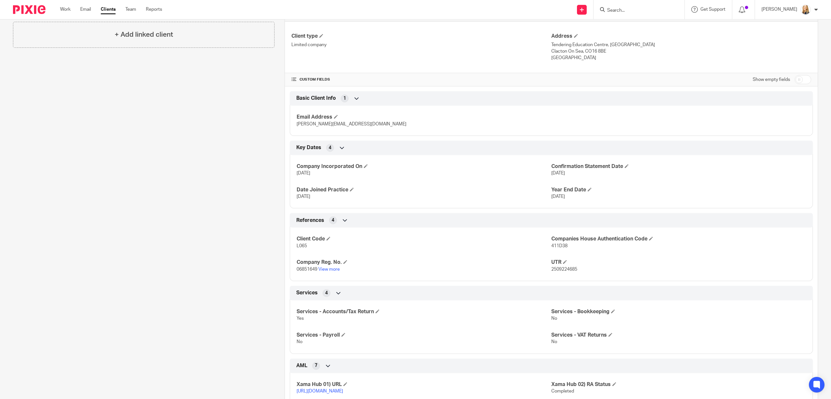
scroll to position [226, 0]
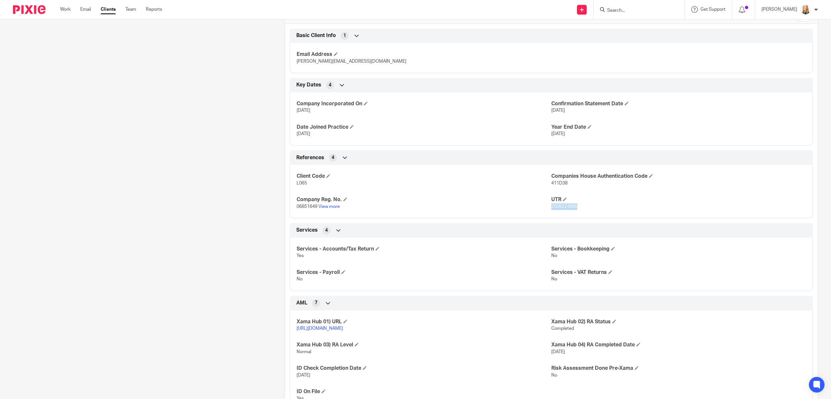
drag, startPoint x: 552, startPoint y: 207, endPoint x: 587, endPoint y: 206, distance: 35.7
click at [587, 206] on p "2509224685" at bounding box center [678, 206] width 255 height 6
copy span "2509224685"
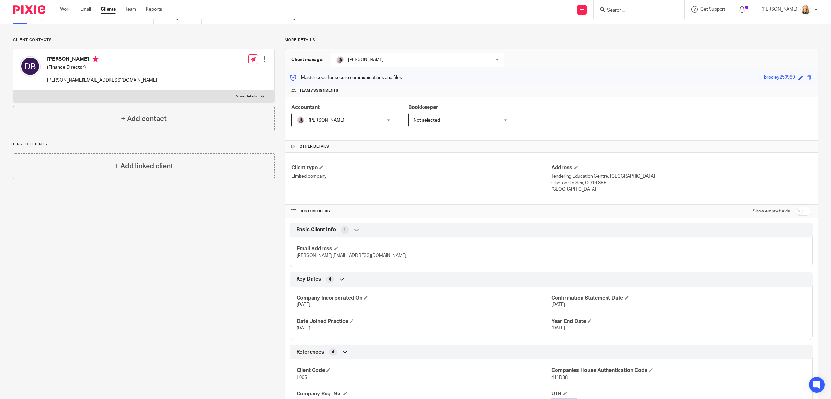
scroll to position [0, 0]
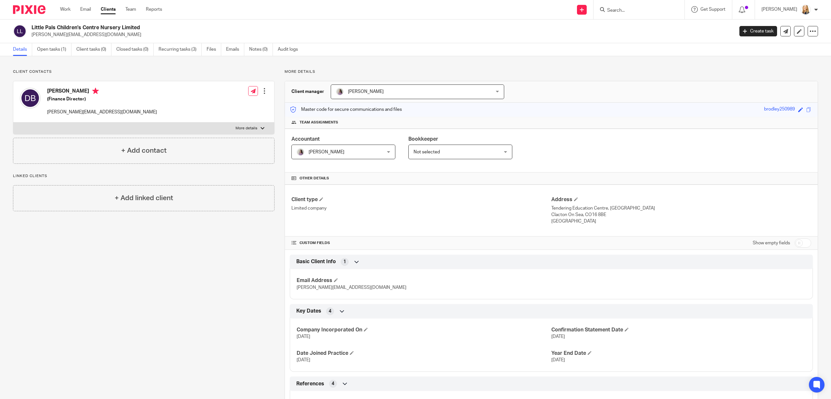
drag, startPoint x: 588, startPoint y: 216, endPoint x: 620, endPoint y: 215, distance: 31.8
click at [620, 215] on p "Clacton On Sea, CO16 8BE" at bounding box center [681, 215] width 260 height 6
copy p "CO16 8BE"
click at [111, 11] on link "Clients" at bounding box center [108, 9] width 15 height 6
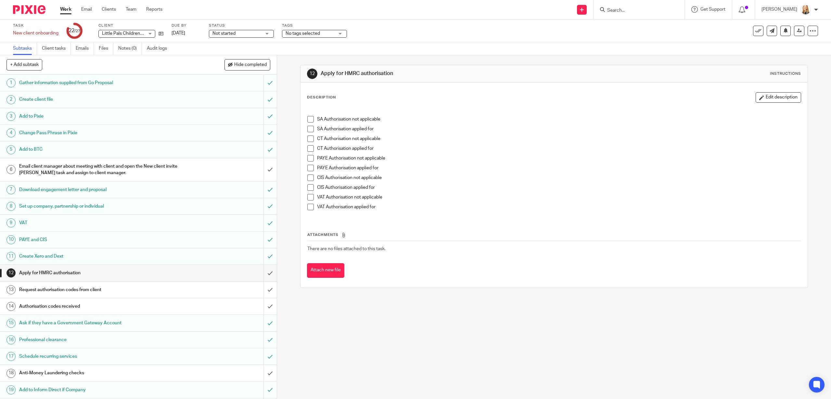
click at [311, 148] on span at bounding box center [310, 148] width 6 height 6
click at [267, 271] on input "submit" at bounding box center [138, 273] width 277 height 16
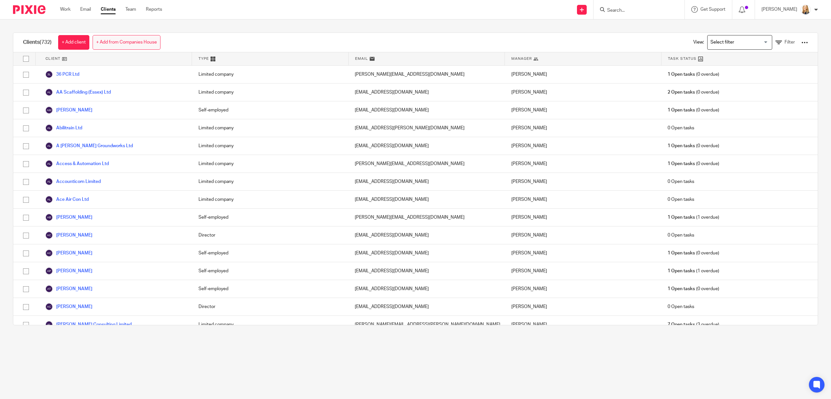
click at [109, 44] on link "+ Add from Companies House" at bounding box center [127, 42] width 68 height 15
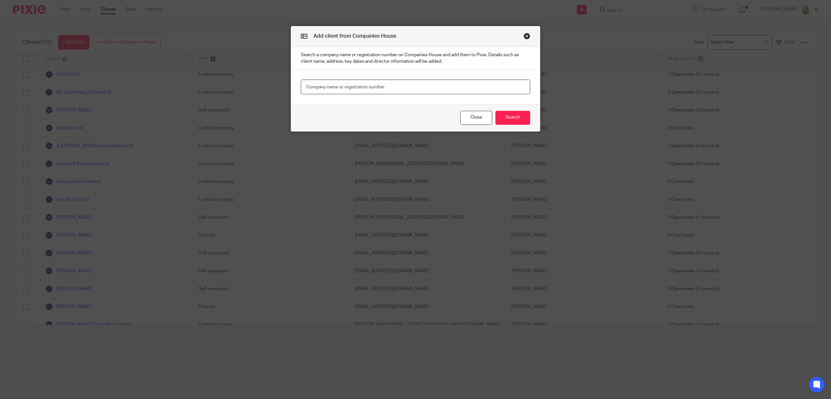
paste input "07276891"
type input "07276891"
click at [523, 120] on button "Search" at bounding box center [512, 118] width 35 height 14
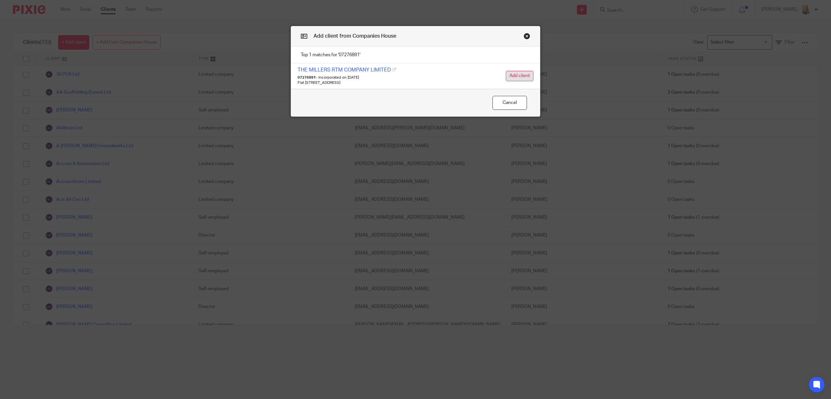
click at [526, 77] on button "Add client" at bounding box center [520, 76] width 28 height 10
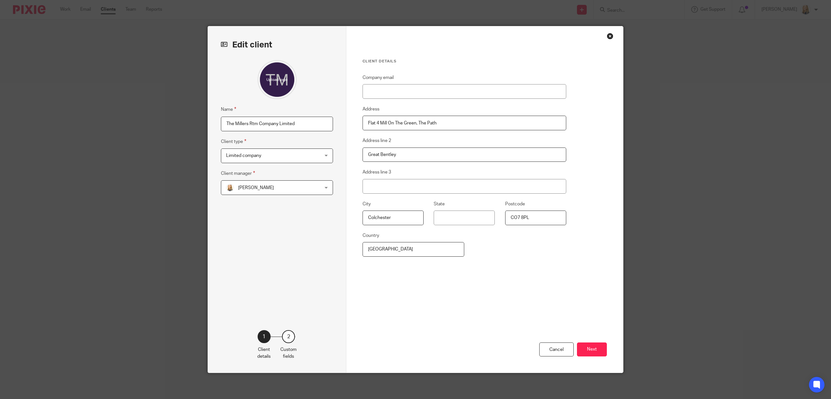
click at [246, 190] on span "[PERSON_NAME]" at bounding box center [256, 188] width 36 height 5
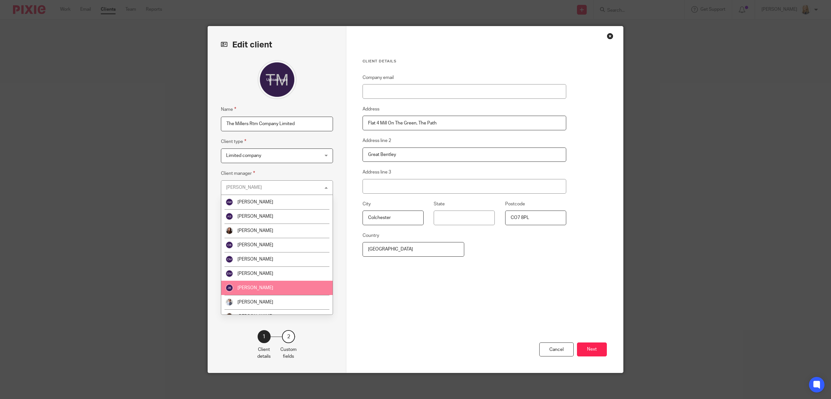
scroll to position [11, 0]
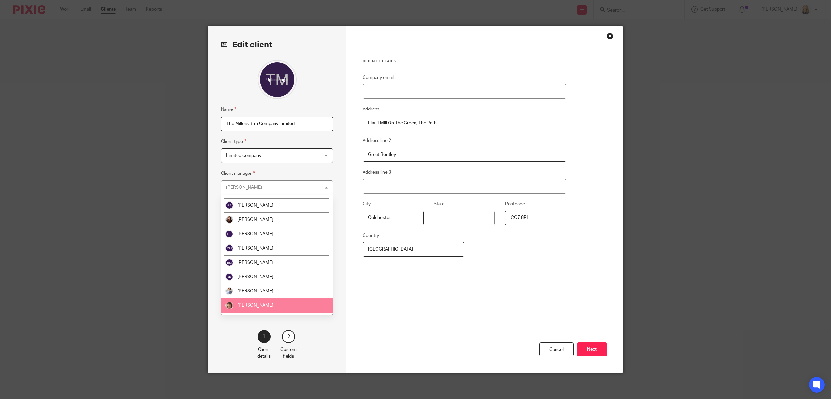
click at [244, 301] on li "[PERSON_NAME]" at bounding box center [276, 305] width 111 height 14
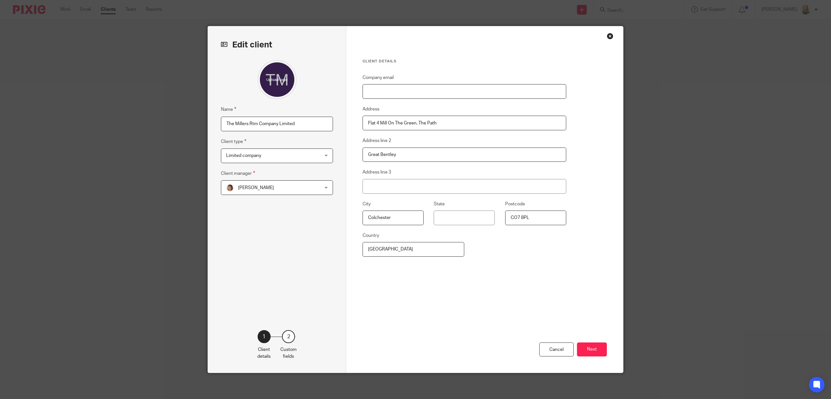
click at [386, 97] on input "Company email" at bounding box center [465, 91] width 204 height 15
paste input "jfrevill@tiscali.co.uk"
type input "jfrevill@tiscali.co.uk"
click at [599, 347] on button "Next" at bounding box center [592, 349] width 30 height 14
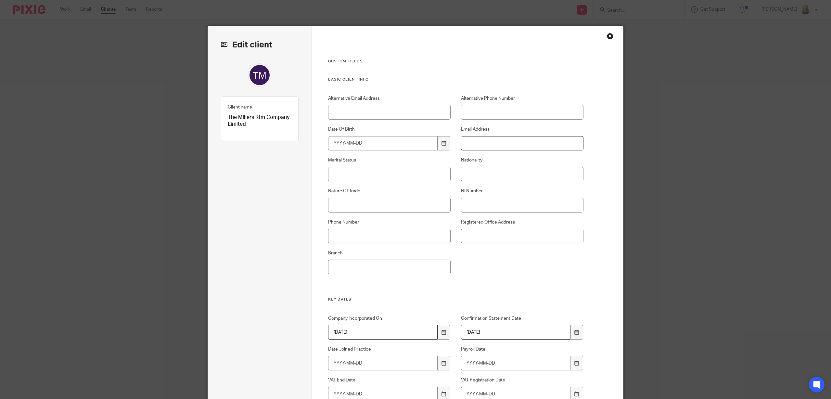
click at [471, 142] on input "Email Address" at bounding box center [522, 143] width 123 height 15
paste input "jfrevill@tiscali.co.uk"
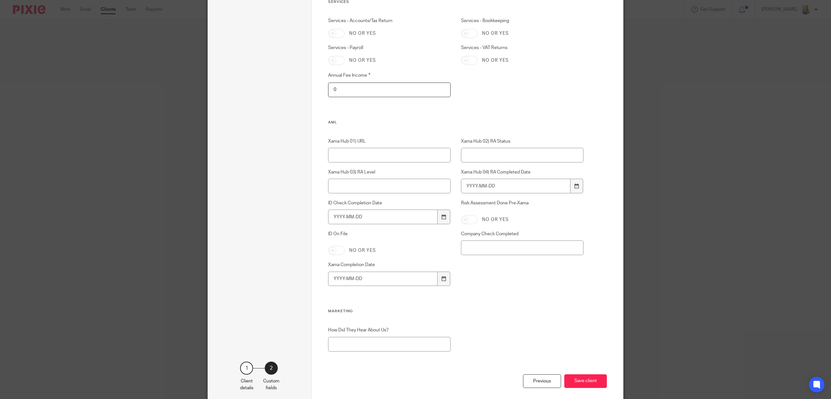
scroll to position [645, 0]
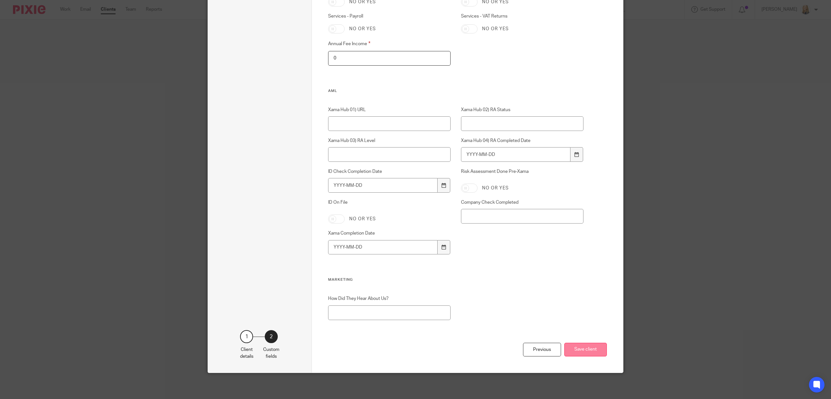
type input "jfrevill@tiscali.co.uk"
click at [578, 353] on button "Save client" at bounding box center [585, 350] width 43 height 14
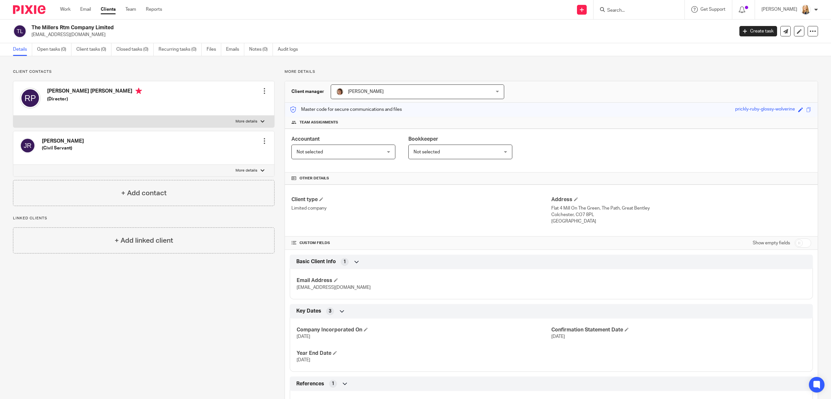
click at [265, 93] on div at bounding box center [264, 91] width 6 height 6
click at [223, 162] on div "[PERSON_NAME] (Civil Servant) Edit contact Create client from contact Export da…" at bounding box center [143, 147] width 261 height 33
click at [264, 140] on div at bounding box center [264, 141] width 6 height 6
click at [240, 157] on link "Edit contact" at bounding box center [235, 155] width 62 height 9
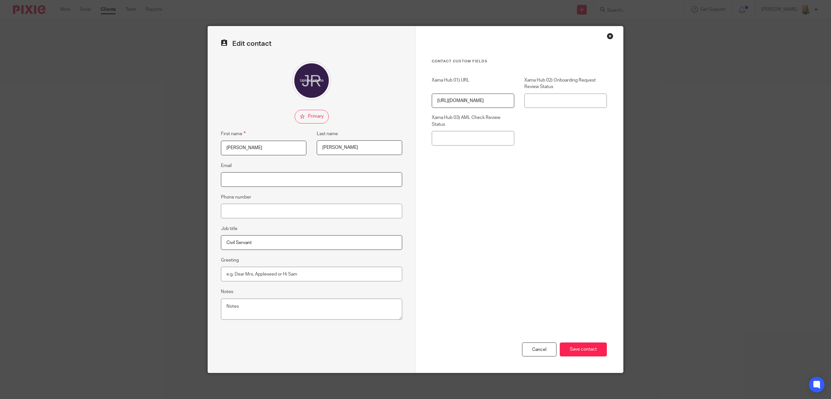
click at [243, 175] on input "Email" at bounding box center [311, 179] width 181 height 15
paste input "[EMAIL_ADDRESS][DOMAIN_NAME]"
type input "[EMAIL_ADDRESS][DOMAIN_NAME]"
drag, startPoint x: 343, startPoint y: 147, endPoint x: 287, endPoint y: 148, distance: 56.2
click at [287, 148] on div "First name James Last name Frederick Revill" at bounding box center [306, 146] width 191 height 32
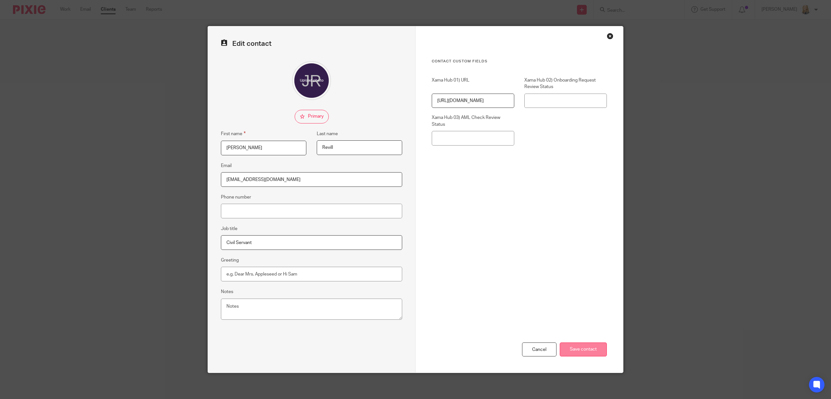
type input "Revill"
click at [573, 350] on input "Save contact" at bounding box center [583, 349] width 47 height 14
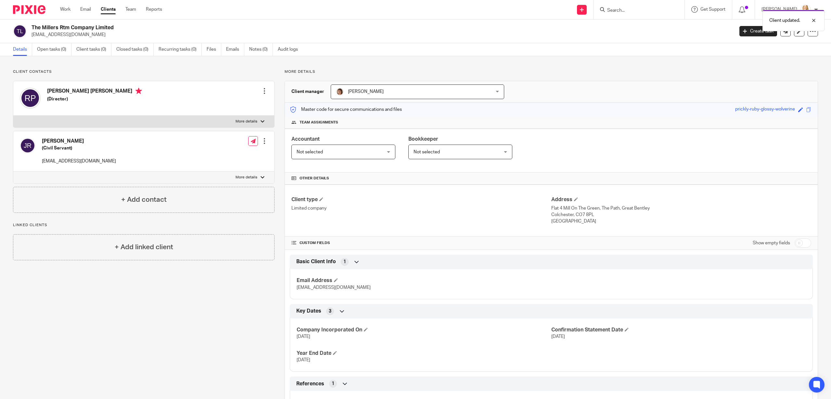
click at [265, 141] on div at bounding box center [264, 141] width 6 height 6
click at [238, 182] on button "Make primary" at bounding box center [221, 183] width 35 height 8
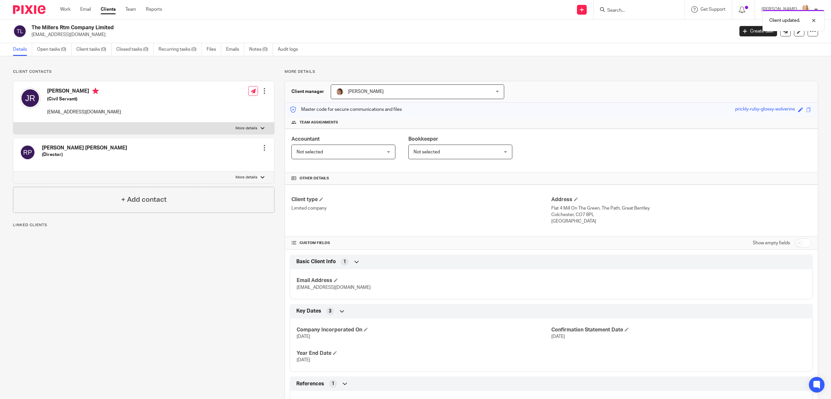
click at [264, 91] on div at bounding box center [264, 91] width 6 height 6
click at [230, 108] on link "Edit contact" at bounding box center [235, 105] width 62 height 9
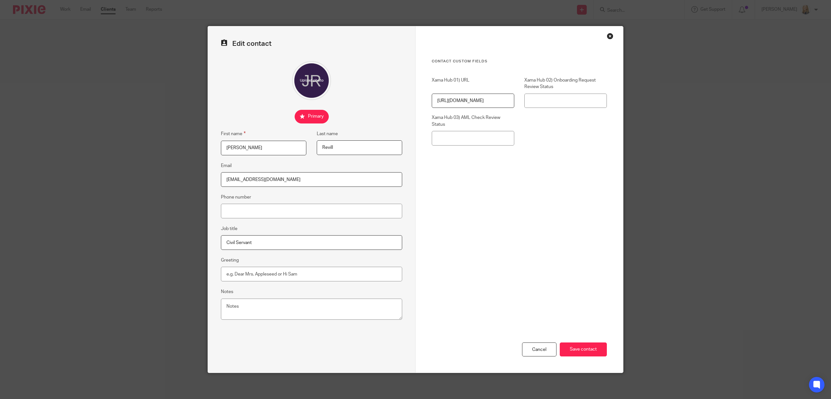
drag, startPoint x: 273, startPoint y: 242, endPoint x: 187, endPoint y: 242, distance: 86.1
click at [187, 242] on div "Edit contact First name James Last name Revill Email jfrevill@tiscali.co.uk Pho…" at bounding box center [415, 199] width 831 height 399
click at [591, 352] on input "Save contact" at bounding box center [583, 349] width 47 height 14
click at [589, 349] on input "Save contact" at bounding box center [583, 349] width 47 height 14
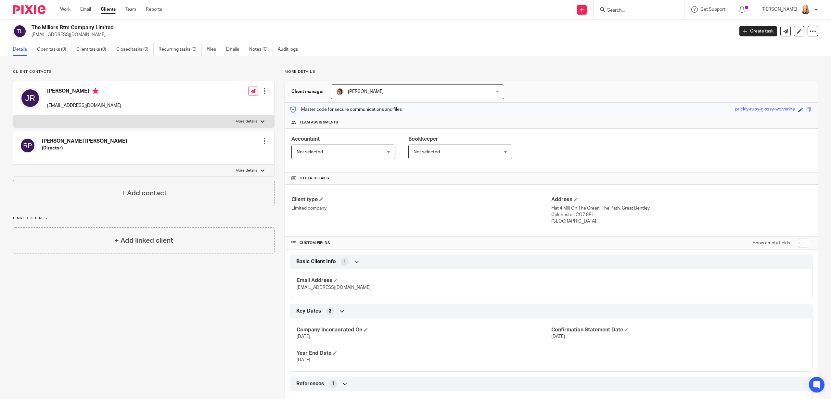
click at [801, 241] on input "checkbox" at bounding box center [803, 242] width 17 height 9
checkbox input "true"
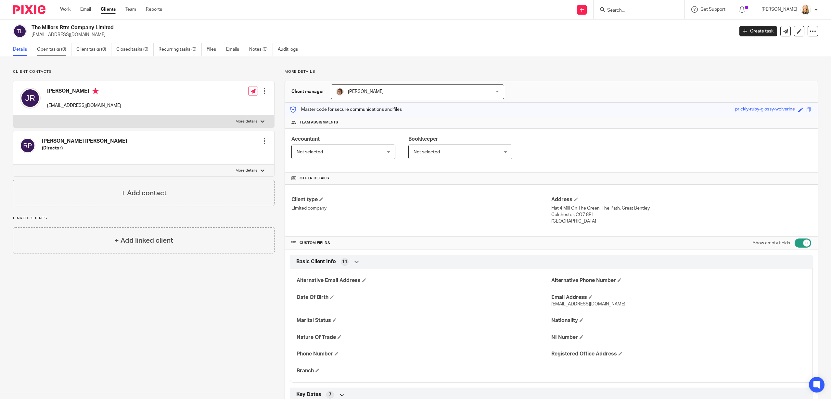
click at [44, 51] on link "Open tasks (0)" at bounding box center [54, 49] width 34 height 13
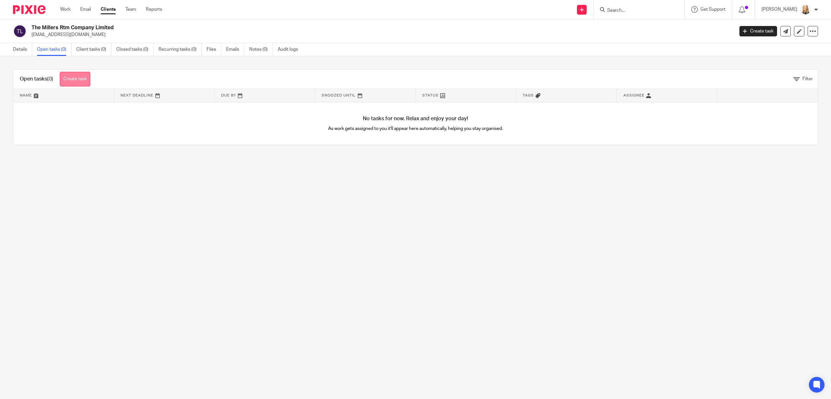
click at [83, 82] on link "Create task" at bounding box center [75, 79] width 31 height 15
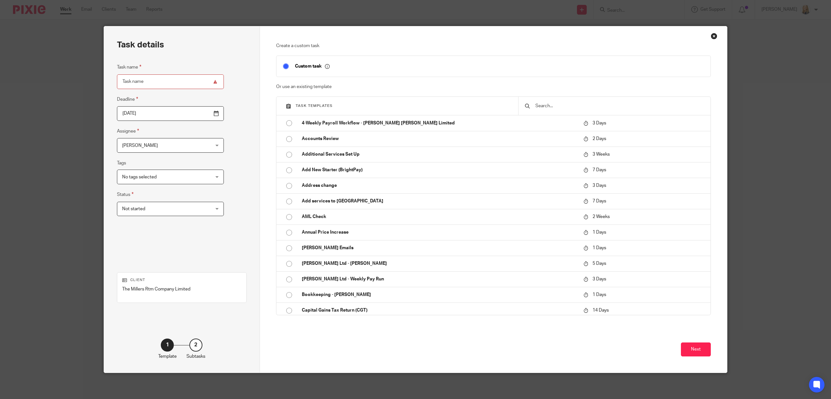
click at [556, 108] on input "text" at bounding box center [619, 105] width 169 height 7
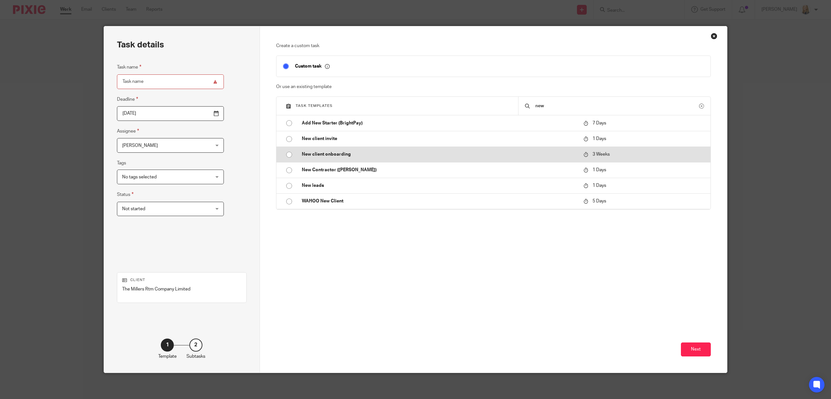
type input "new"
click at [359, 156] on p "New client onboarding" at bounding box center [440, 154] width 276 height 6
type input "2025-09-05"
type input "New client onboarding"
checkbox input "false"
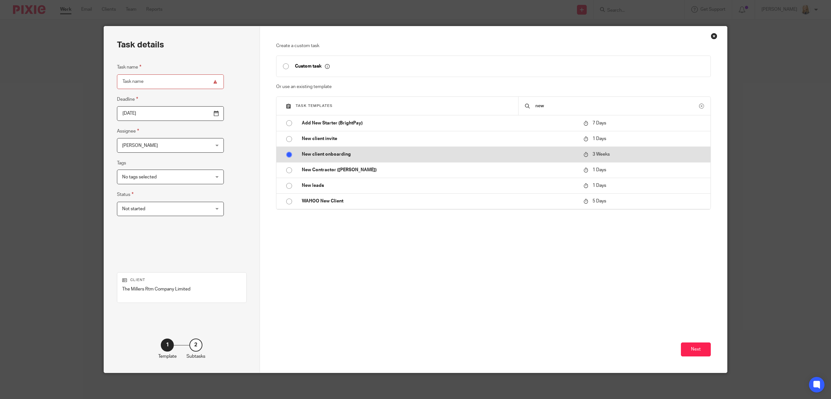
radio input "true"
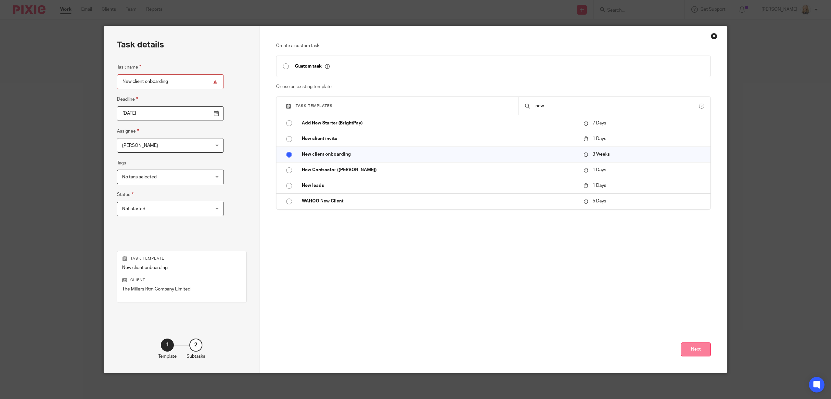
click at [696, 349] on button "Next" at bounding box center [696, 349] width 30 height 14
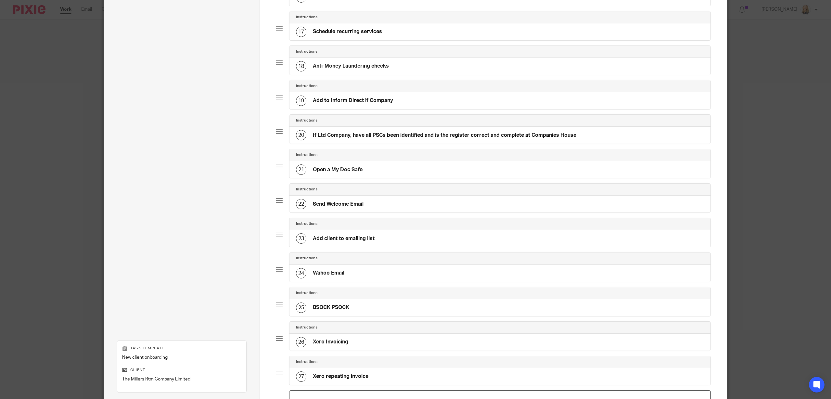
scroll to position [689, 0]
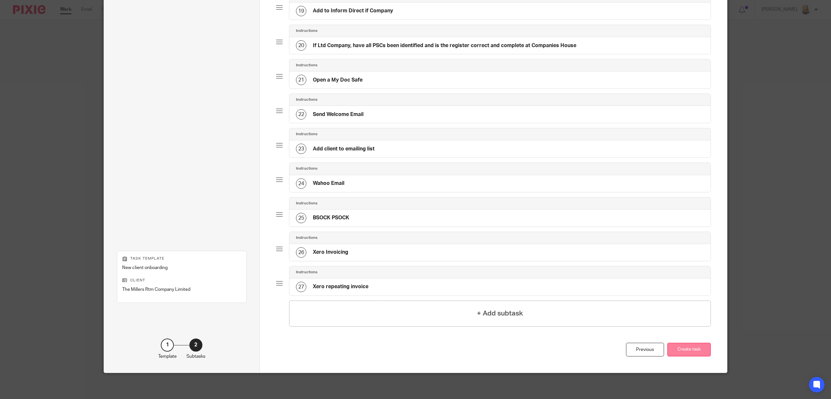
click at [686, 349] on button "Create task" at bounding box center [689, 350] width 44 height 14
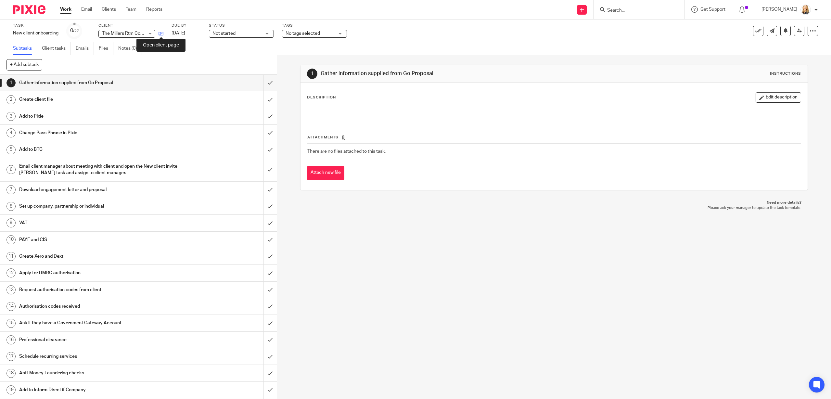
click at [161, 33] on icon at bounding box center [161, 33] width 5 height 5
click at [269, 83] on input "submit" at bounding box center [138, 83] width 277 height 16
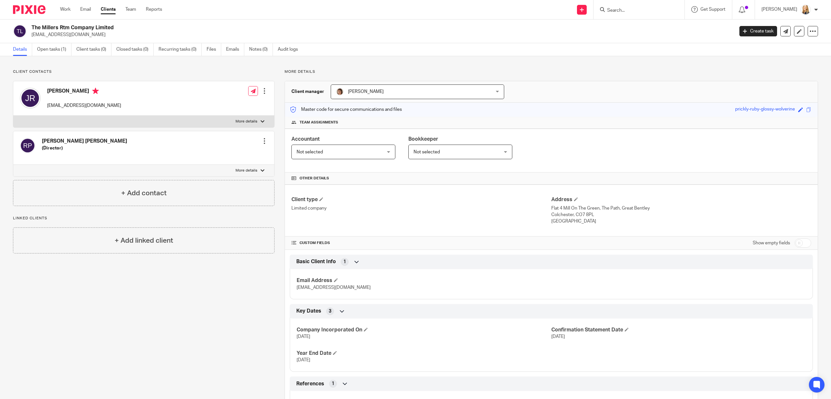
click at [798, 242] on input "checkbox" at bounding box center [803, 242] width 17 height 9
checkbox input "true"
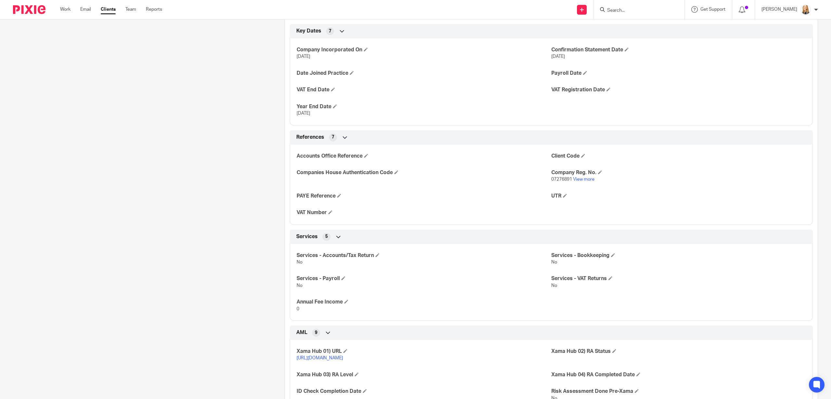
scroll to position [365, 0]
click at [378, 255] on span at bounding box center [378, 254] width 4 height 4
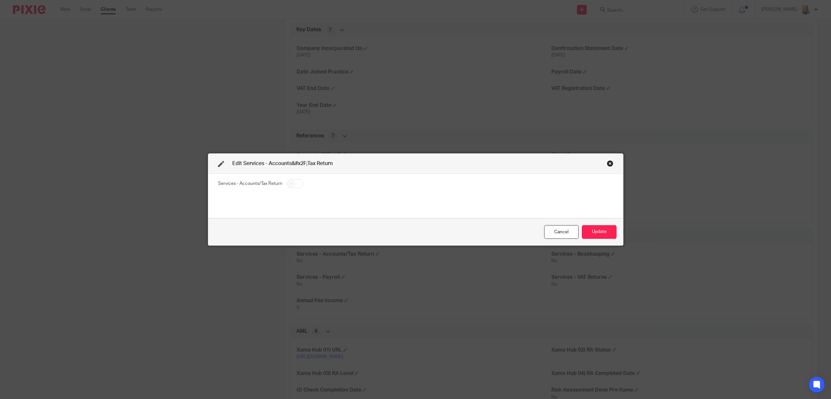
click at [291, 183] on input "checkbox" at bounding box center [295, 183] width 17 height 9
checkbox input "true"
click at [603, 233] on button "Update" at bounding box center [599, 232] width 35 height 14
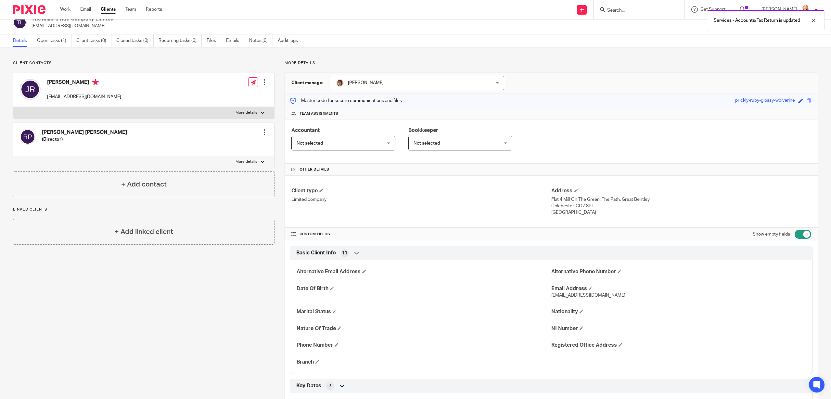
scroll to position [0, 0]
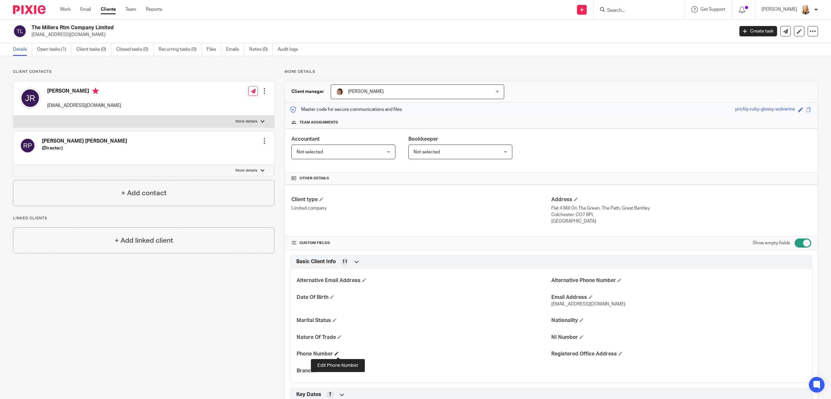
click at [336, 354] on span at bounding box center [337, 354] width 4 height 4
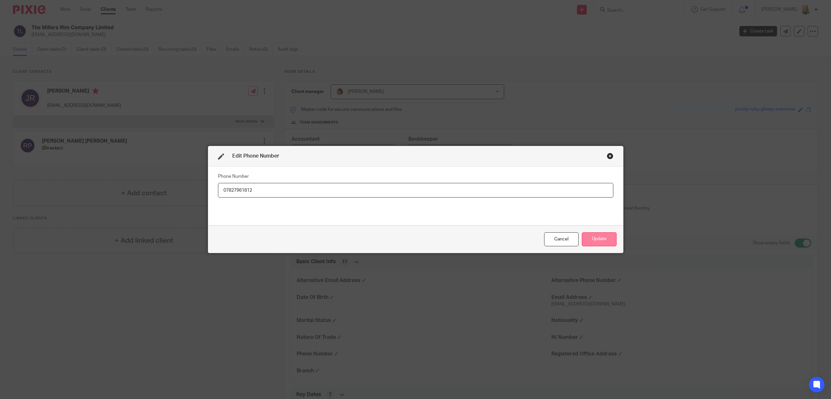
type input "07827961812"
click at [608, 239] on button "Update" at bounding box center [599, 239] width 35 height 14
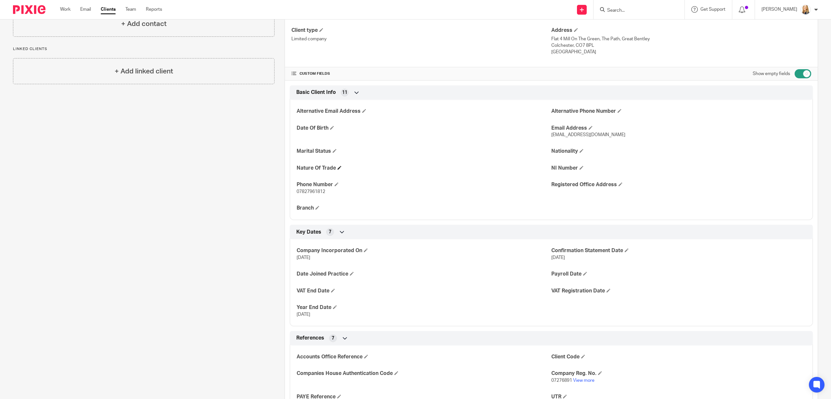
scroll to position [174, 0]
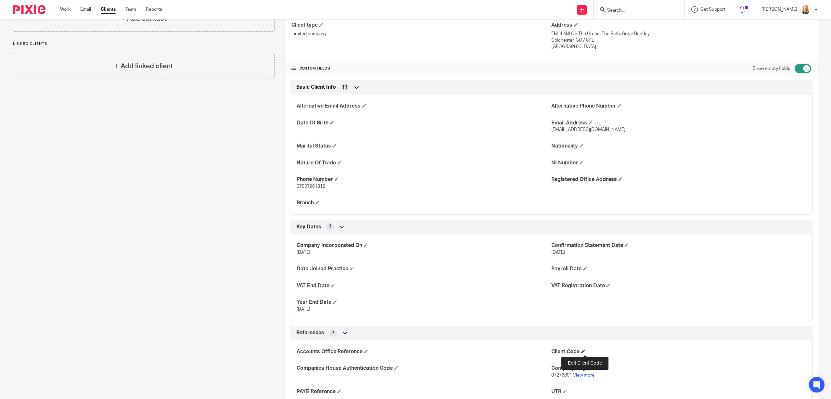
click at [583, 352] on span at bounding box center [583, 351] width 4 height 4
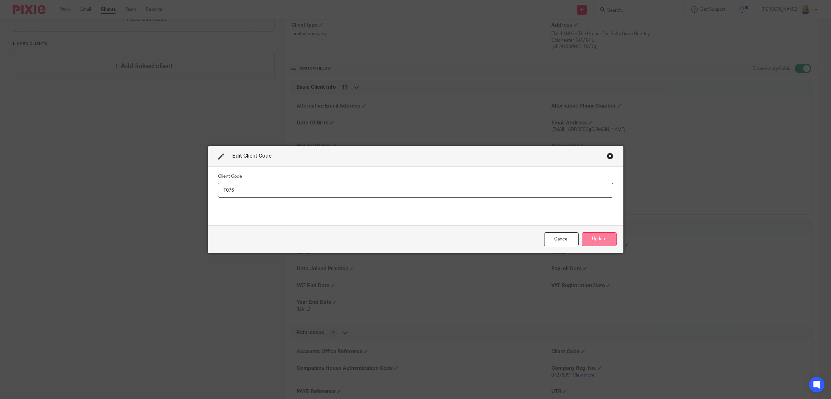
type input "T076"
click at [607, 242] on button "Update" at bounding box center [599, 239] width 35 height 14
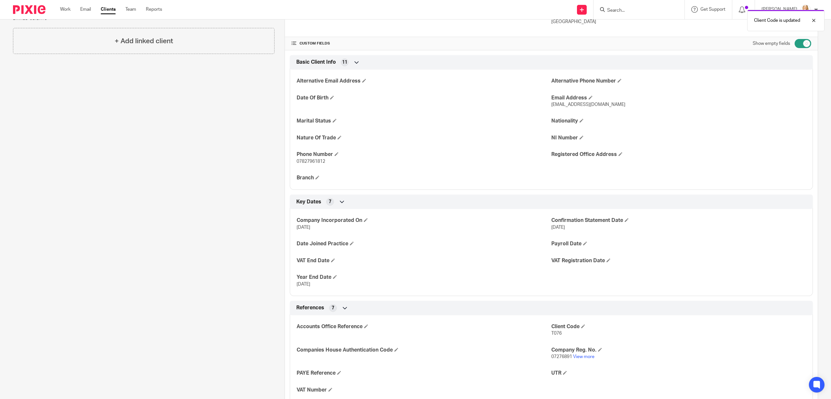
scroll to position [0, 0]
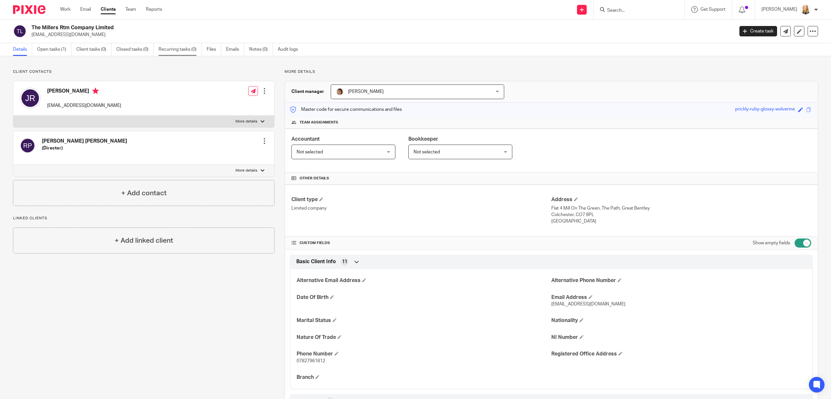
click at [189, 50] on link "Recurring tasks (0)" at bounding box center [180, 49] width 43 height 13
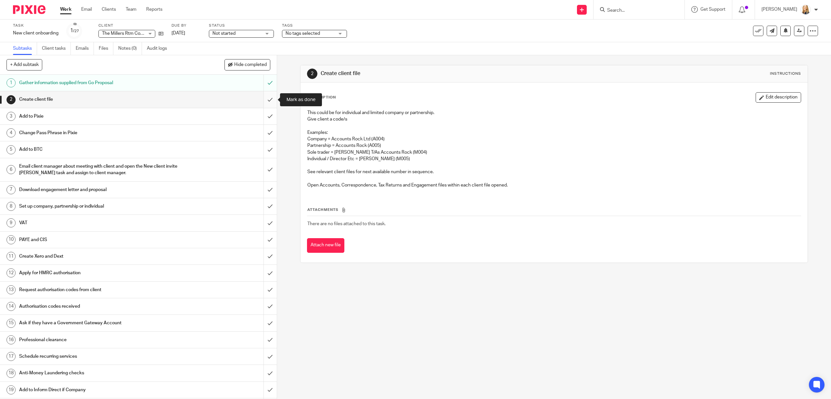
click at [271, 100] on input "submit" at bounding box center [138, 99] width 277 height 16
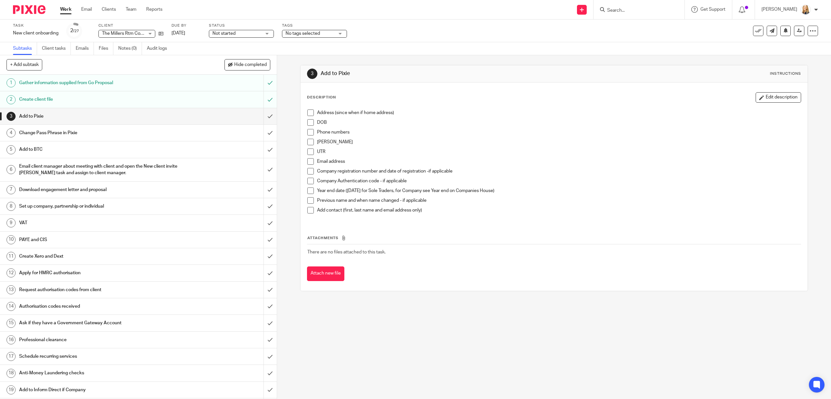
click at [309, 133] on span at bounding box center [310, 132] width 6 height 6
click at [270, 189] on input "submit" at bounding box center [138, 190] width 277 height 16
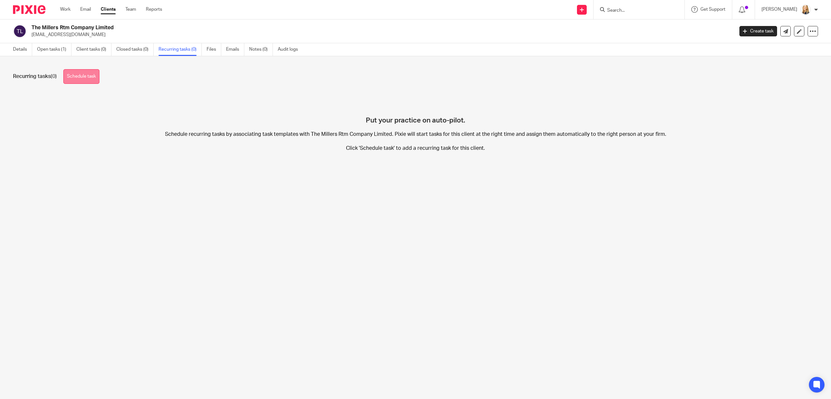
click at [83, 76] on link "Schedule task" at bounding box center [81, 76] width 36 height 15
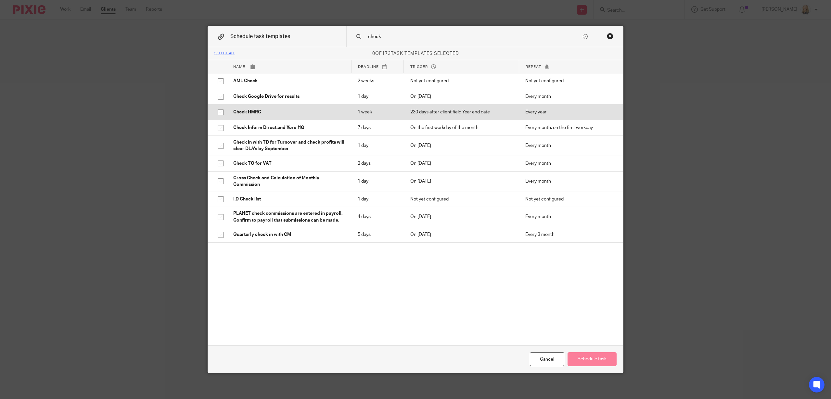
type input "check"
drag, startPoint x: 269, startPoint y: 111, endPoint x: 280, endPoint y: 109, distance: 11.7
click at [269, 111] on p "Check HMRC" at bounding box center [288, 112] width 111 height 6
checkbox input "true"
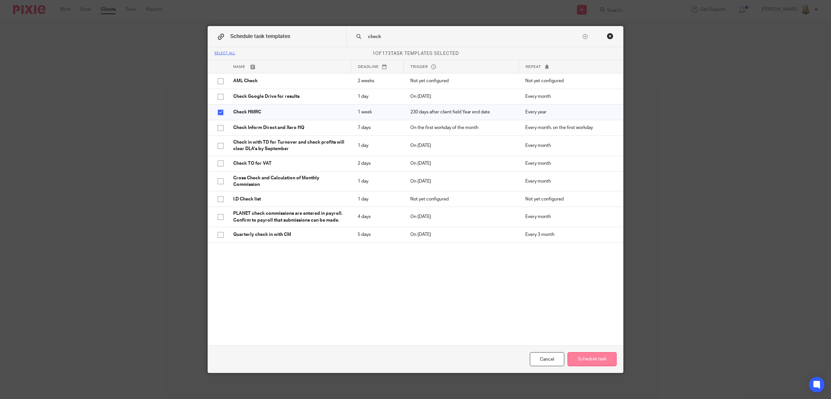
click at [611, 361] on button "Schedule task" at bounding box center [592, 359] width 49 height 14
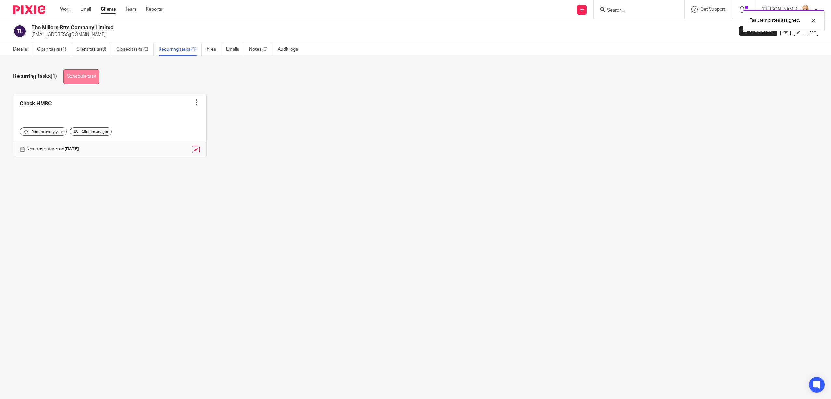
click at [78, 80] on link "Schedule task" at bounding box center [81, 76] width 36 height 15
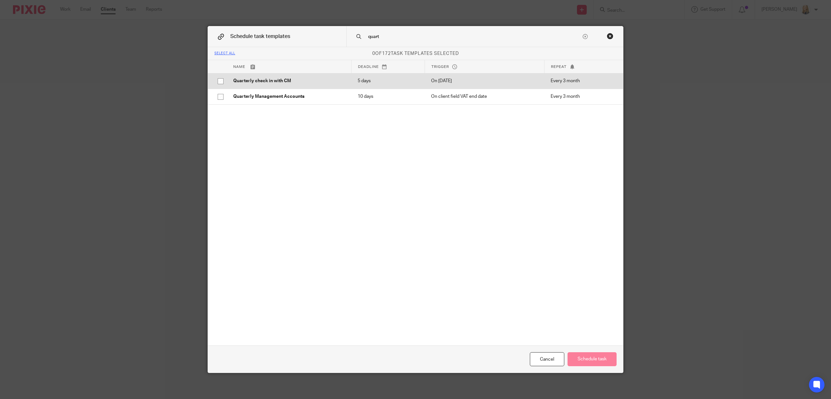
type input "quart"
drag, startPoint x: 307, startPoint y: 78, endPoint x: 311, endPoint y: 82, distance: 5.1
click at [308, 78] on p "Quarterly check in with CM" at bounding box center [288, 81] width 111 height 6
checkbox input "true"
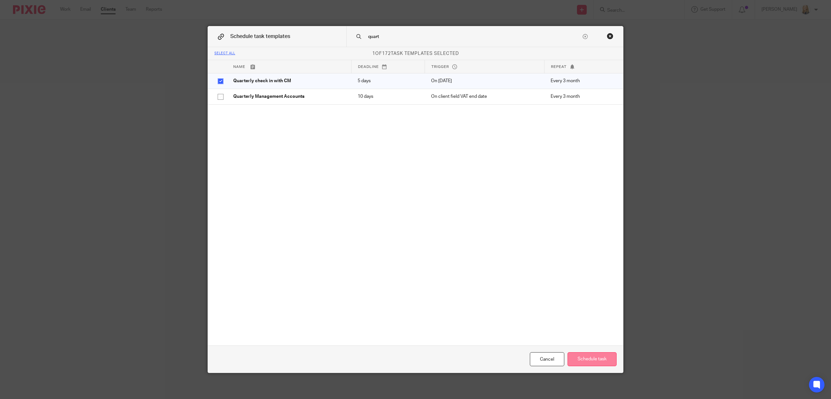
click at [592, 355] on button "Schedule task" at bounding box center [592, 359] width 49 height 14
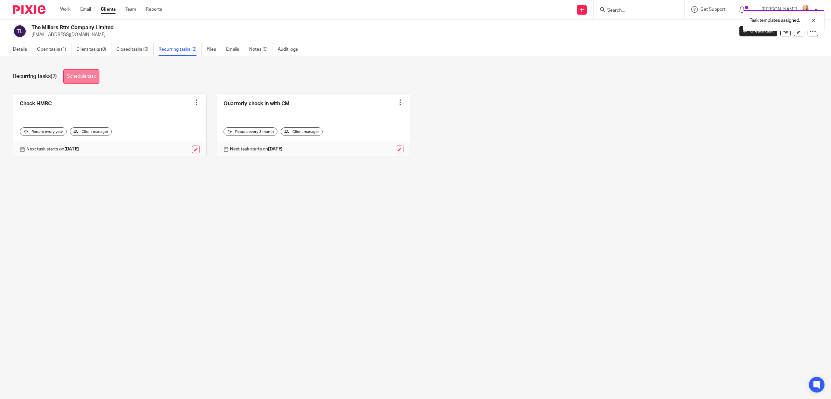
click at [86, 82] on link "Schedule task" at bounding box center [81, 76] width 36 height 15
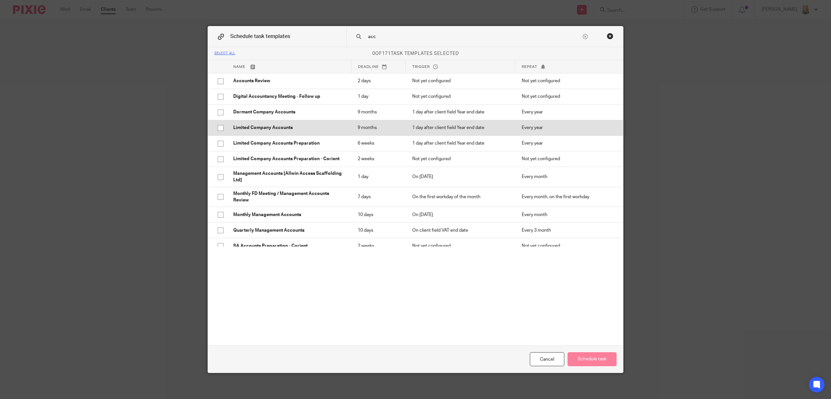
type input "acc"
click at [232, 128] on td "Limited Company Accounts" at bounding box center [289, 128] width 124 height 16
checkbox input "true"
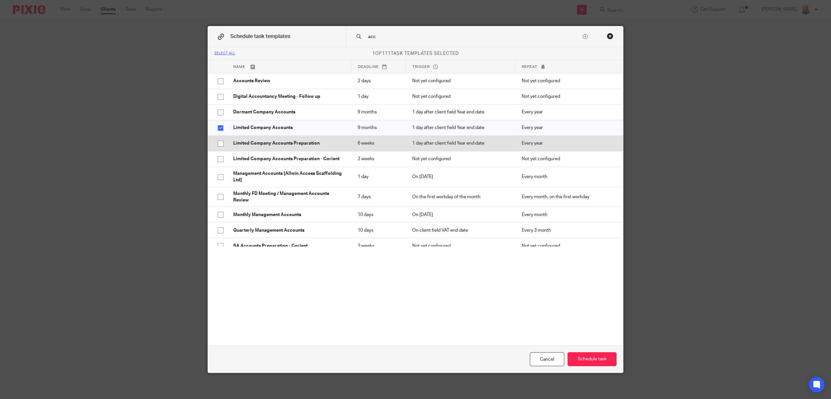
click at [219, 143] on input "checkbox" at bounding box center [220, 143] width 12 height 12
checkbox input "true"
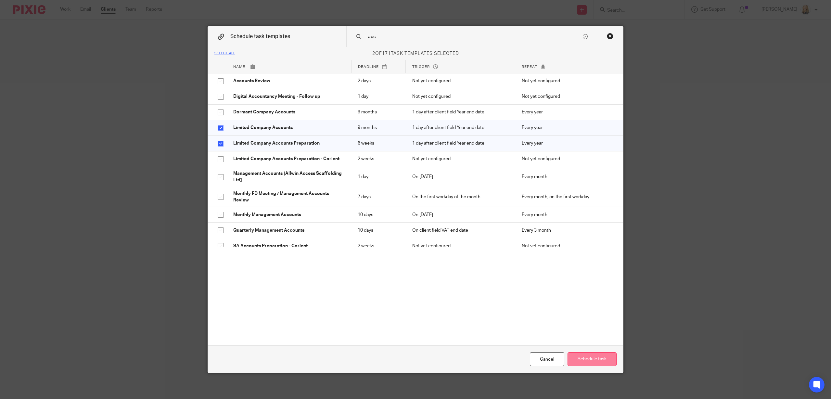
click at [590, 363] on button "Schedule task" at bounding box center [592, 359] width 49 height 14
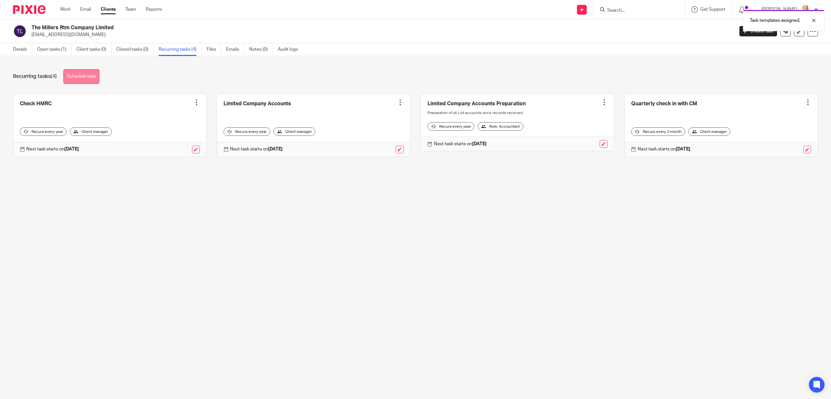
click at [89, 77] on link "Schedule task" at bounding box center [81, 76] width 36 height 15
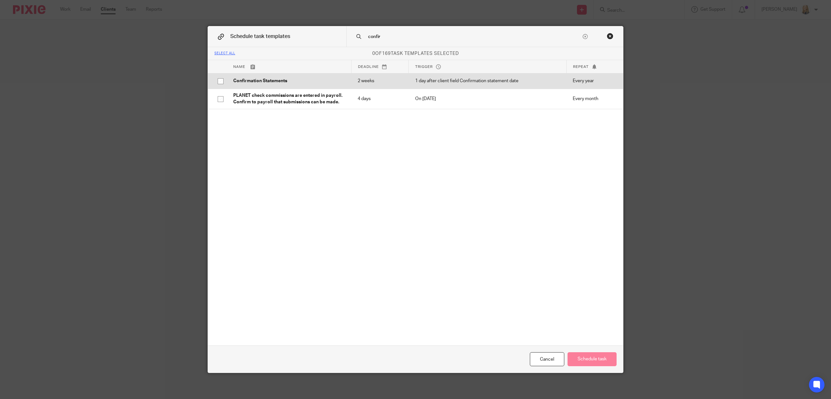
type input "confir"
click at [295, 80] on p "Confirmation Statements" at bounding box center [288, 81] width 111 height 6
checkbox input "true"
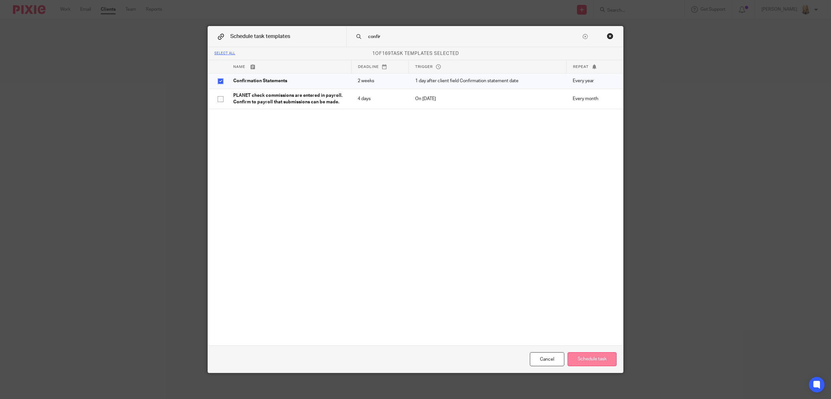
click at [593, 361] on button "Schedule task" at bounding box center [592, 359] width 49 height 14
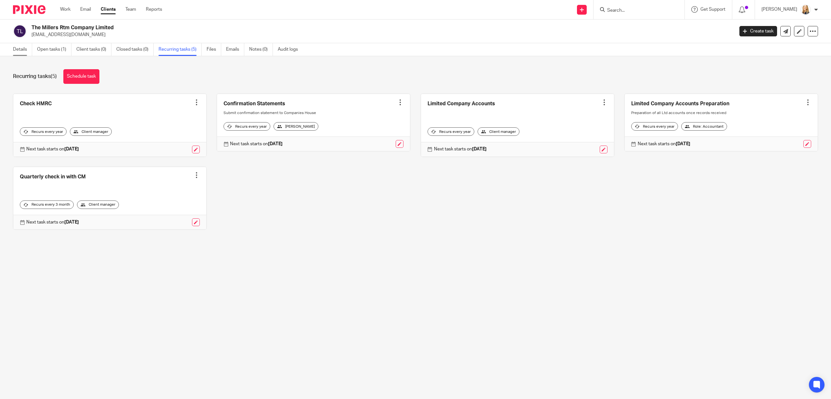
click at [21, 47] on link "Details" at bounding box center [22, 49] width 19 height 13
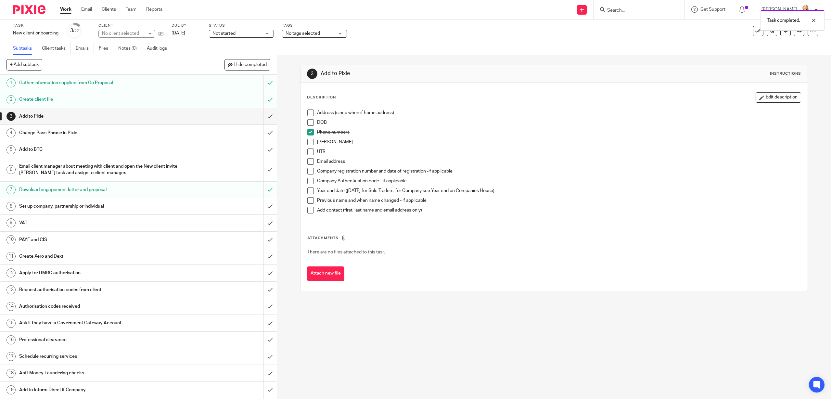
click at [248, 208] on div "Set up company, partnership or individual" at bounding box center [138, 206] width 238 height 10
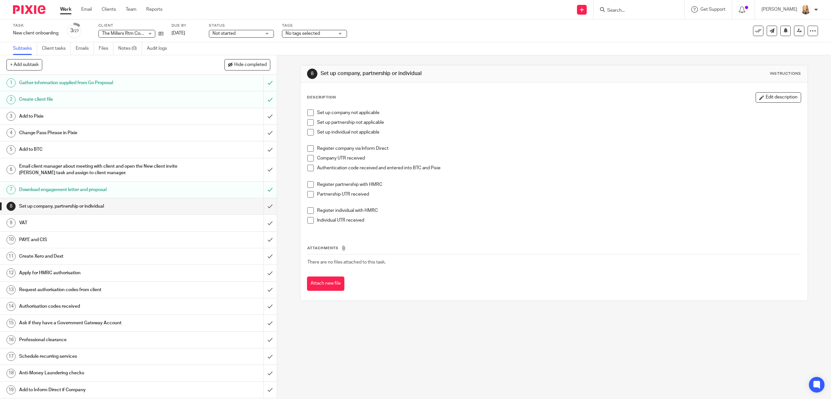
drag, startPoint x: 312, startPoint y: 113, endPoint x: 313, endPoint y: 121, distance: 7.8
click at [312, 113] on span at bounding box center [310, 112] width 6 height 6
drag, startPoint x: 313, startPoint y: 121, endPoint x: 313, endPoint y: 127, distance: 6.2
click at [313, 122] on span at bounding box center [310, 122] width 6 height 6
click at [312, 132] on span at bounding box center [310, 132] width 6 height 6
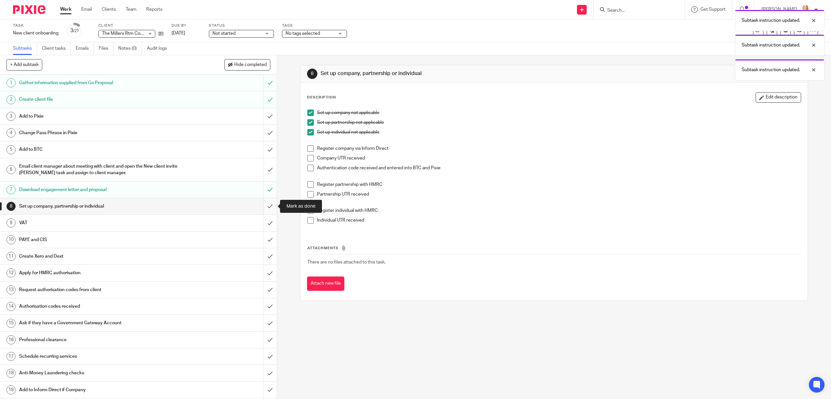
click at [270, 205] on input "submit" at bounding box center [138, 206] width 277 height 16
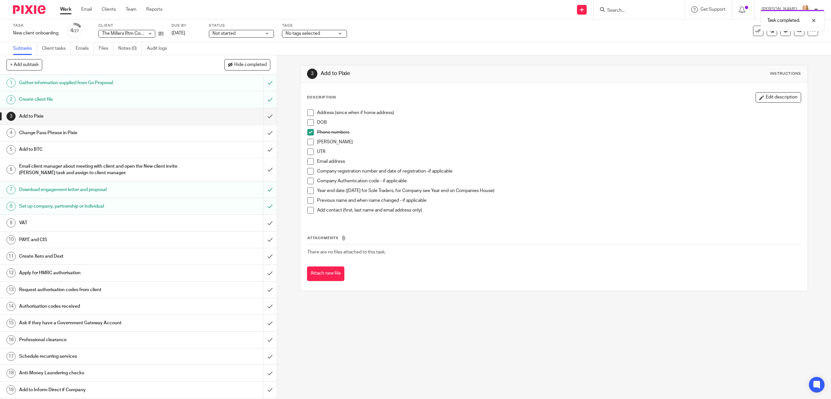
click at [195, 228] on link "9 VAT" at bounding box center [131, 223] width 263 height 16
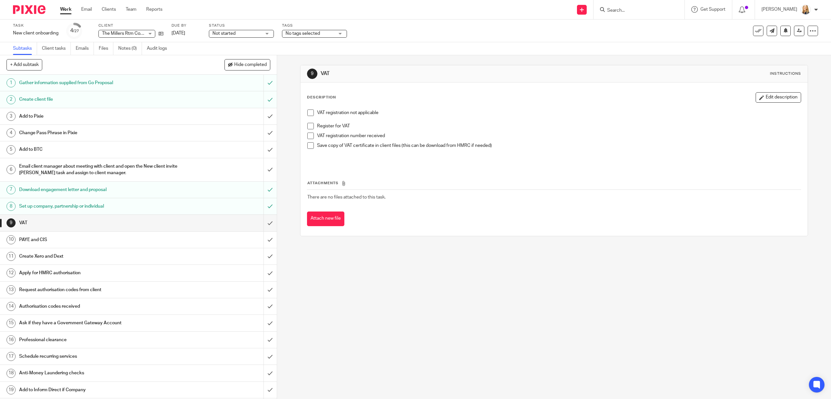
drag, startPoint x: 309, startPoint y: 112, endPoint x: 309, endPoint y: 115, distance: 3.3
click at [309, 112] on span at bounding box center [310, 112] width 6 height 6
click at [267, 225] on input "submit" at bounding box center [138, 223] width 277 height 16
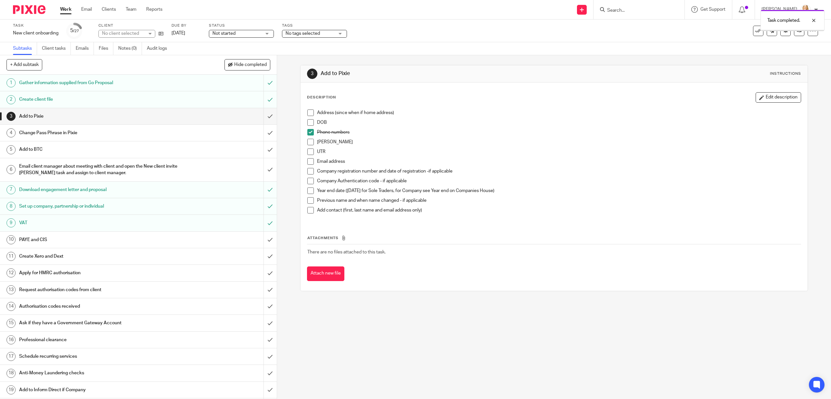
click at [239, 236] on div "PAYE and CIS" at bounding box center [138, 240] width 238 height 10
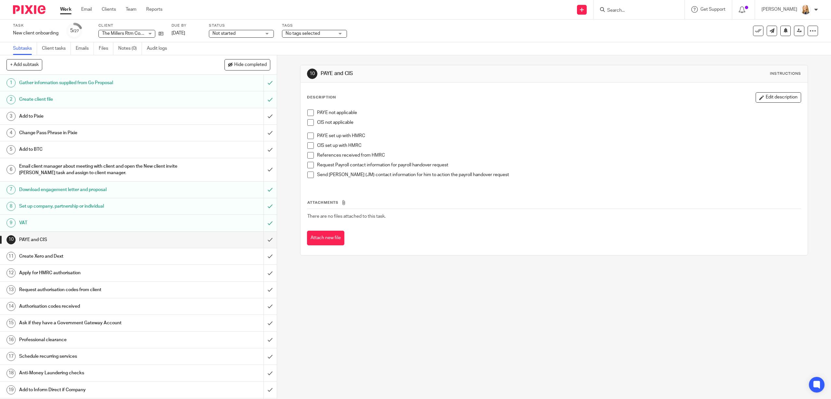
drag, startPoint x: 311, startPoint y: 115, endPoint x: 311, endPoint y: 120, distance: 4.2
click at [311, 115] on span at bounding box center [310, 112] width 6 height 6
drag, startPoint x: 311, startPoint y: 122, endPoint x: 308, endPoint y: 134, distance: 13.1
click at [311, 122] on span at bounding box center [310, 122] width 6 height 6
click at [272, 240] on input "submit" at bounding box center [138, 240] width 277 height 16
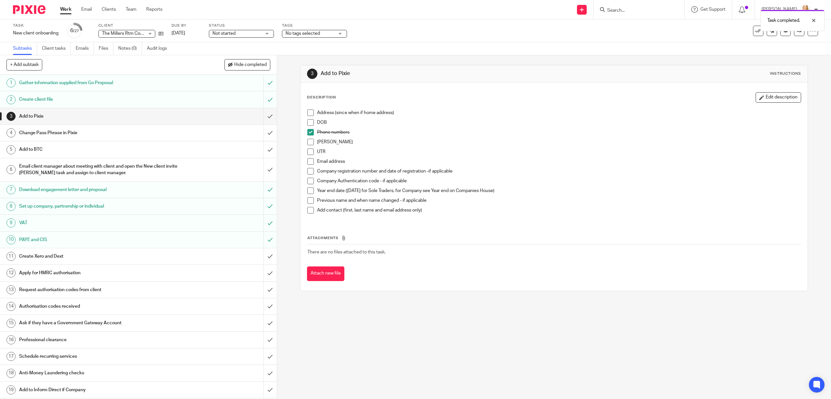
click at [260, 257] on link "11 Create Xero and Dext" at bounding box center [131, 256] width 263 height 16
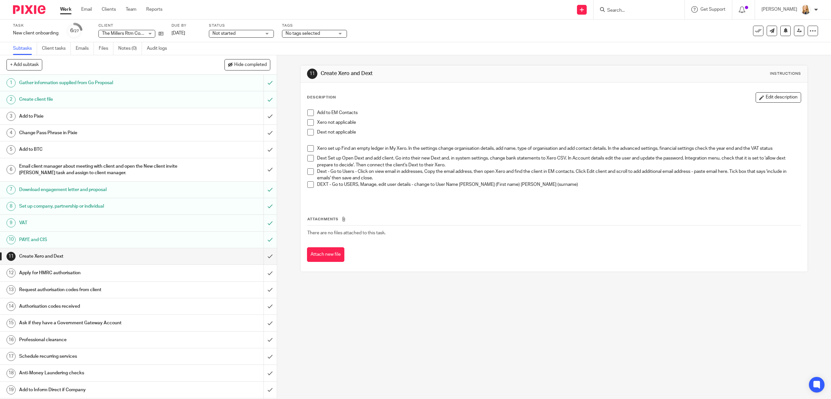
drag, startPoint x: 310, startPoint y: 114, endPoint x: 310, endPoint y: 122, distance: 8.5
click at [310, 114] on span at bounding box center [310, 112] width 6 height 6
drag, startPoint x: 310, startPoint y: 122, endPoint x: 309, endPoint y: 129, distance: 7.2
click at [310, 122] on span at bounding box center [310, 122] width 6 height 6
drag, startPoint x: 309, startPoint y: 132, endPoint x: 311, endPoint y: 145, distance: 12.8
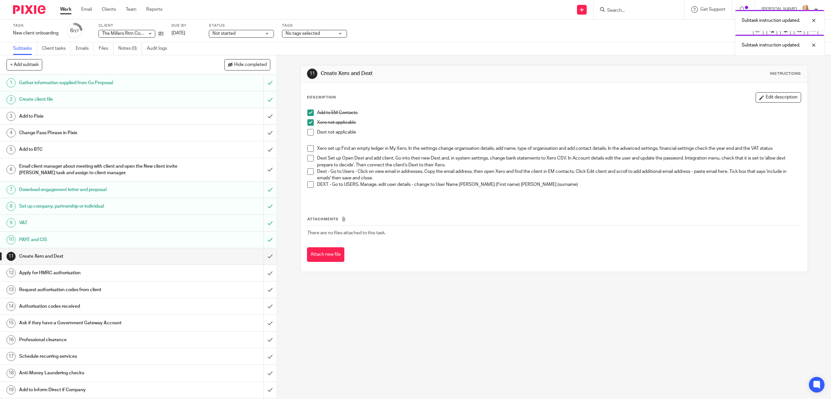
click at [309, 132] on span at bounding box center [310, 132] width 6 height 6
click at [271, 256] on input "submit" at bounding box center [138, 256] width 277 height 16
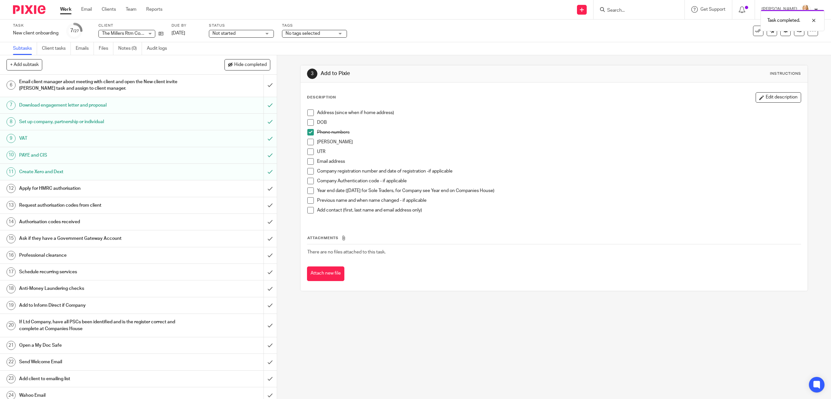
scroll to position [139, 0]
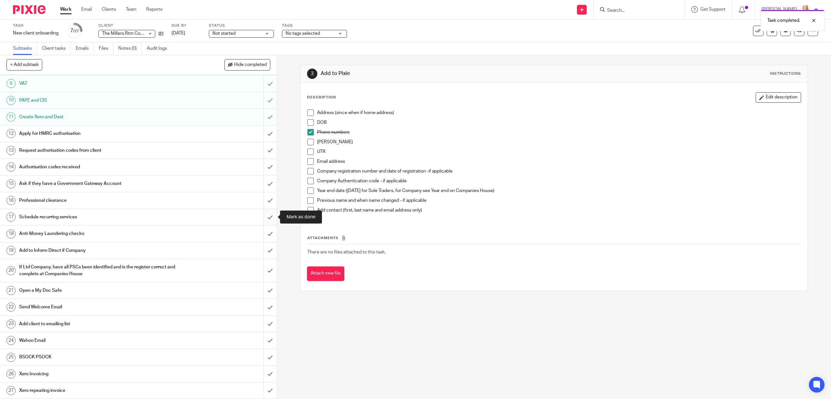
click at [268, 217] on input "submit" at bounding box center [138, 217] width 277 height 16
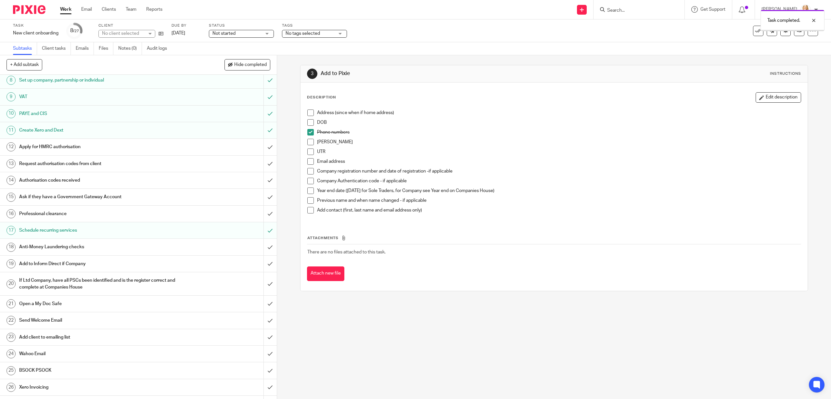
scroll to position [139, 0]
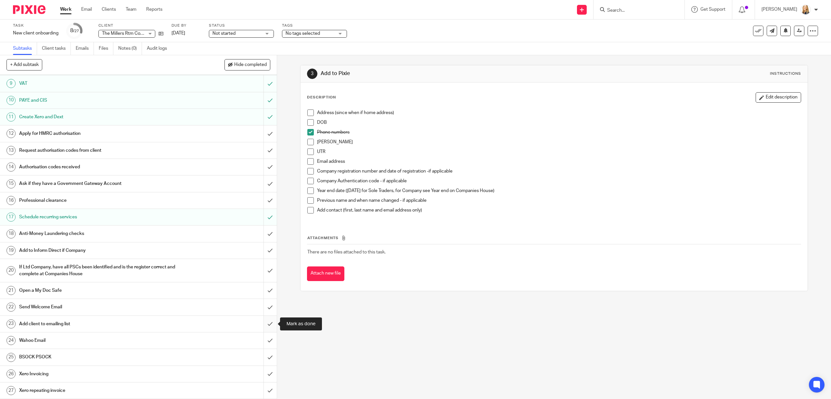
click at [270, 324] on input "submit" at bounding box center [138, 324] width 277 height 16
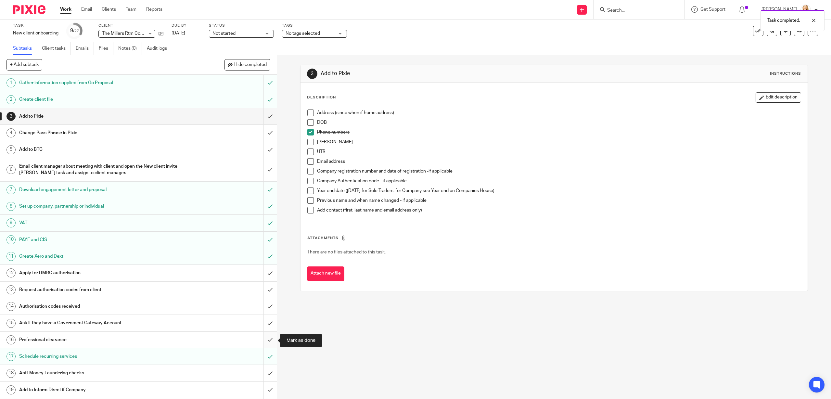
scroll to position [139, 0]
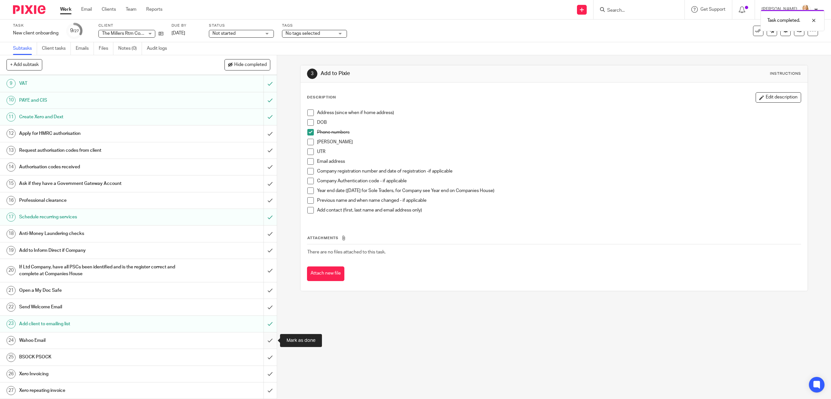
click at [269, 342] on input "submit" at bounding box center [138, 340] width 277 height 16
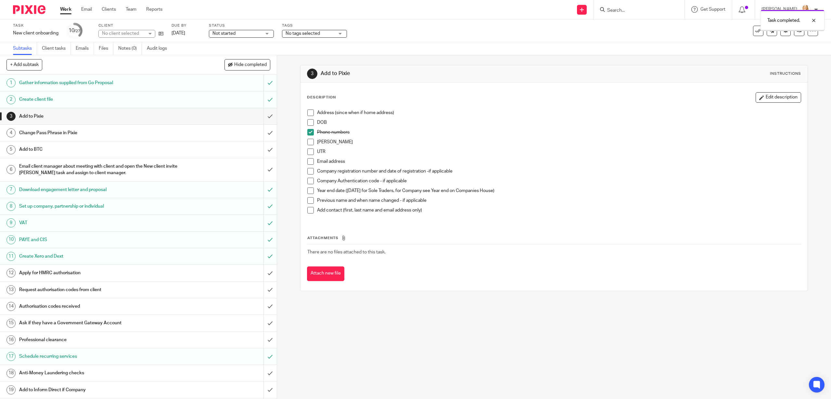
scroll to position [139, 0]
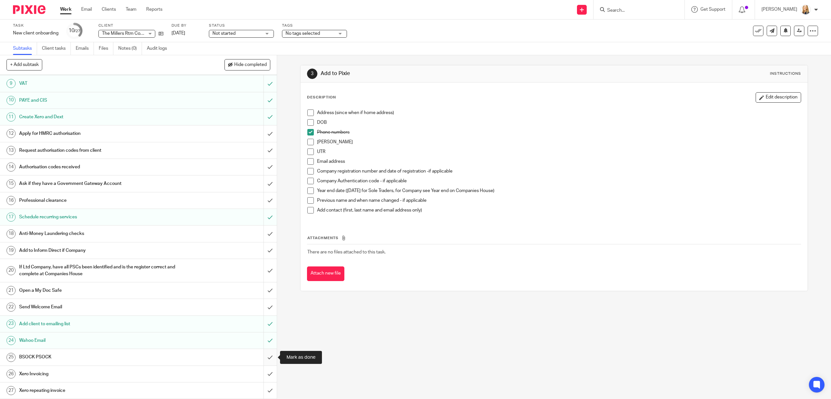
click at [272, 354] on input "submit" at bounding box center [138, 357] width 277 height 16
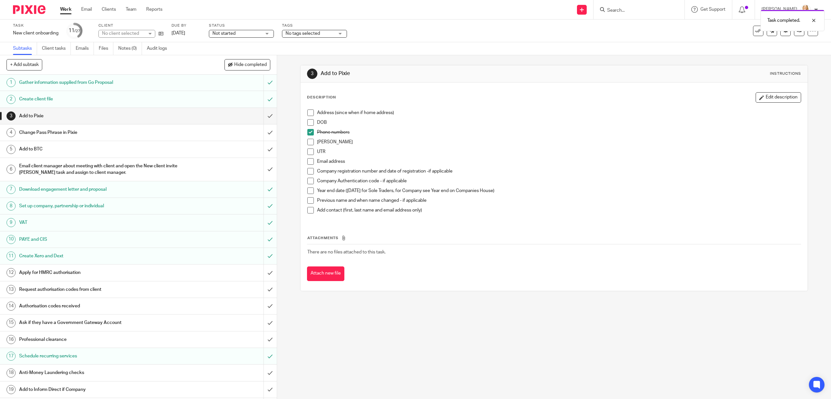
scroll to position [139, 0]
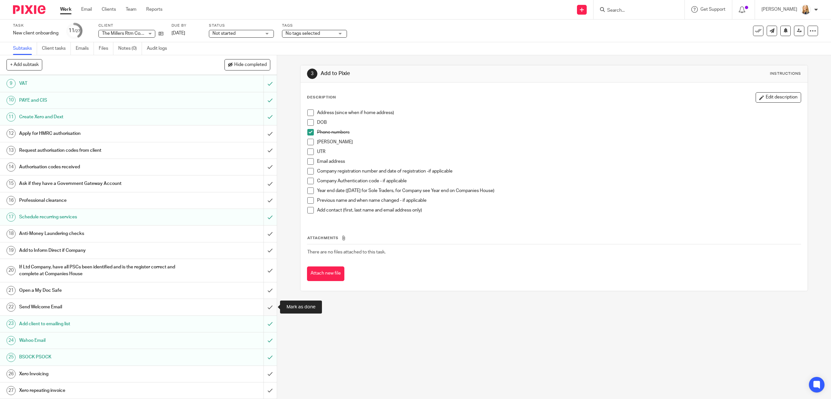
click at [267, 307] on input "submit" at bounding box center [138, 307] width 277 height 16
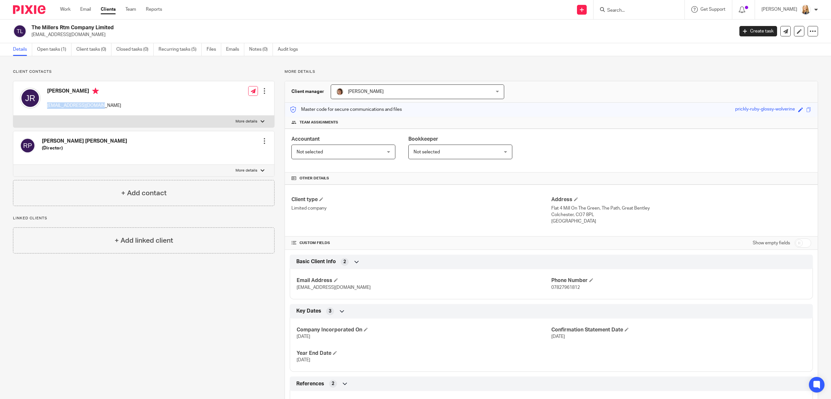
drag, startPoint x: 47, startPoint y: 105, endPoint x: 95, endPoint y: 109, distance: 47.9
click at [95, 109] on div "James Revill jfrevill@tiscali.co.uk Edit contact Create client from contact Exp…" at bounding box center [143, 98] width 261 height 34
drag, startPoint x: 32, startPoint y: 26, endPoint x: 172, endPoint y: 28, distance: 139.1
click at [172, 28] on h2 "The Millers Rtm Company Limited" at bounding box center [311, 27] width 558 height 7
copy h2 "The Millers Rtm Company Limited"
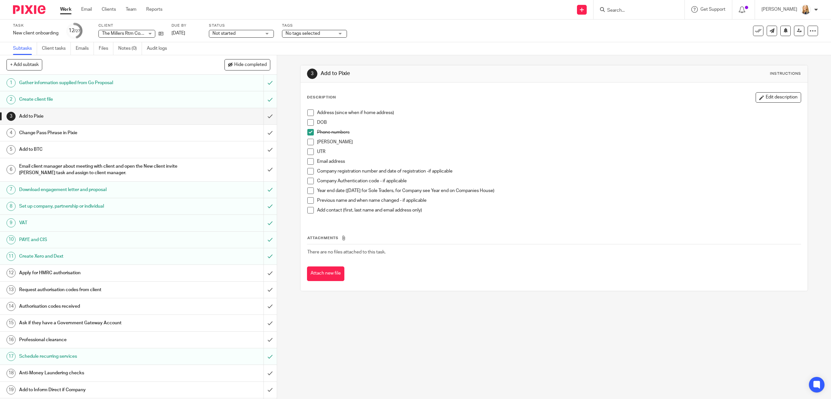
scroll to position [139, 0]
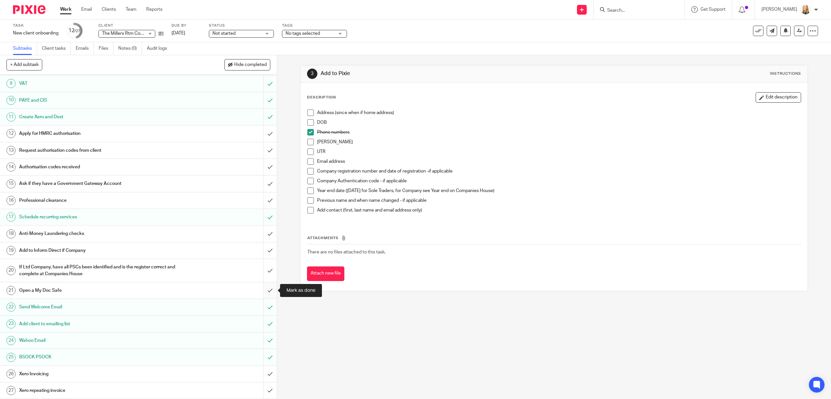
click at [270, 291] on input "submit" at bounding box center [138, 290] width 277 height 16
click at [269, 373] on input "submit" at bounding box center [138, 374] width 277 height 16
click at [270, 391] on input "submit" at bounding box center [138, 390] width 277 height 16
